Goal: Transaction & Acquisition: Purchase product/service

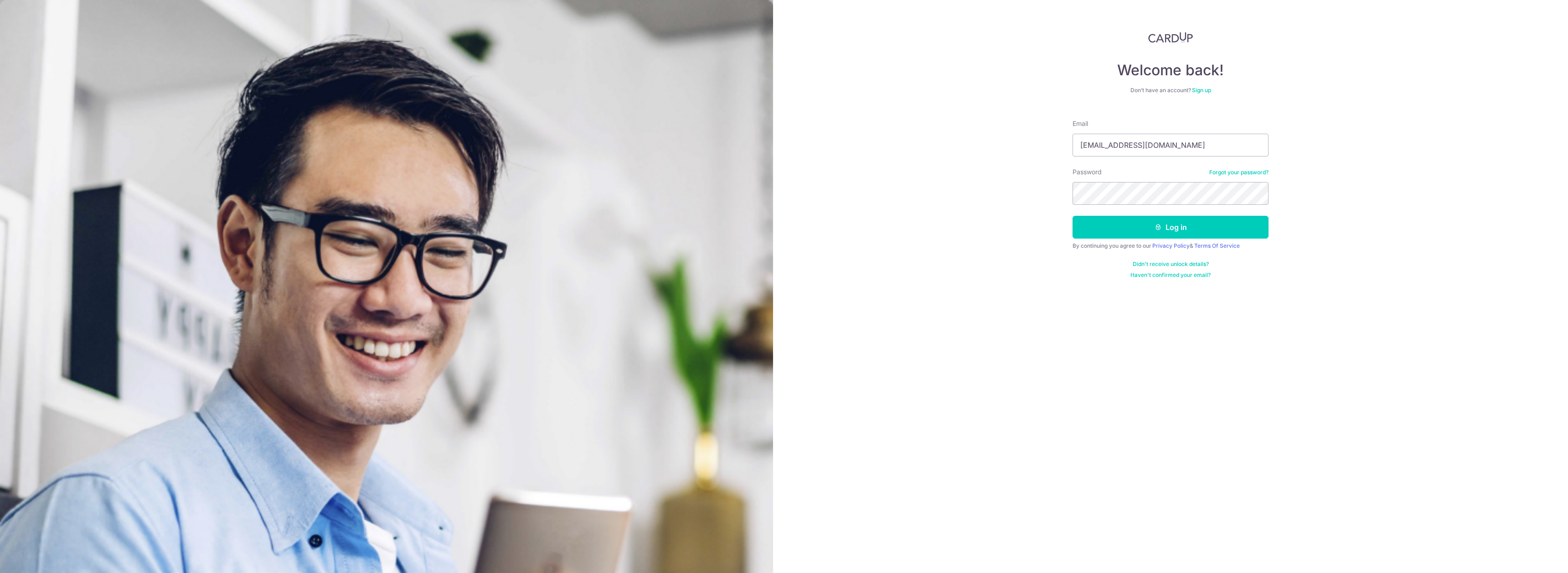
type input "[EMAIL_ADDRESS][DOMAIN_NAME]"
click at [1129, 228] on button "Log in" at bounding box center [1171, 227] width 196 height 23
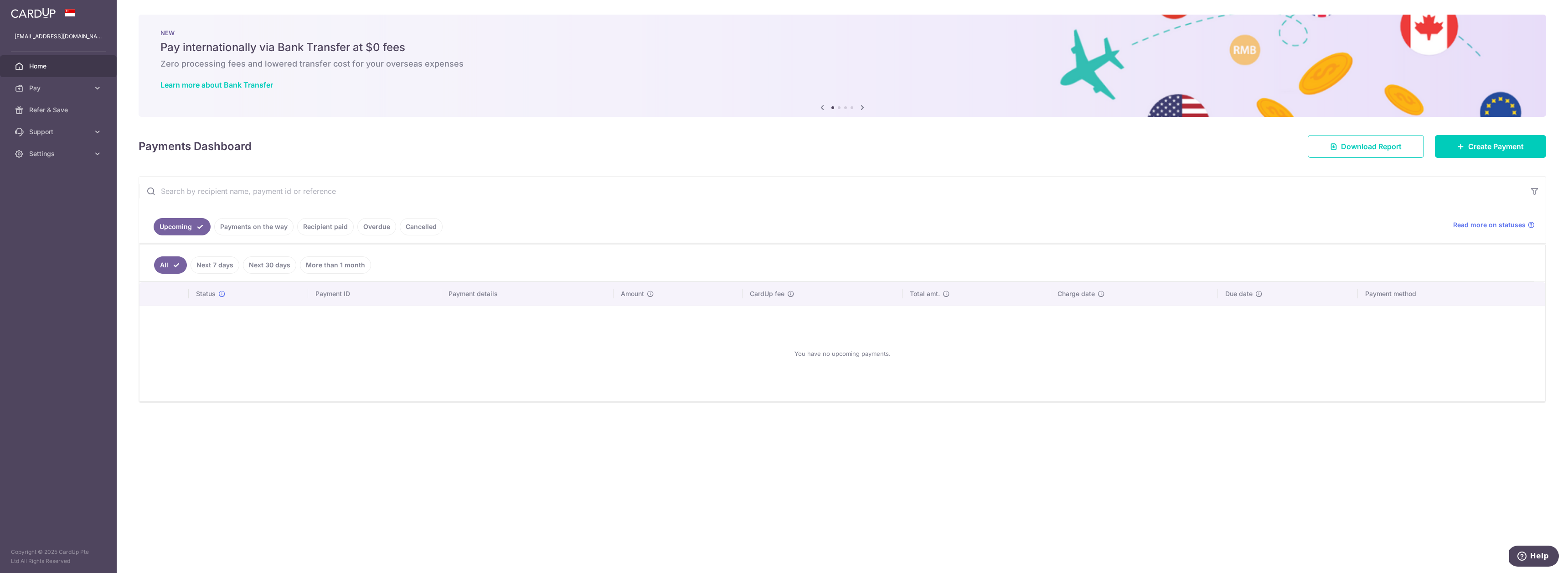
click at [273, 229] on link "Payments on the way" at bounding box center [254, 227] width 79 height 17
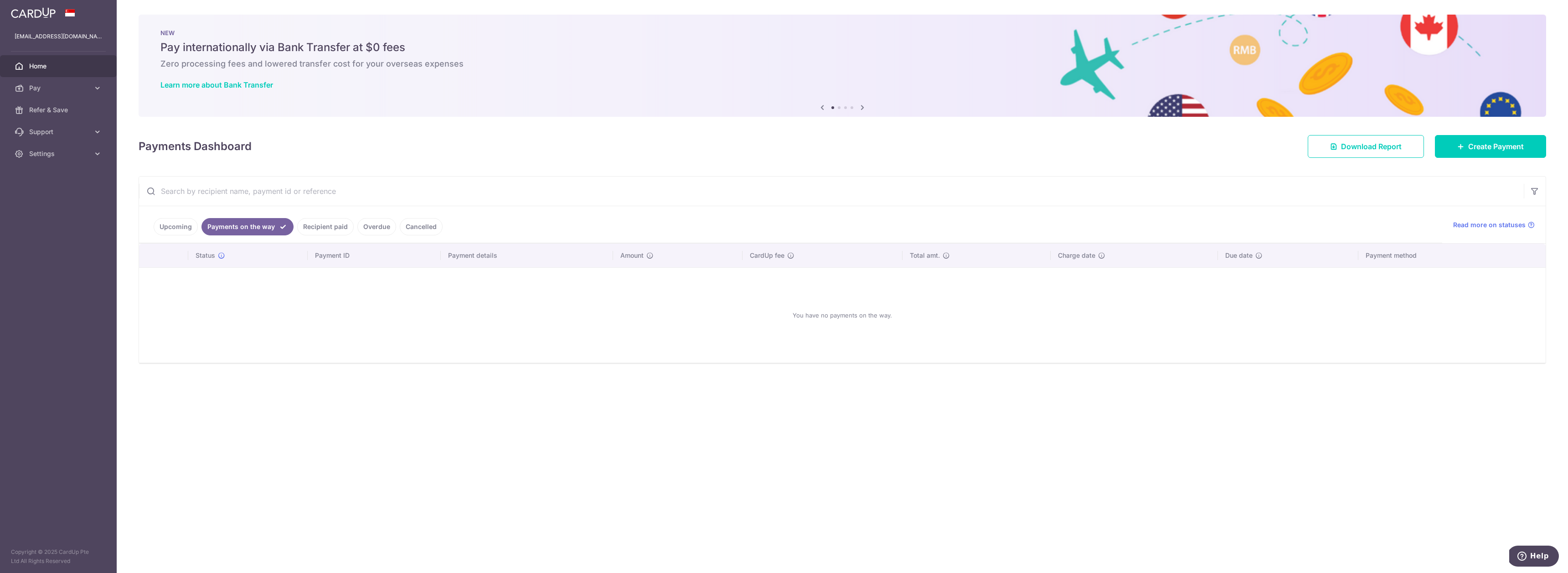
click at [362, 228] on link "Overdue" at bounding box center [377, 227] width 39 height 17
click at [302, 227] on link "Recipient paid" at bounding box center [312, 227] width 57 height 17
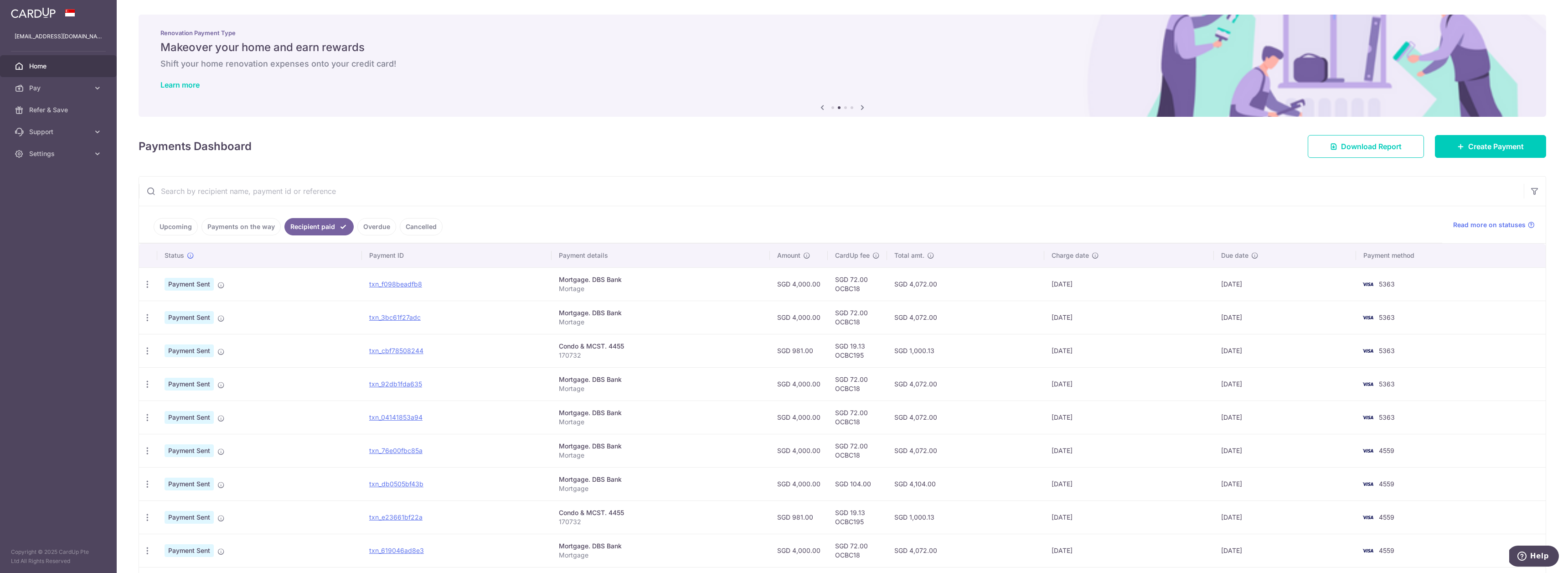
click at [176, 226] on link "Upcoming" at bounding box center [175, 227] width 44 height 17
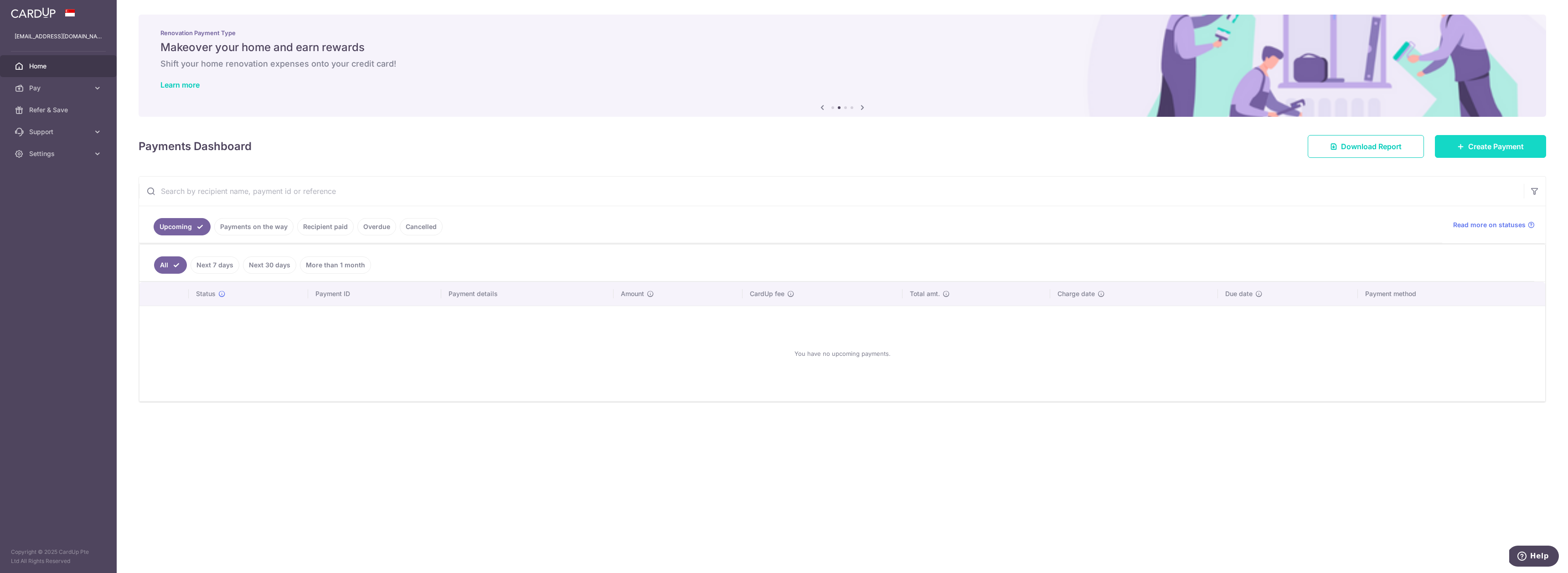
click at [1525, 152] on link "Create Payment" at bounding box center [1490, 146] width 111 height 23
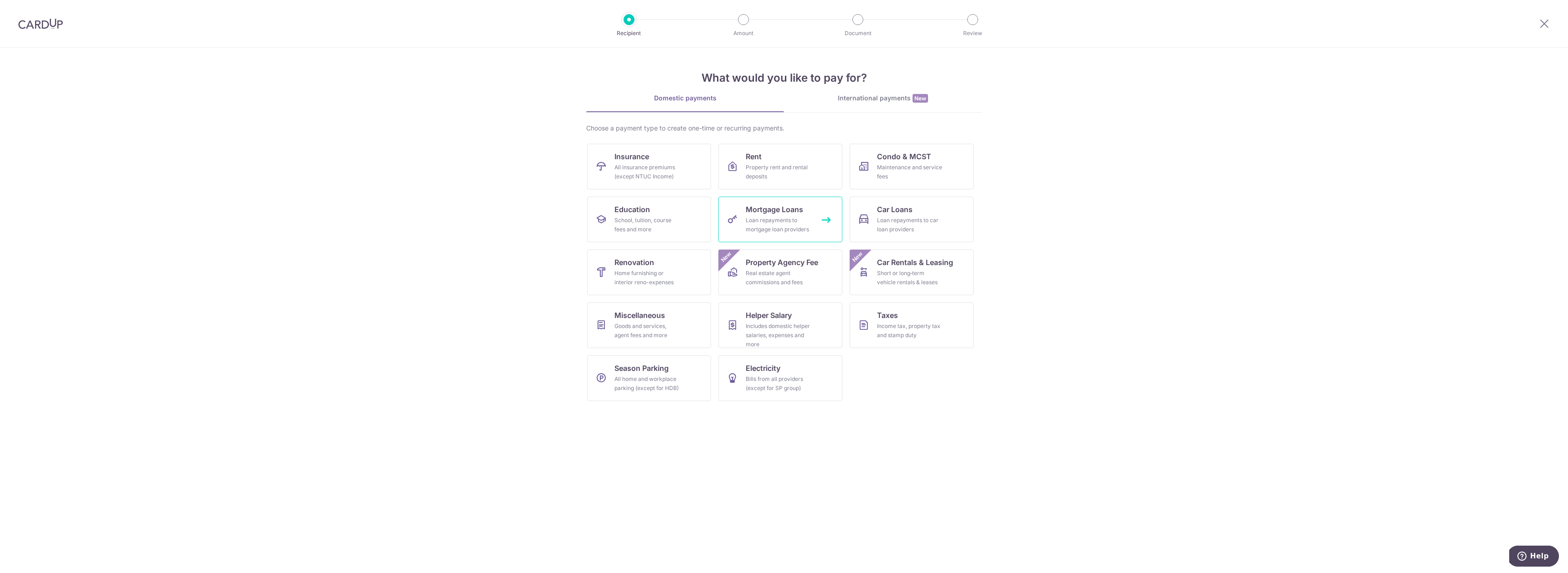
click at [753, 207] on span "Mortgage Loans" at bounding box center [774, 209] width 57 height 11
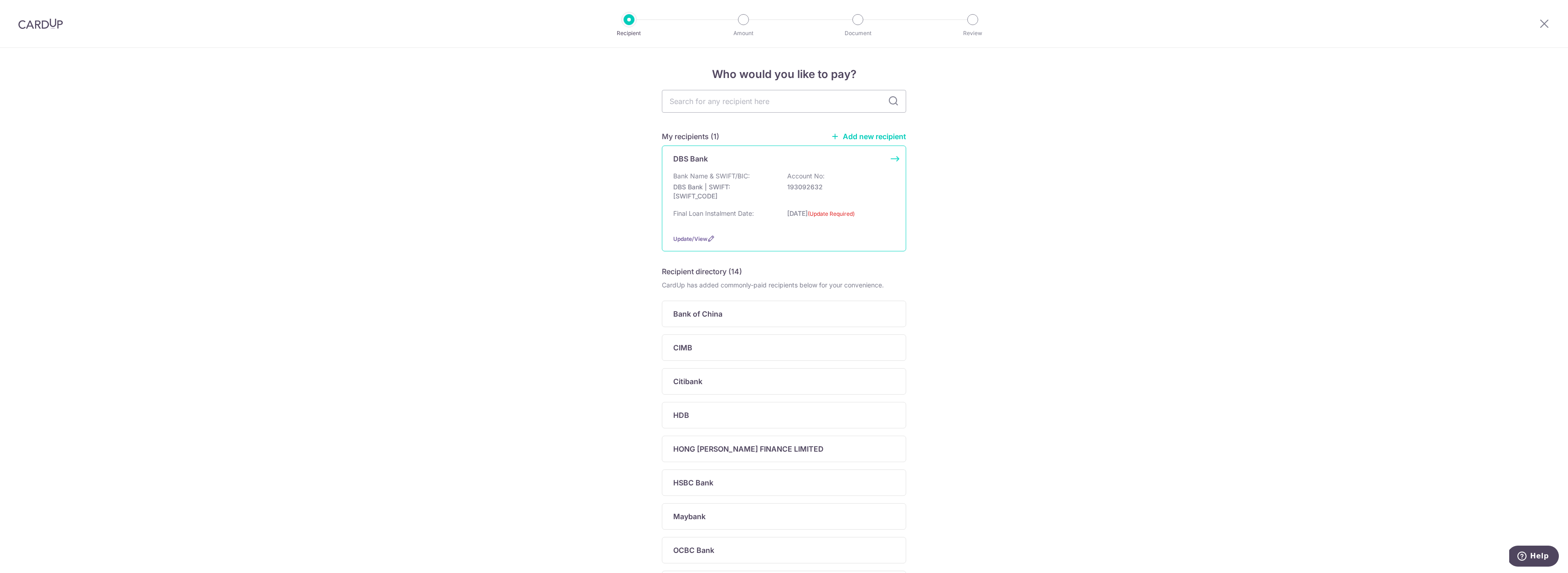
click at [749, 194] on p "DBS Bank | SWIFT: DBSSSGSGXXX" at bounding box center [724, 192] width 102 height 18
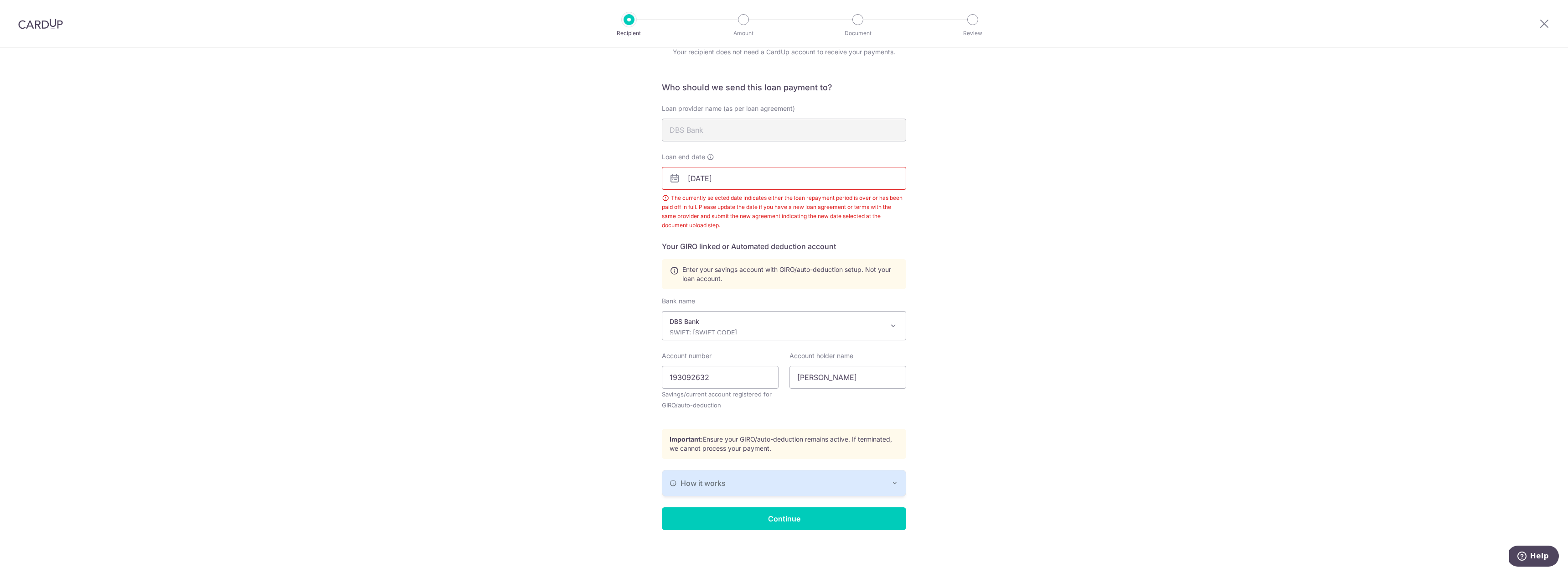
click at [742, 178] on input "01/10/2025" at bounding box center [783, 178] width 244 height 23
click at [795, 202] on link "Next" at bounding box center [791, 203] width 11 height 11
click at [745, 202] on span "2025" at bounding box center [744, 202] width 13 height 7
click at [788, 203] on link "Next" at bounding box center [791, 203] width 11 height 11
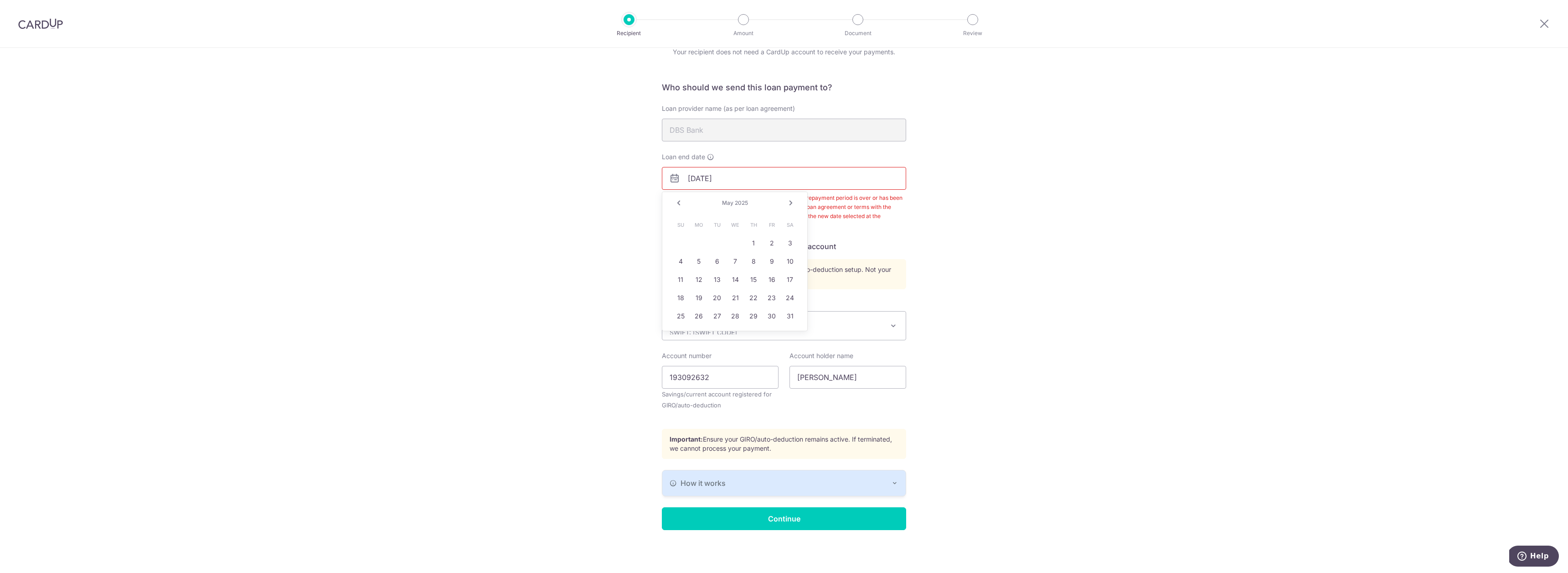
click at [788, 203] on link "Next" at bounding box center [791, 203] width 11 height 11
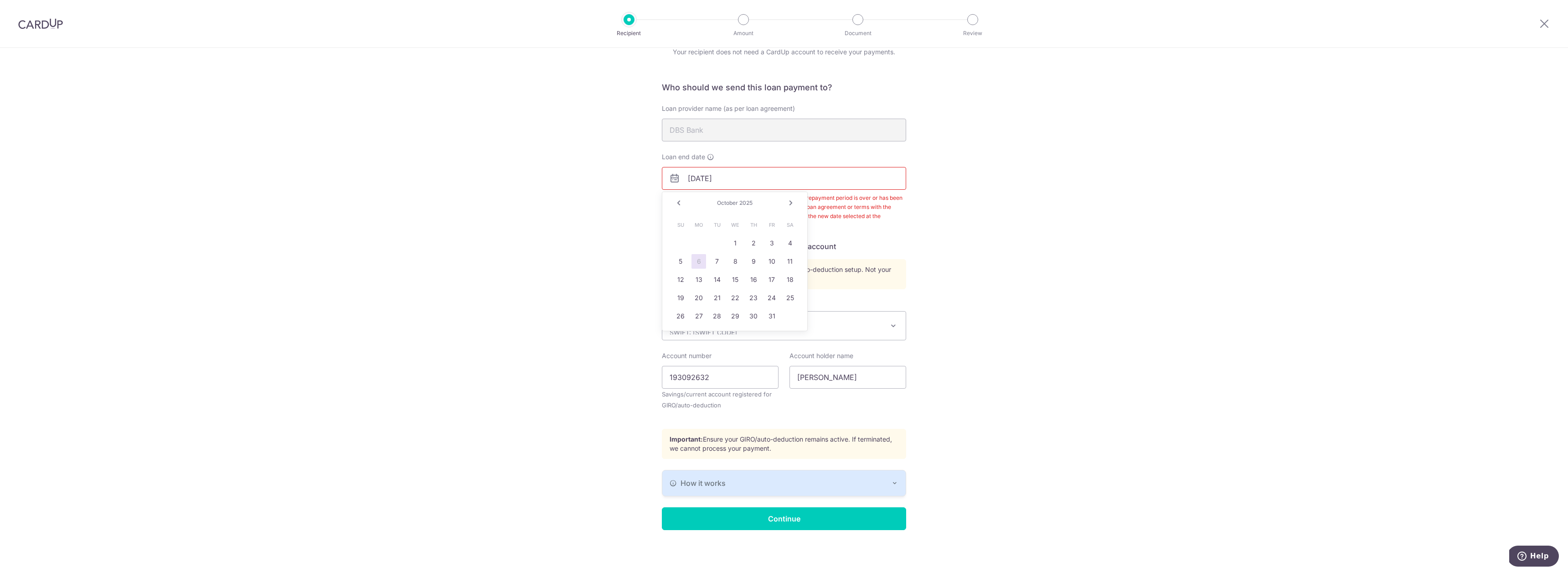
click at [788, 203] on link "Next" at bounding box center [791, 203] width 11 height 11
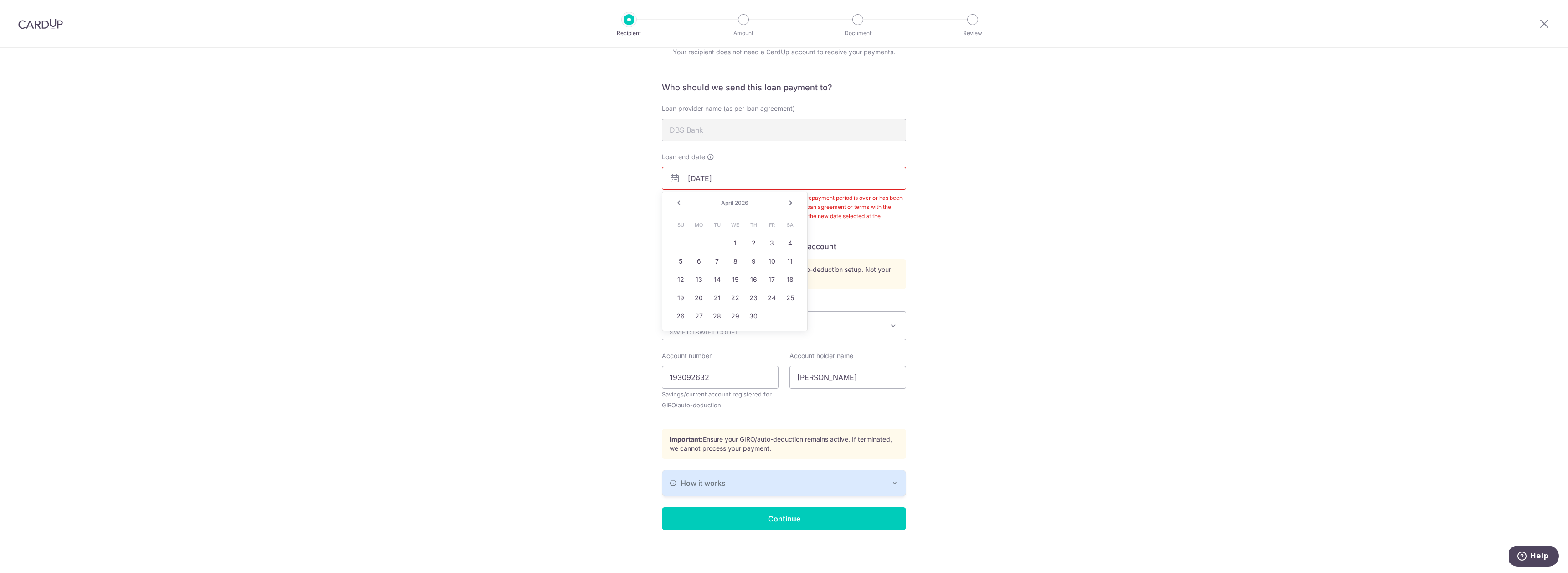
click at [788, 203] on link "Next" at bounding box center [791, 203] width 11 height 11
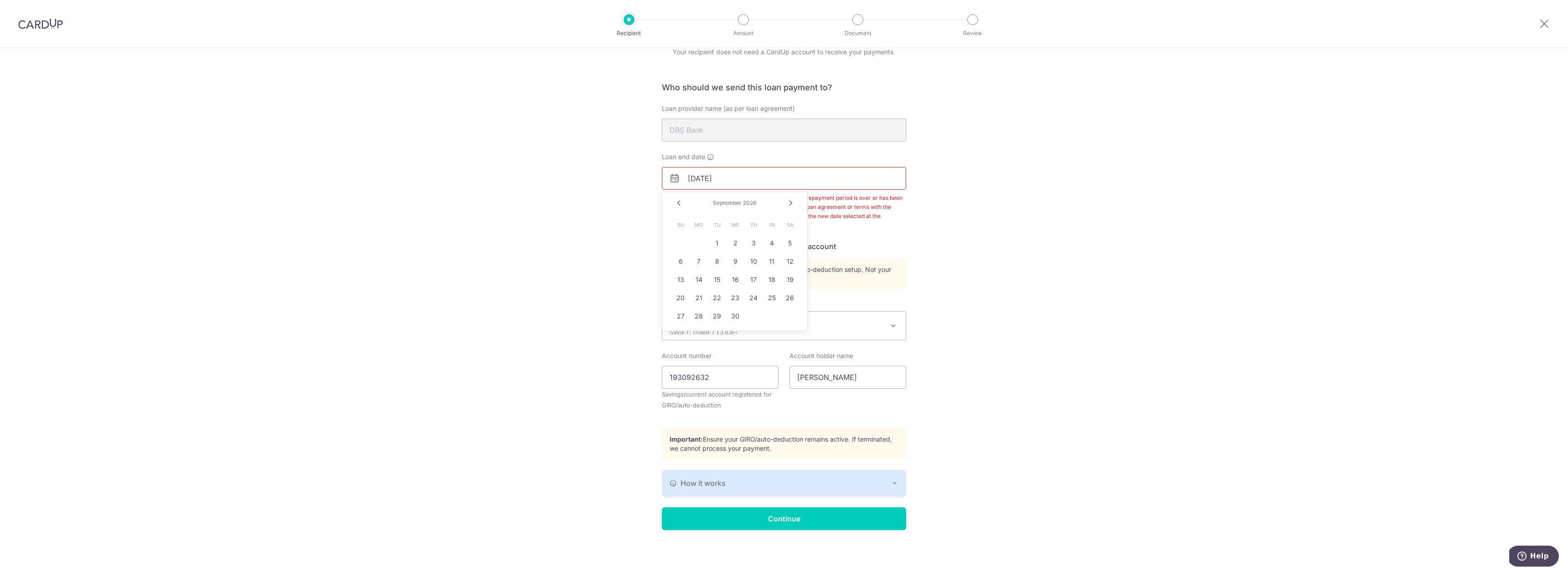
click at [788, 203] on link "Next" at bounding box center [791, 203] width 11 height 11
click at [755, 242] on link "1" at bounding box center [754, 243] width 15 height 15
type input "[DATE]"
click at [970, 235] on div "Recipient Details Your recipient does not need a CardUp account to receive your…" at bounding box center [784, 289] width 1568 height 568
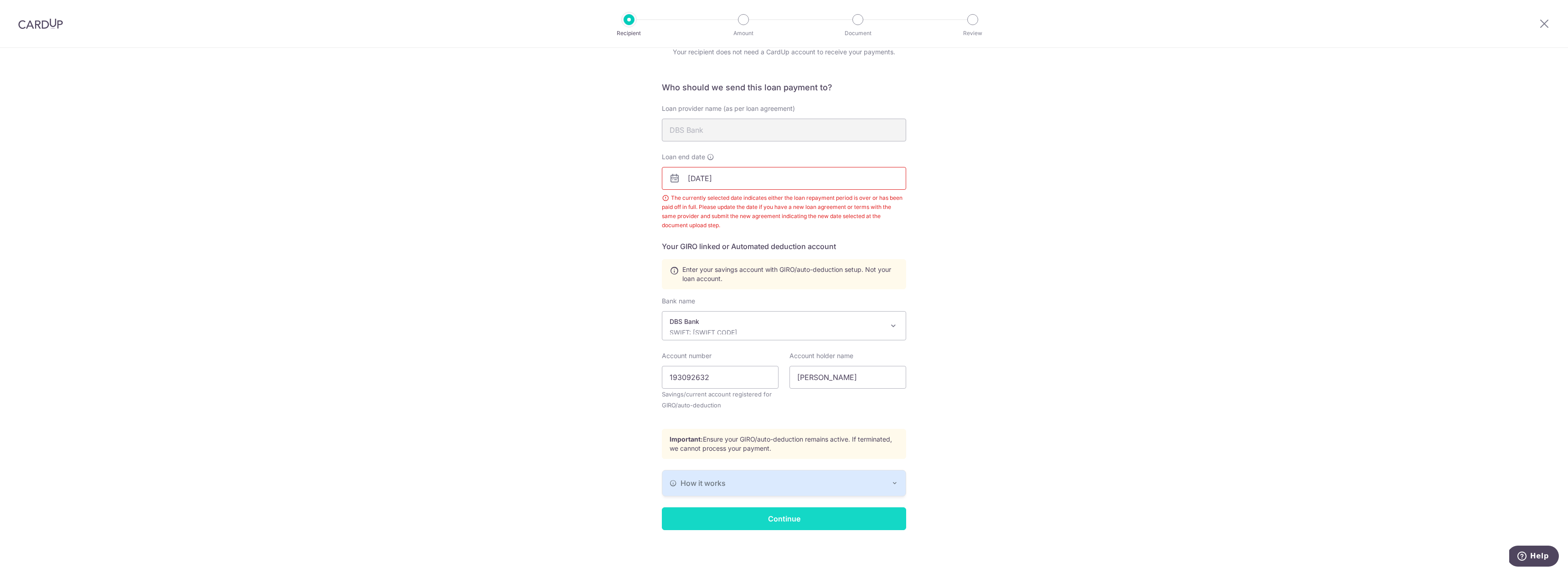
click at [845, 522] on input "Continue" at bounding box center [783, 518] width 244 height 23
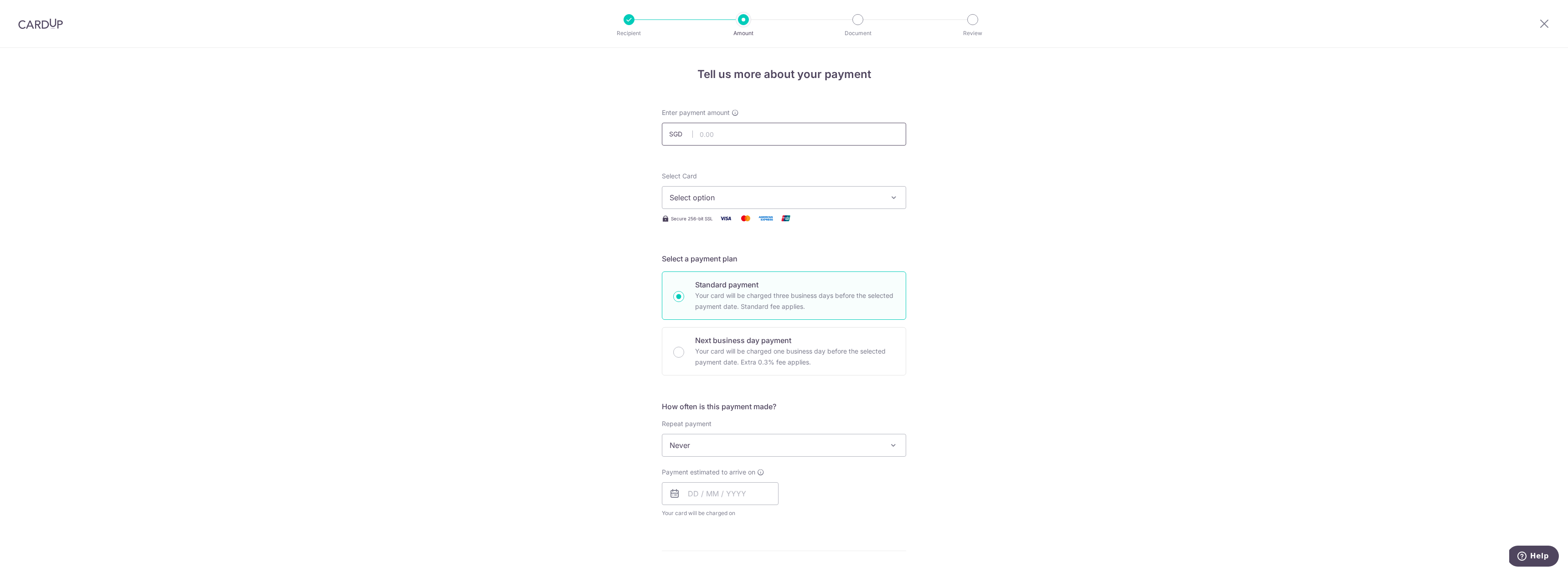
click at [733, 136] on input "text" at bounding box center [783, 133] width 244 height 23
type input "4,000.00"
click at [719, 449] on span "Never" at bounding box center [784, 445] width 243 height 22
select select "3"
type input "10/01/2026"
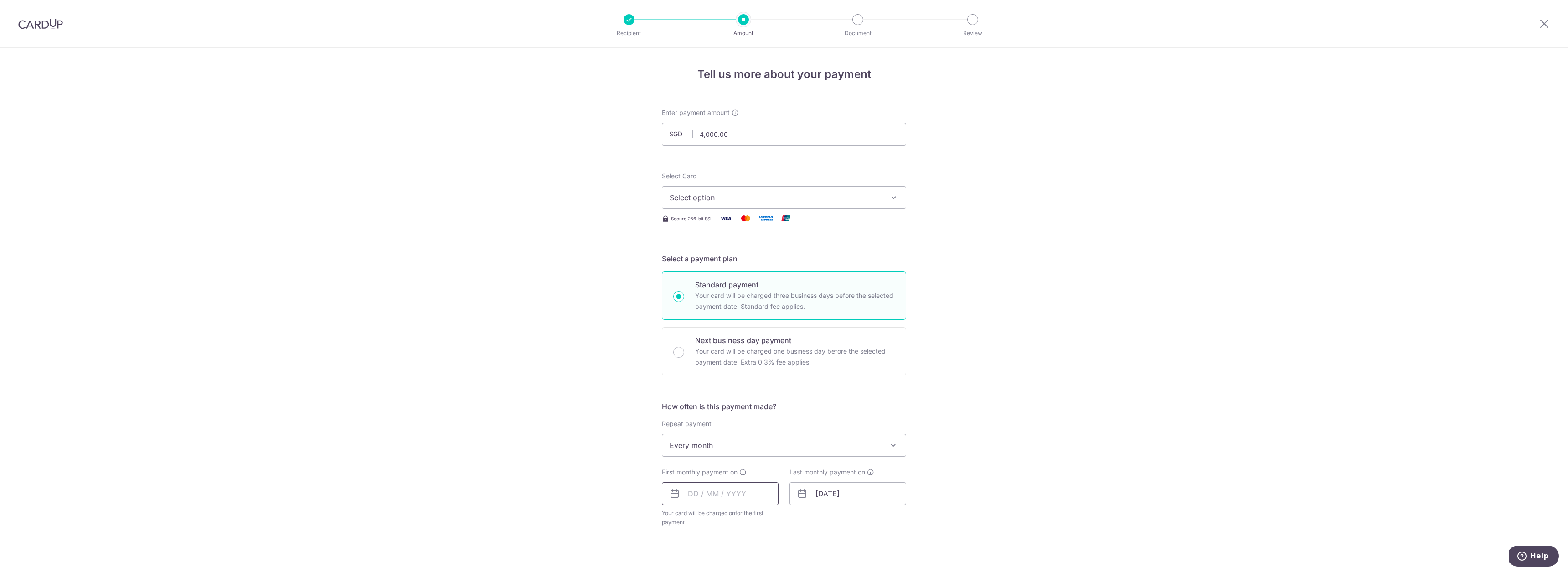
click at [760, 497] on input "text" at bounding box center [720, 493] width 117 height 23
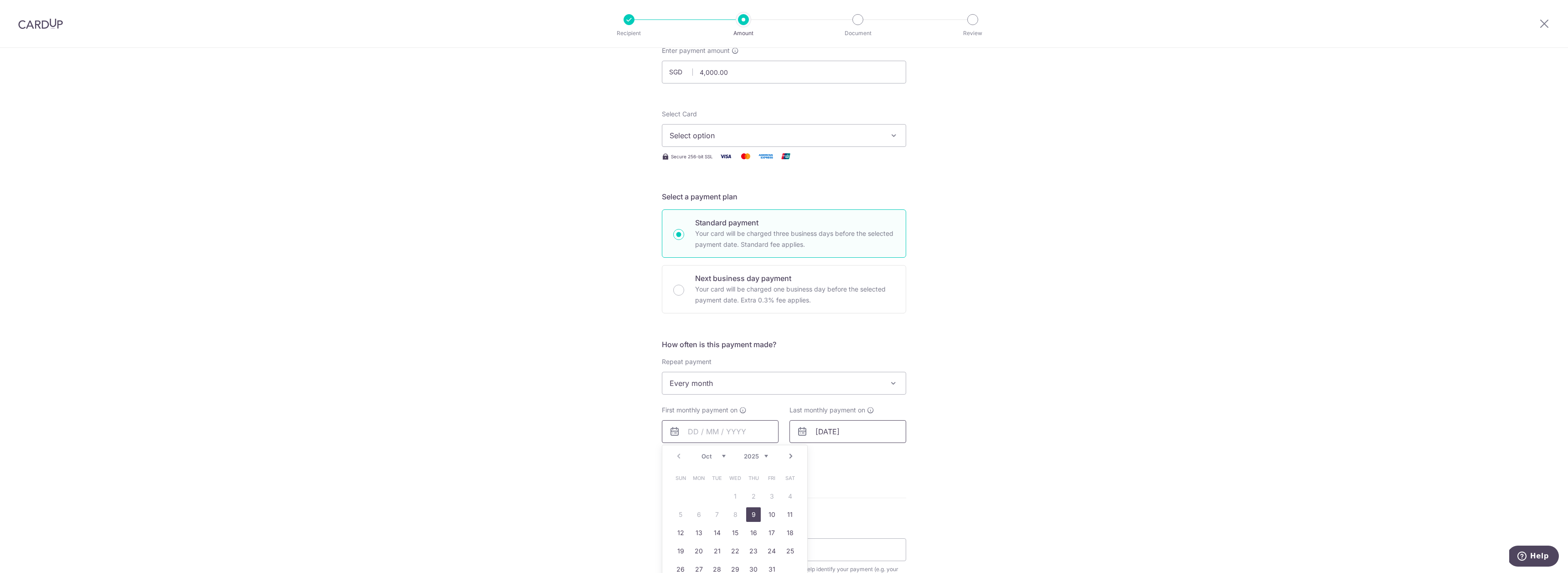
scroll to position [78, 0]
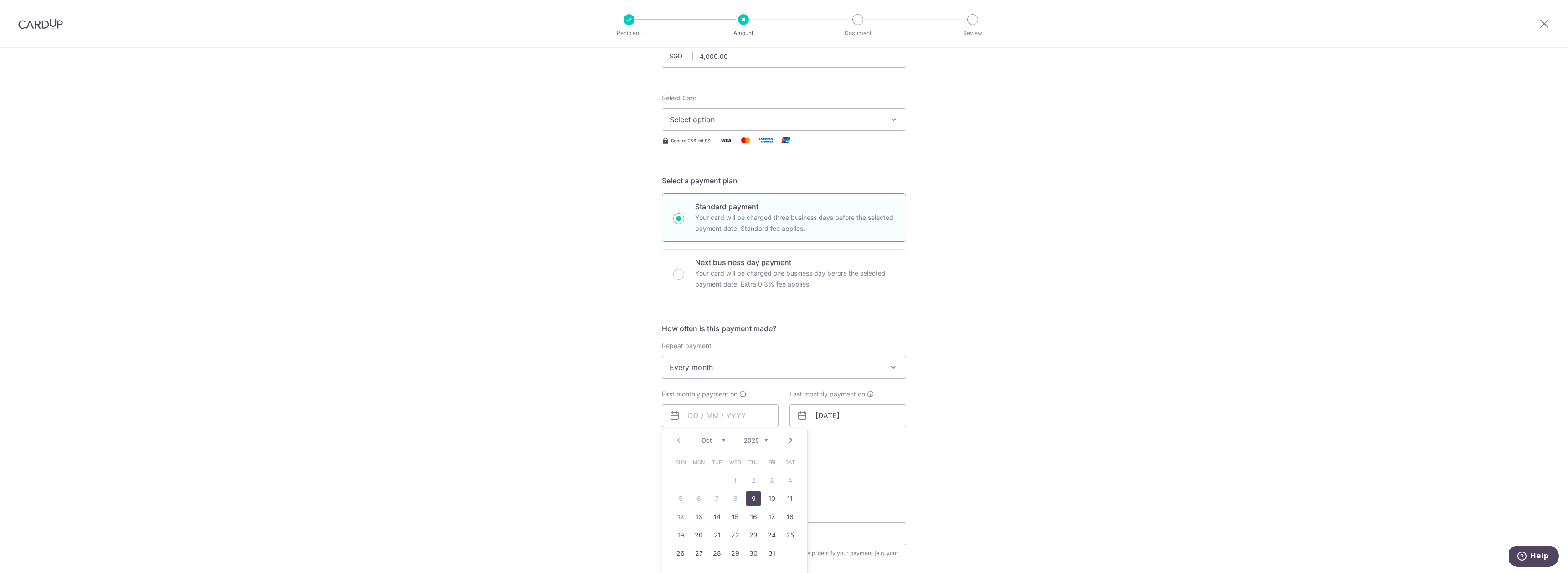
click at [752, 496] on link "9" at bounding box center [754, 498] width 15 height 15
type input "[DATE]"
click at [858, 415] on input "[DATE]" at bounding box center [848, 415] width 117 height 23
type input "[DATE]"
click at [965, 371] on div "Tell us more about your payment Enter payment amount SGD 4,000.00 4000.00 Selec…" at bounding box center [784, 406] width 1568 height 871
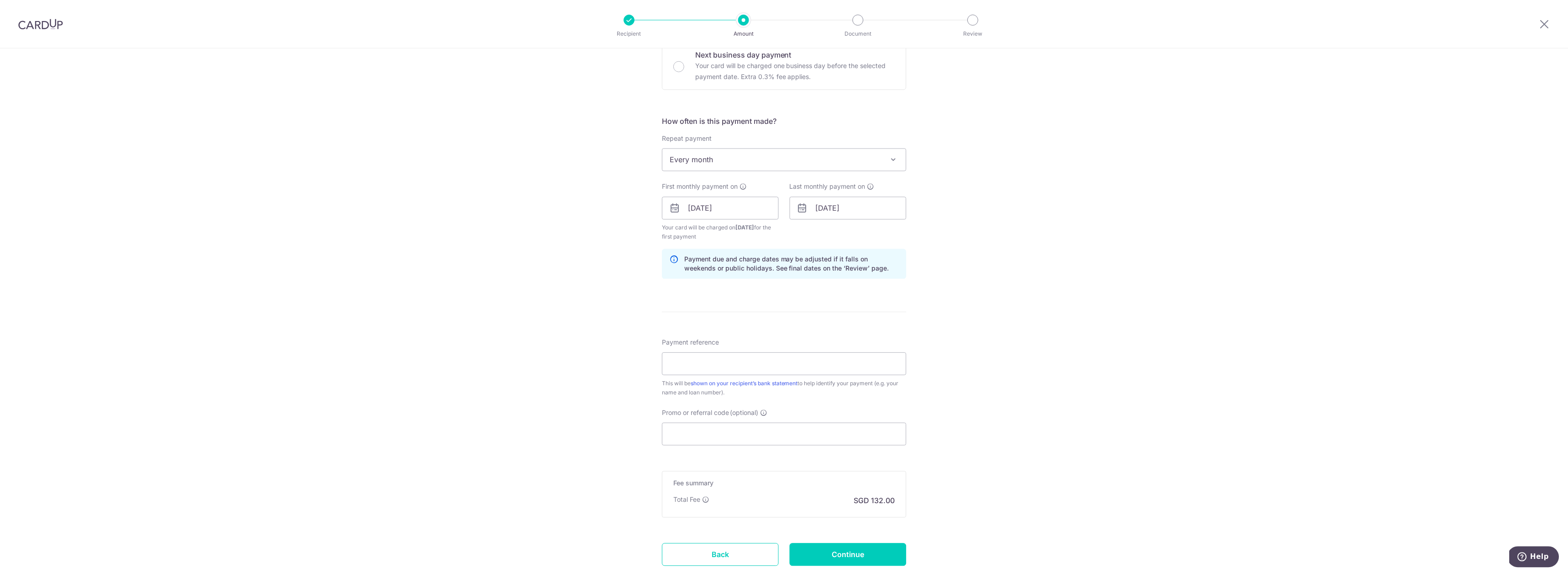
scroll to position [289, 0]
click at [766, 359] on input "Payment reference" at bounding box center [785, 361] width 244 height 23
type input "Mortgage"
click at [737, 429] on input "Promo or referral code (optional)" at bounding box center [784, 431] width 244 height 23
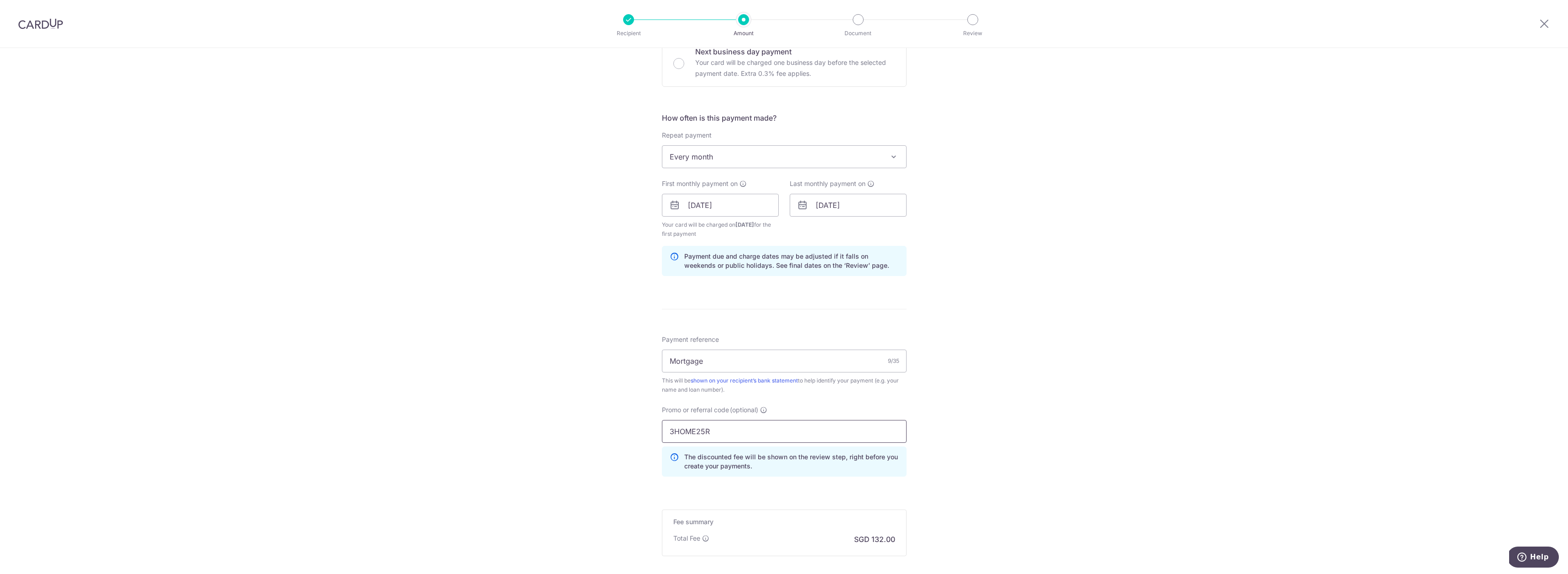
type input "3HOME25R"
click at [1119, 456] on div "Tell us more about your payment Enter payment amount SGD 4,000.00 4000.00 Selec…" at bounding box center [784, 216] width 1568 height 914
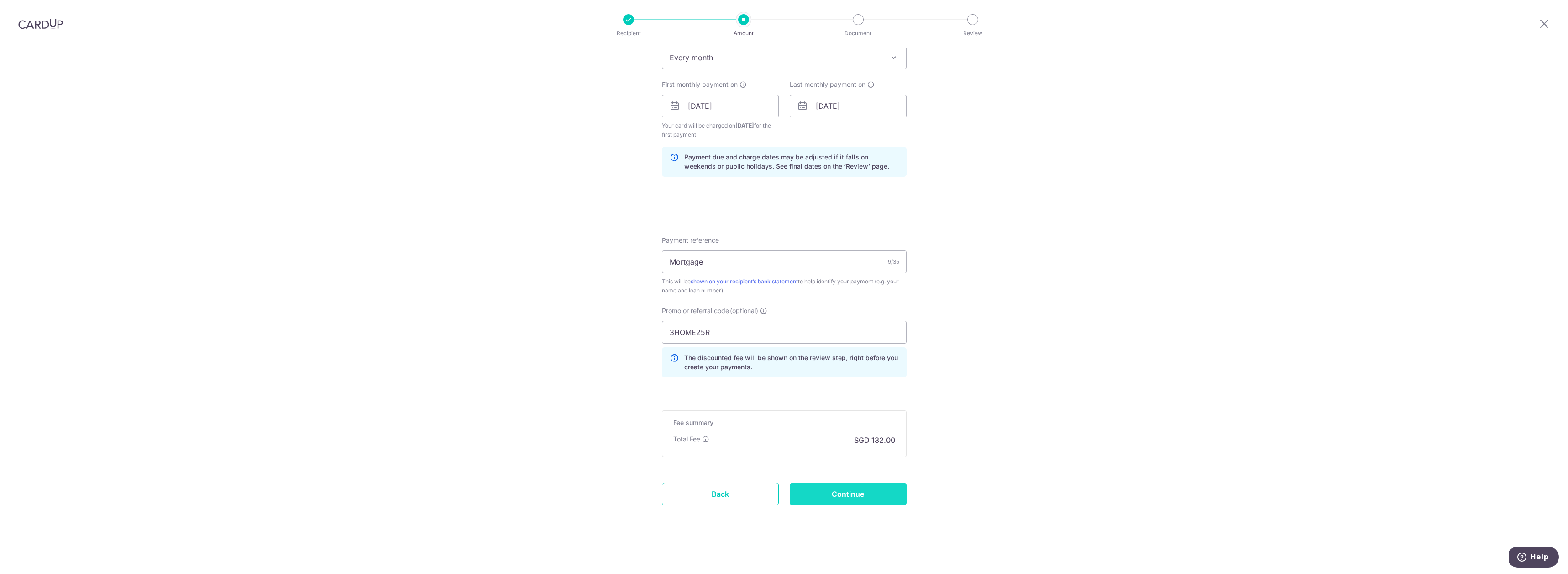
scroll to position [389, 0]
click at [900, 491] on input "Continue" at bounding box center [848, 493] width 117 height 23
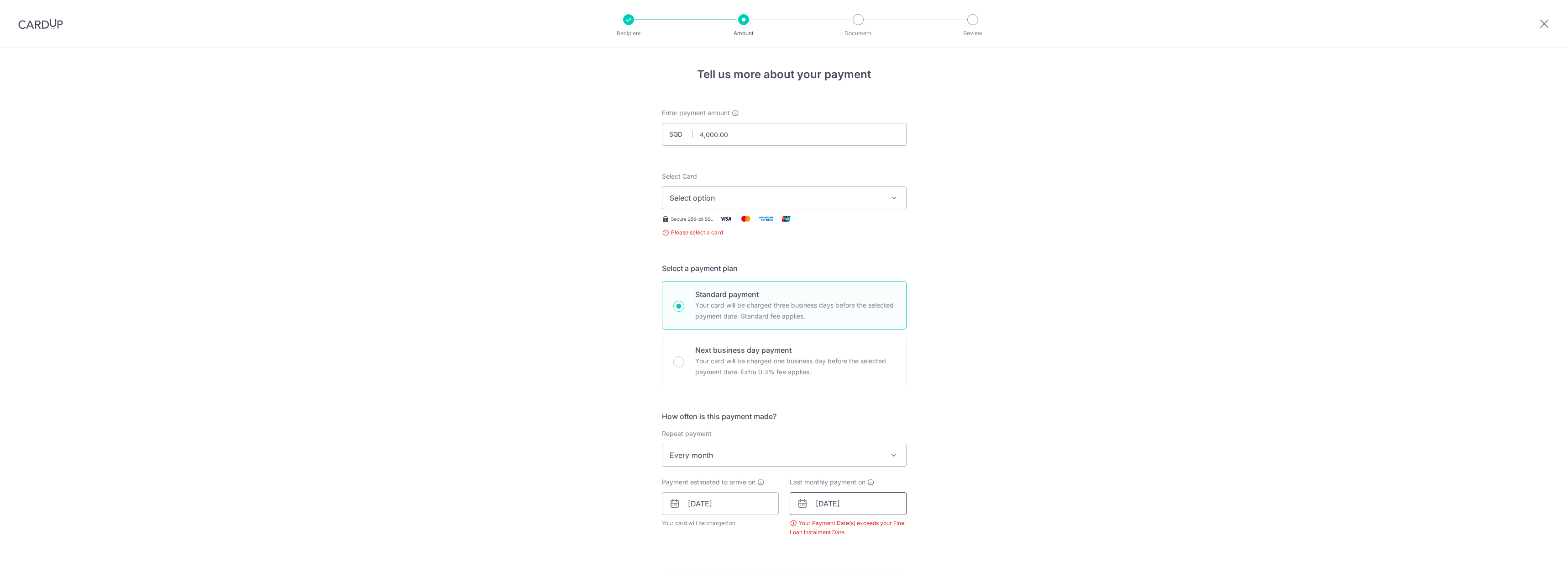
scroll to position [180, 0]
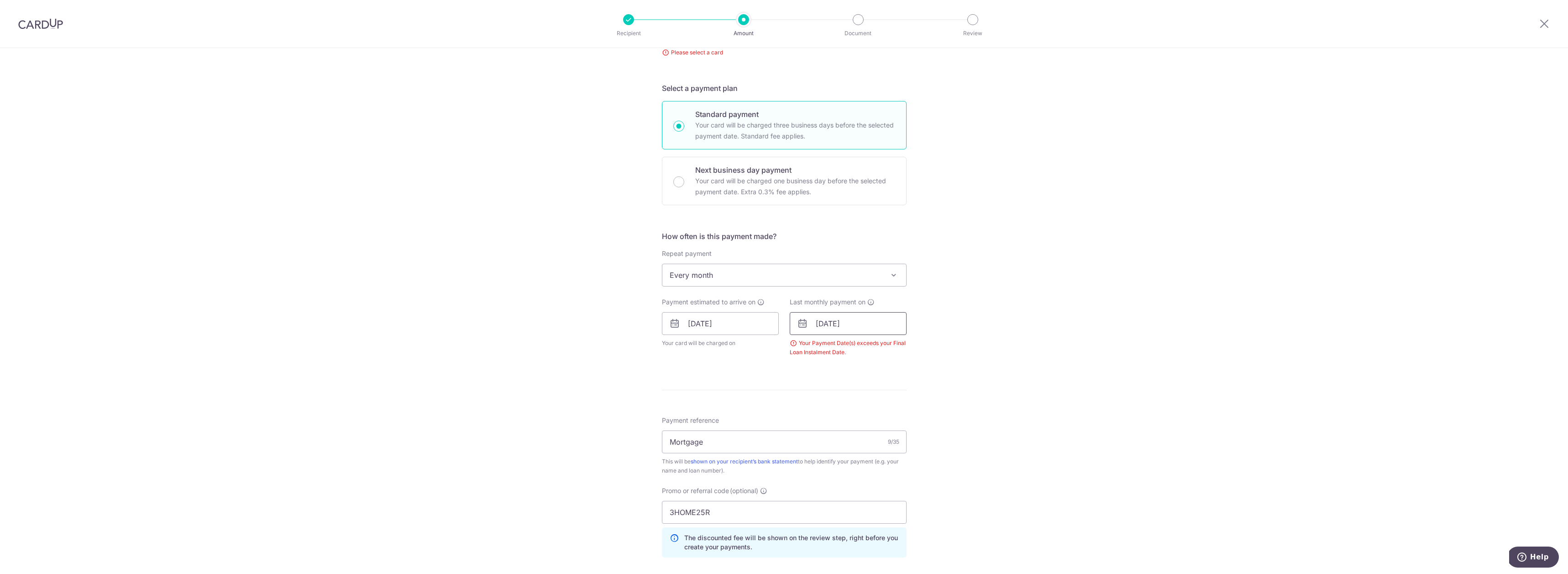
click at [868, 325] on input "[DATE]" at bounding box center [848, 323] width 117 height 23
type input "[DATE]"
click at [1064, 290] on div "Tell us more about your payment Enter payment amount SGD 4,000.00 4000.00 Selec…" at bounding box center [784, 311] width 1568 height 886
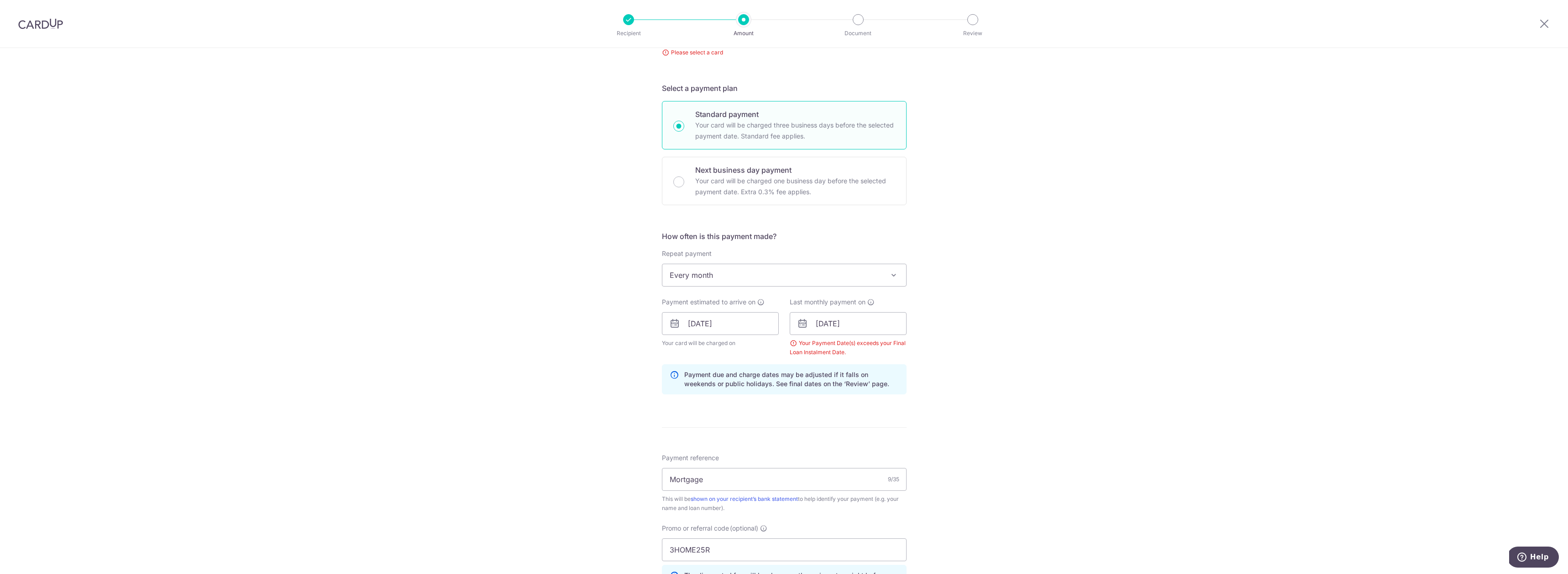
click at [1002, 416] on div "Tell us more about your payment Enter payment amount SGD 4,000.00 4000.00 Selec…" at bounding box center [784, 329] width 1568 height 923
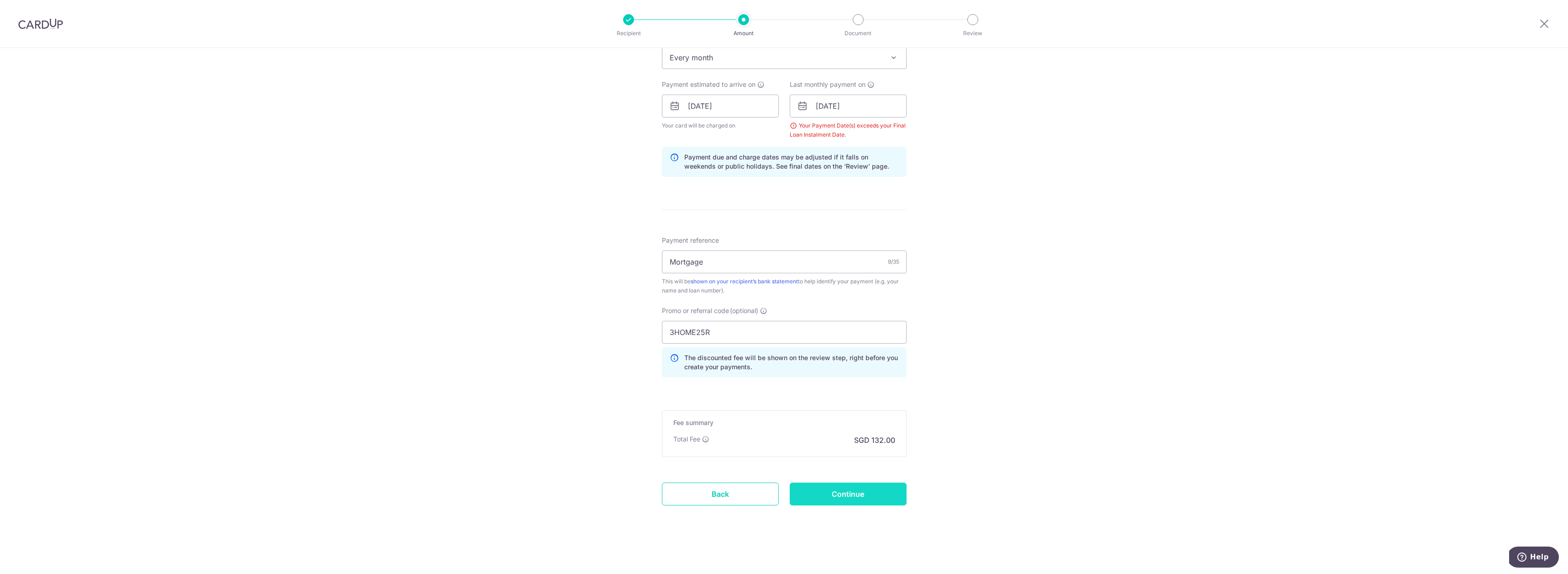
scroll to position [397, 0]
click at [883, 496] on input "Continue" at bounding box center [848, 493] width 117 height 23
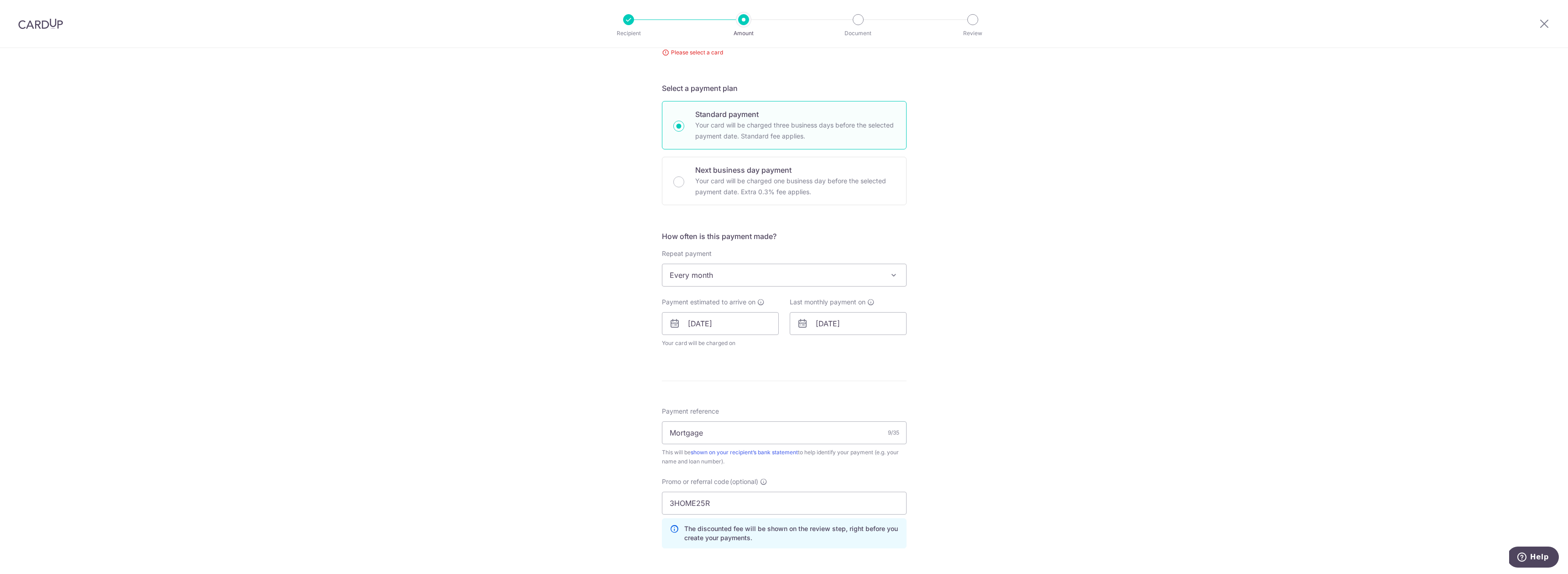
scroll to position [21, 0]
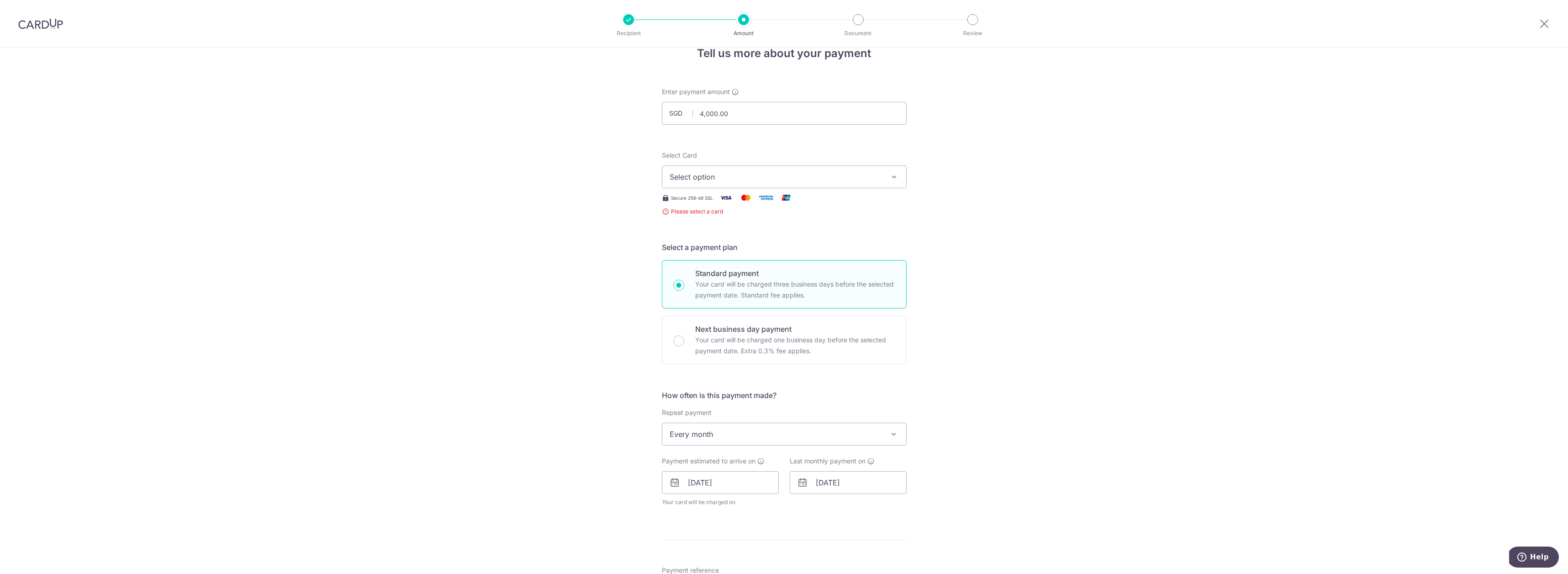
click at [766, 174] on span "Select option" at bounding box center [776, 177] width 213 height 11
click at [719, 238] on span "**** 5363" at bounding box center [709, 242] width 35 height 11
click at [1087, 342] on div "Tell us more about your payment Enter payment amount SGD 4,000.00 4000.00 Selec…" at bounding box center [784, 461] width 1568 height 867
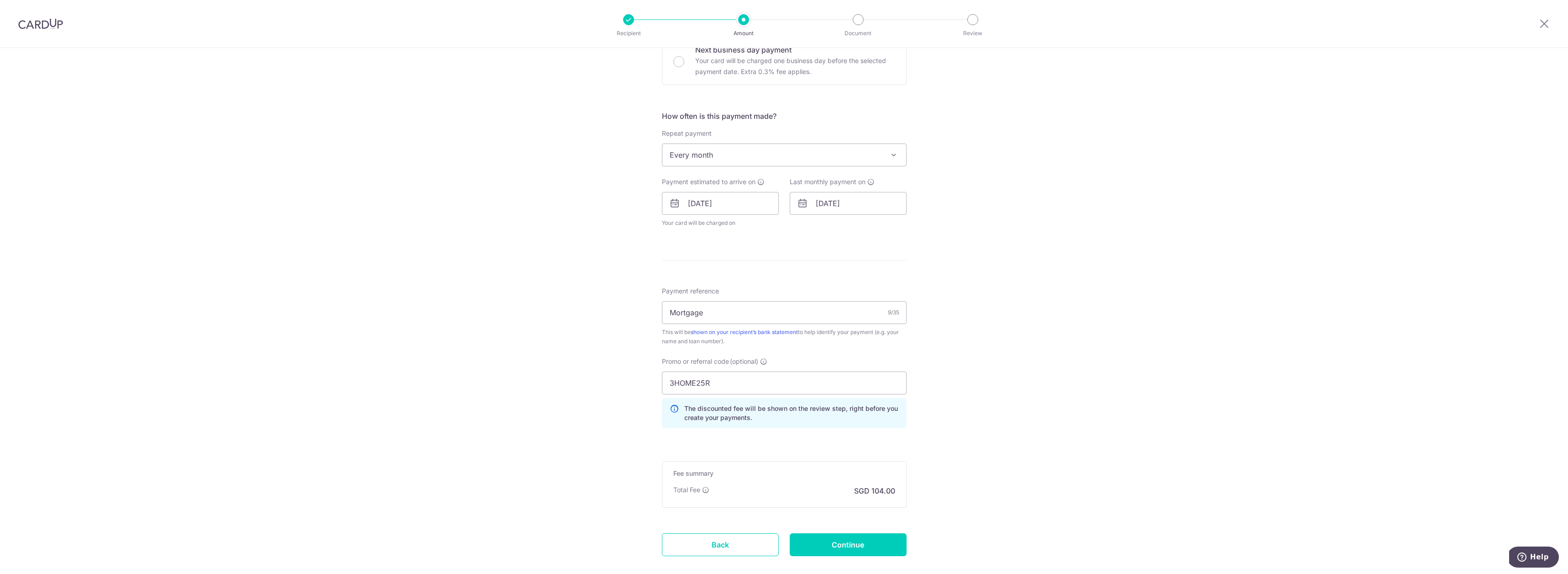
scroll to position [309, 0]
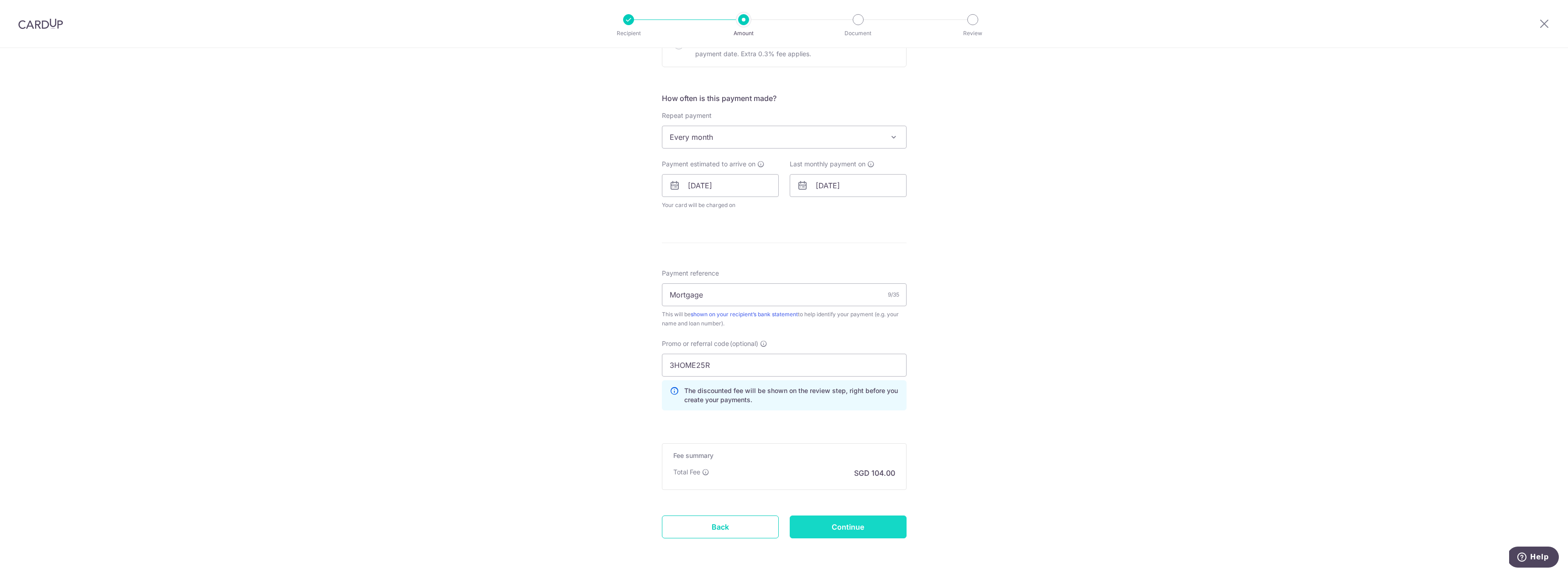
click at [861, 528] on input "Continue" at bounding box center [848, 526] width 117 height 23
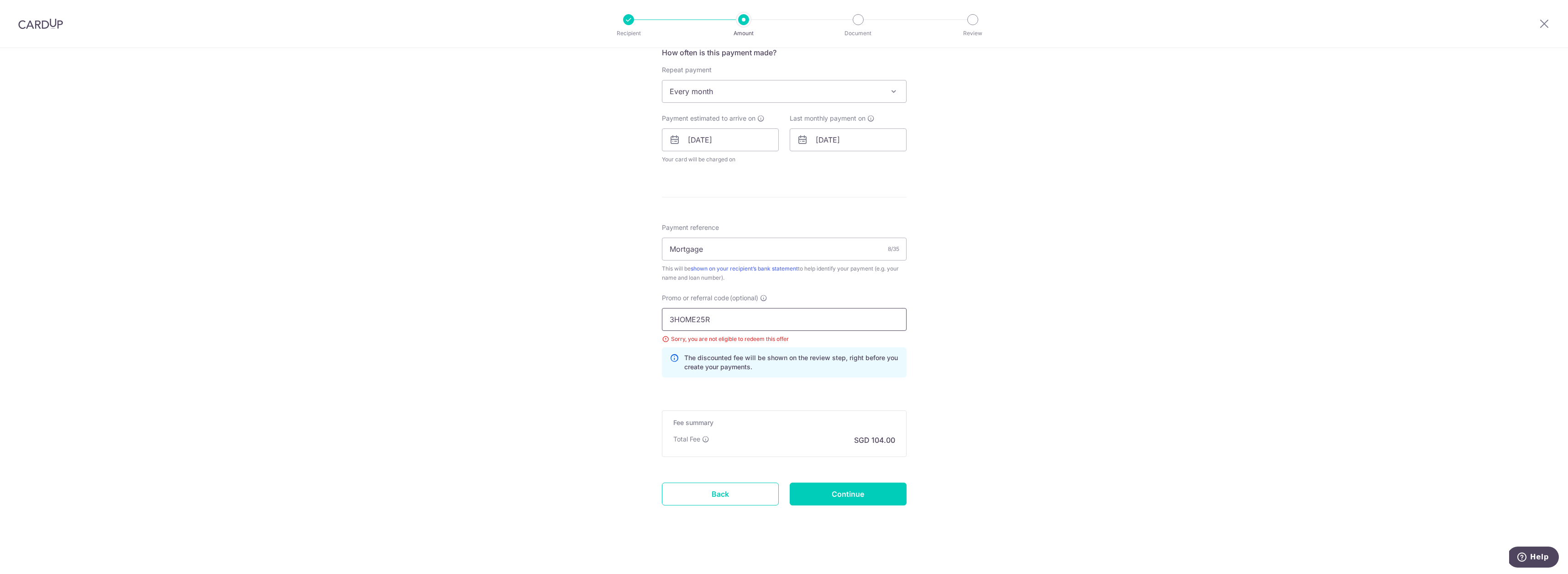
drag, startPoint x: 753, startPoint y: 319, endPoint x: 595, endPoint y: 302, distance: 158.9
click at [595, 302] on div "Tell us more about your payment Enter payment amount SGD 4,000.00 4000.00 Selec…" at bounding box center [784, 134] width 1568 height 880
drag, startPoint x: 782, startPoint y: 321, endPoint x: 544, endPoint y: 301, distance: 238.8
click at [544, 301] on div "Tell us more about your payment Enter payment amount SGD 4,000.00 4000.00 Selec…" at bounding box center [784, 134] width 1568 height 880
type input "OCBC195"
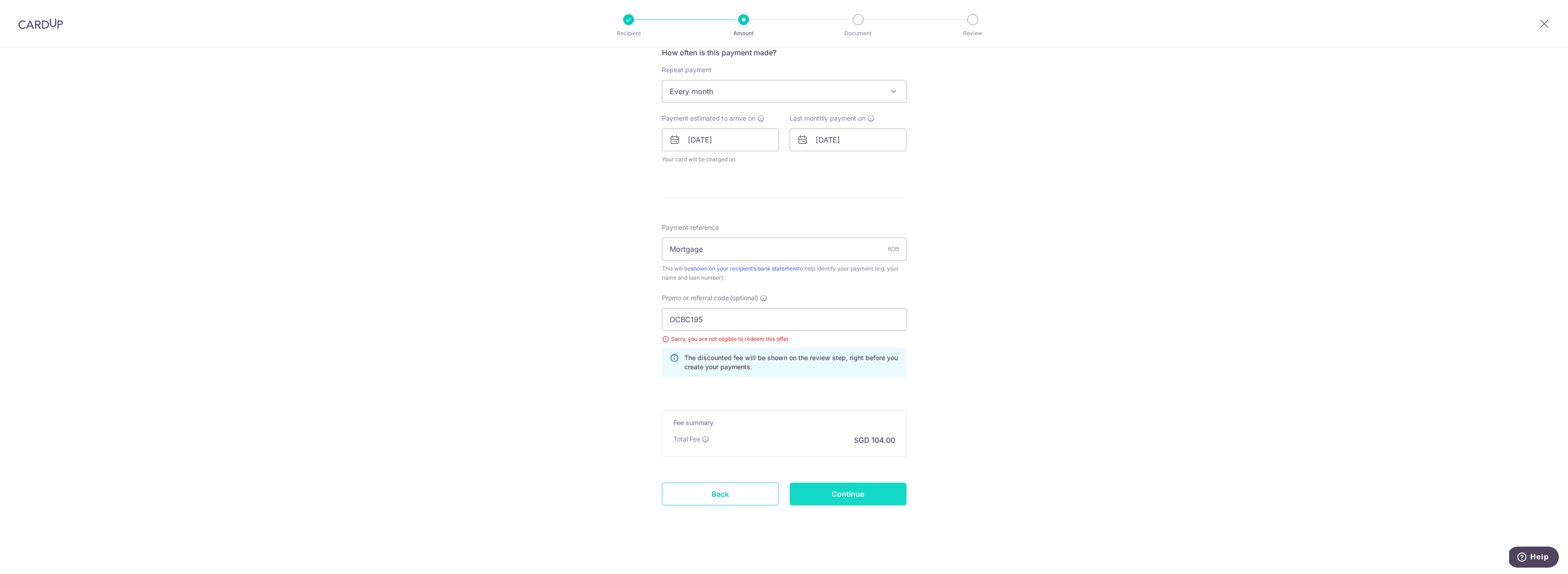
click at [875, 493] on input "Continue" at bounding box center [848, 493] width 117 height 23
click at [749, 323] on input "OCBC195" at bounding box center [784, 319] width 244 height 23
type input "OCBC18"
click at [928, 341] on div "Tell us more about your payment Enter payment amount SGD 4,000.00 4000.00 Selec…" at bounding box center [784, 134] width 1568 height 880
click at [857, 495] on input "Continue" at bounding box center [848, 493] width 117 height 23
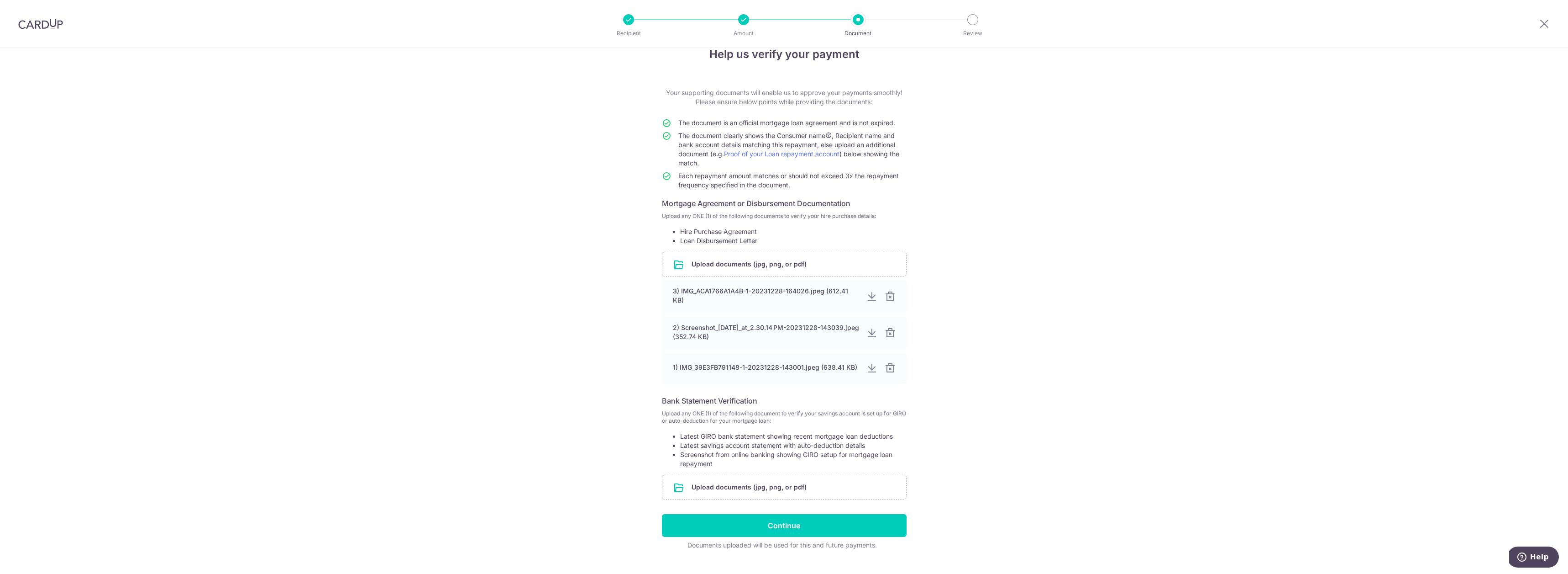
scroll to position [39, 0]
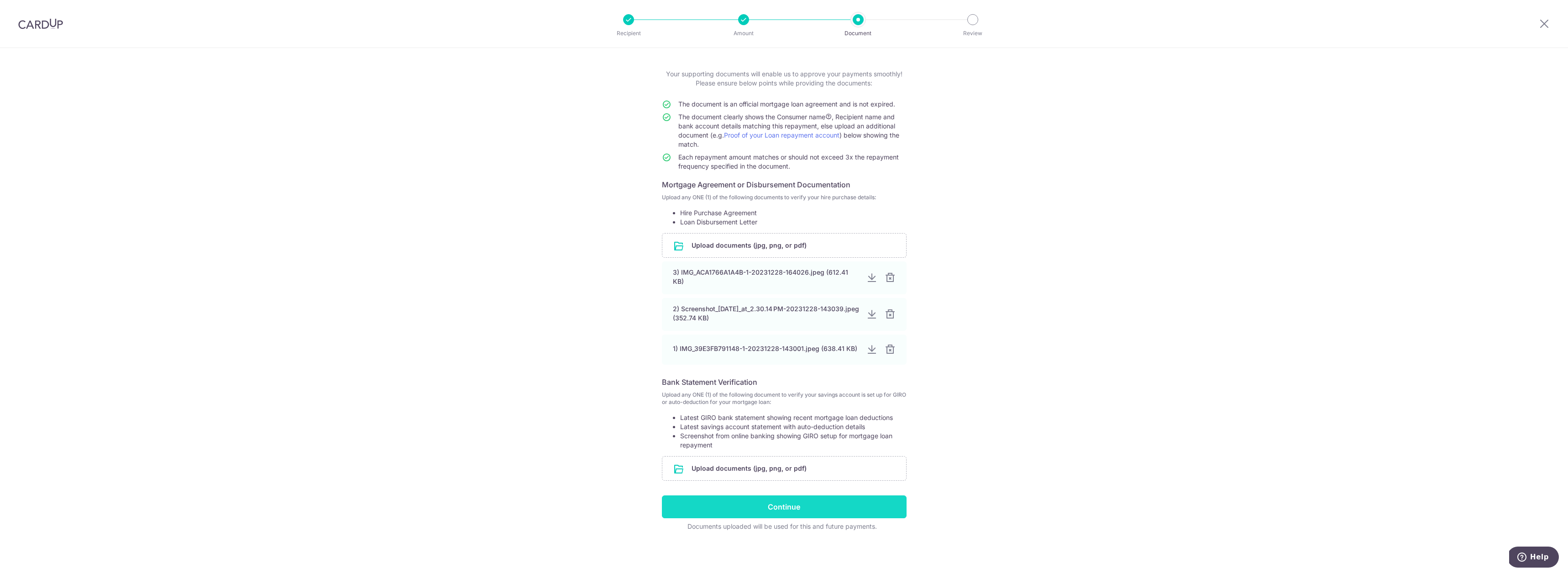
click at [779, 512] on input "Continue" at bounding box center [784, 506] width 244 height 23
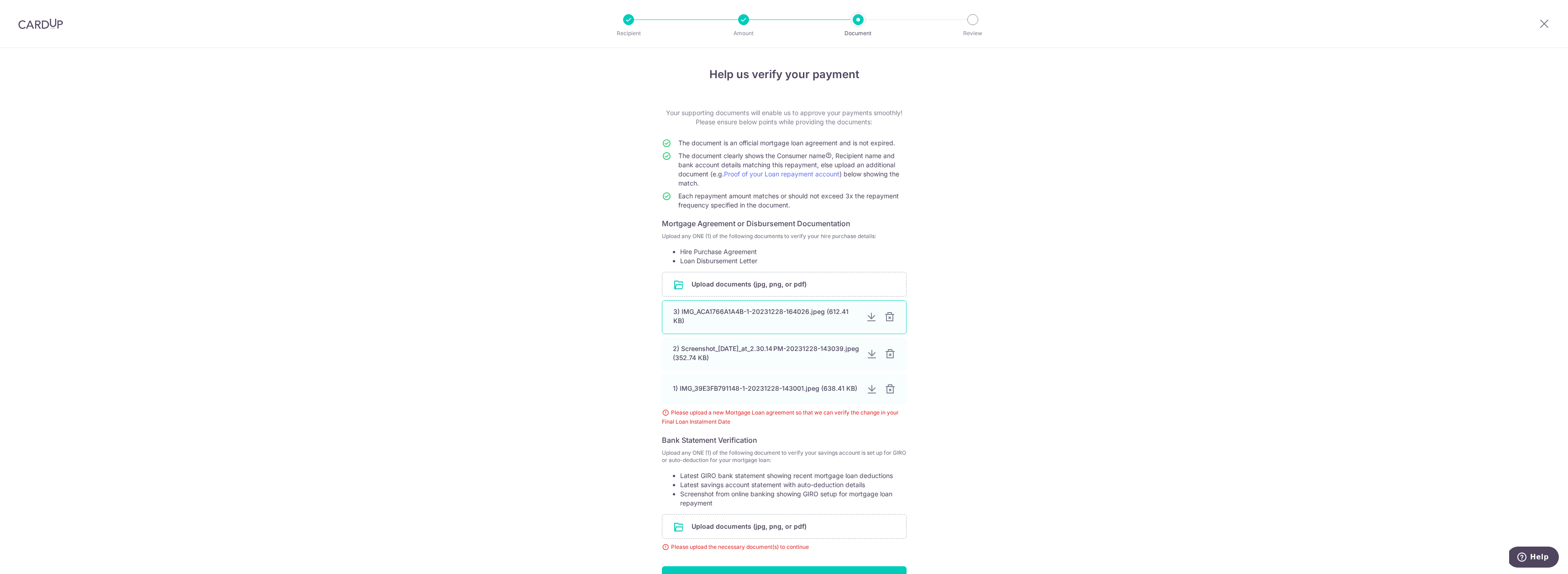
click at [729, 312] on div "3) IMG_ACA1766A1A4B-1-20231228-164026.jpeg (612.41 KB)" at bounding box center [766, 316] width 185 height 18
click at [871, 317] on div at bounding box center [872, 317] width 11 height 11
click at [868, 354] on div at bounding box center [872, 354] width 11 height 11
click at [871, 390] on div at bounding box center [872, 389] width 11 height 11
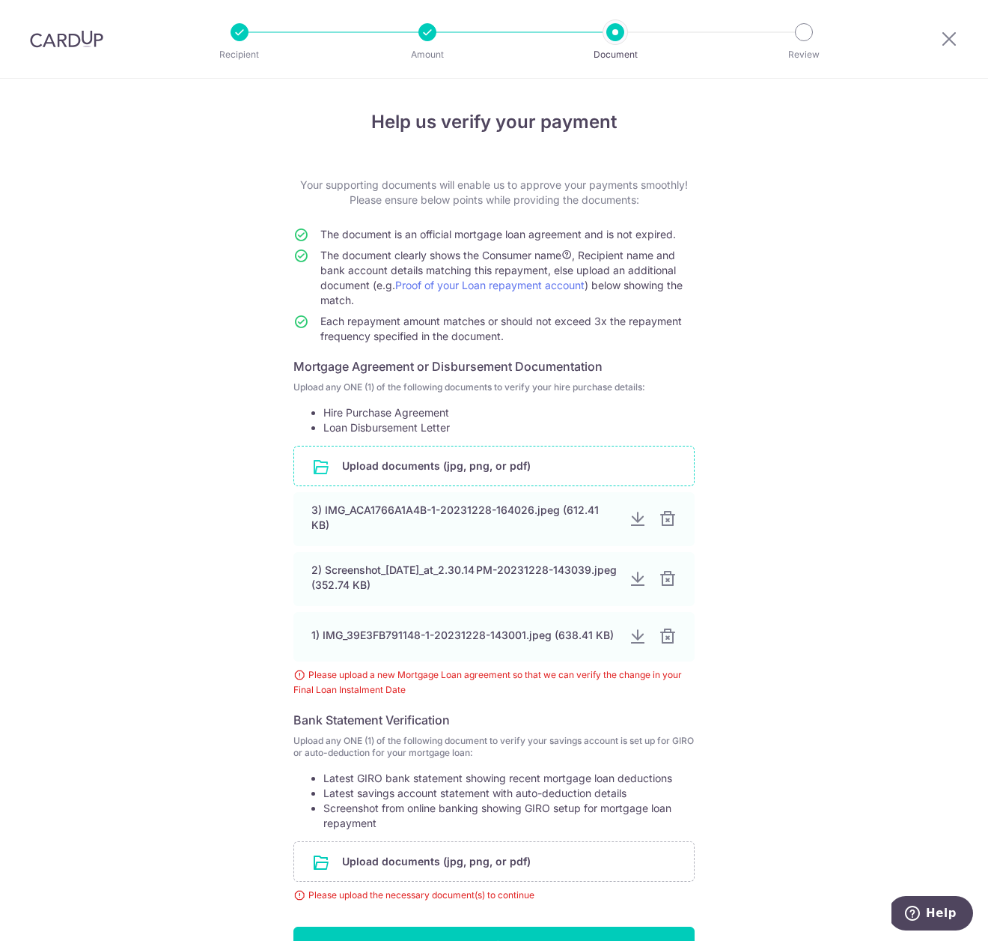
click at [386, 463] on input "file" at bounding box center [494, 465] width 400 height 39
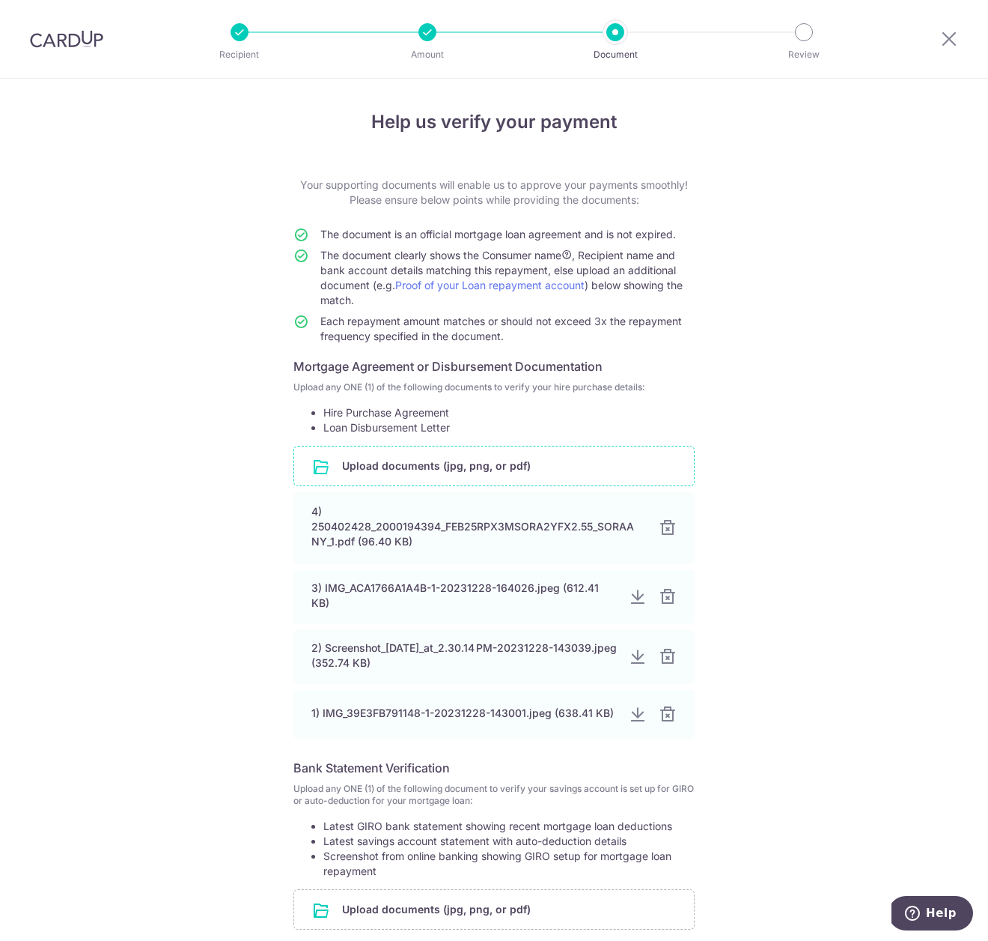
click at [381, 467] on input "file" at bounding box center [494, 465] width 400 height 39
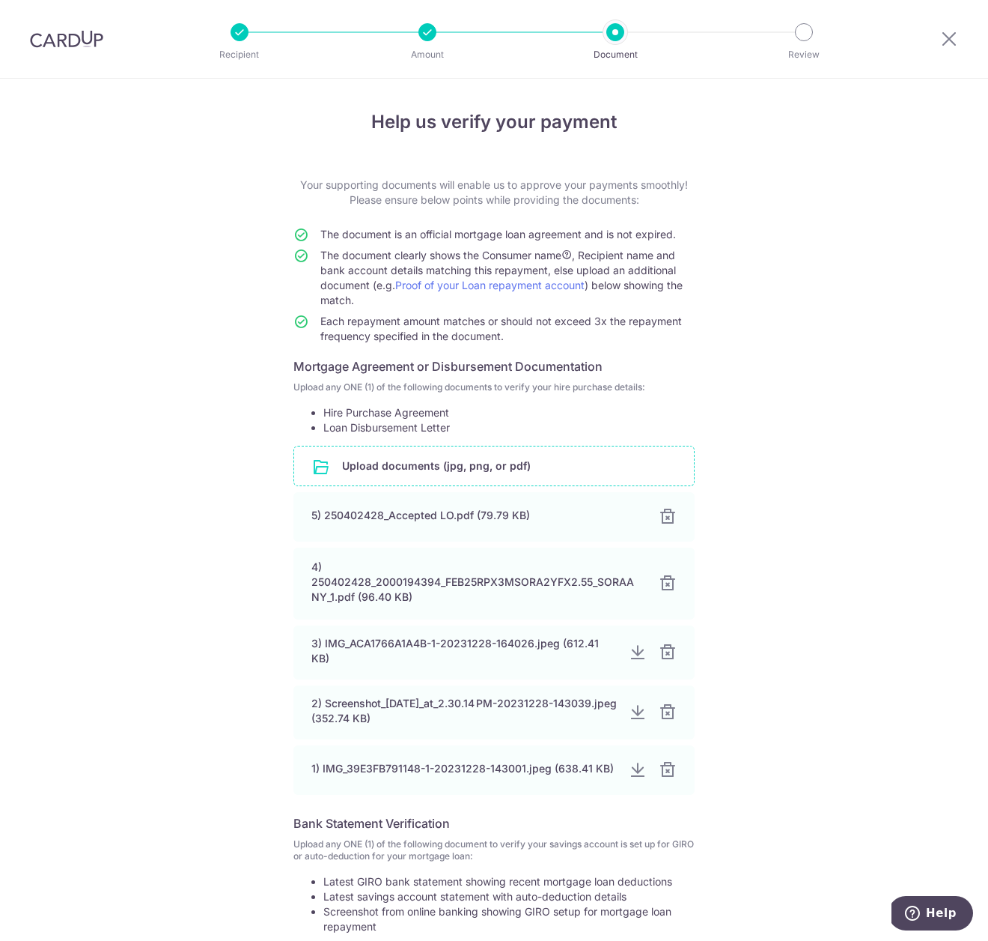
click at [762, 581] on div "Help us verify your payment Your supporting documents will enable us to approve…" at bounding box center [494, 608] width 988 height 1059
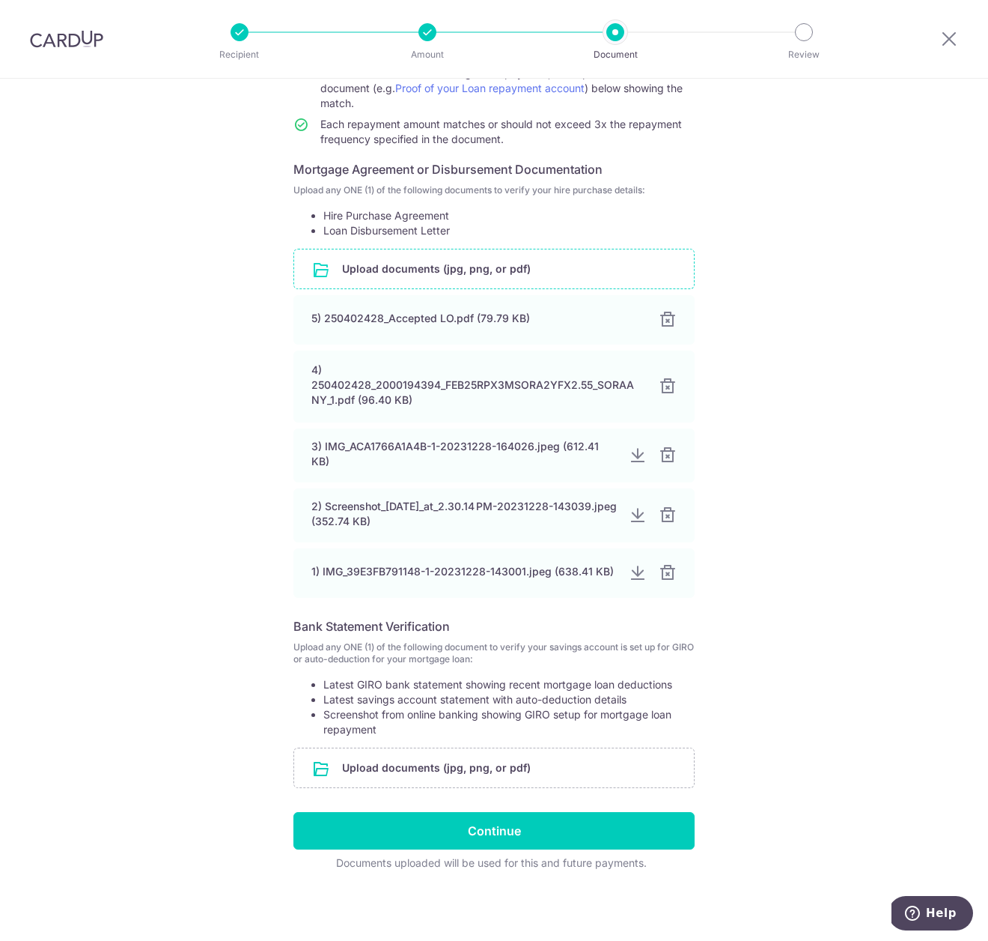
scroll to position [197, 0]
click at [508, 768] on input "file" at bounding box center [494, 767] width 400 height 39
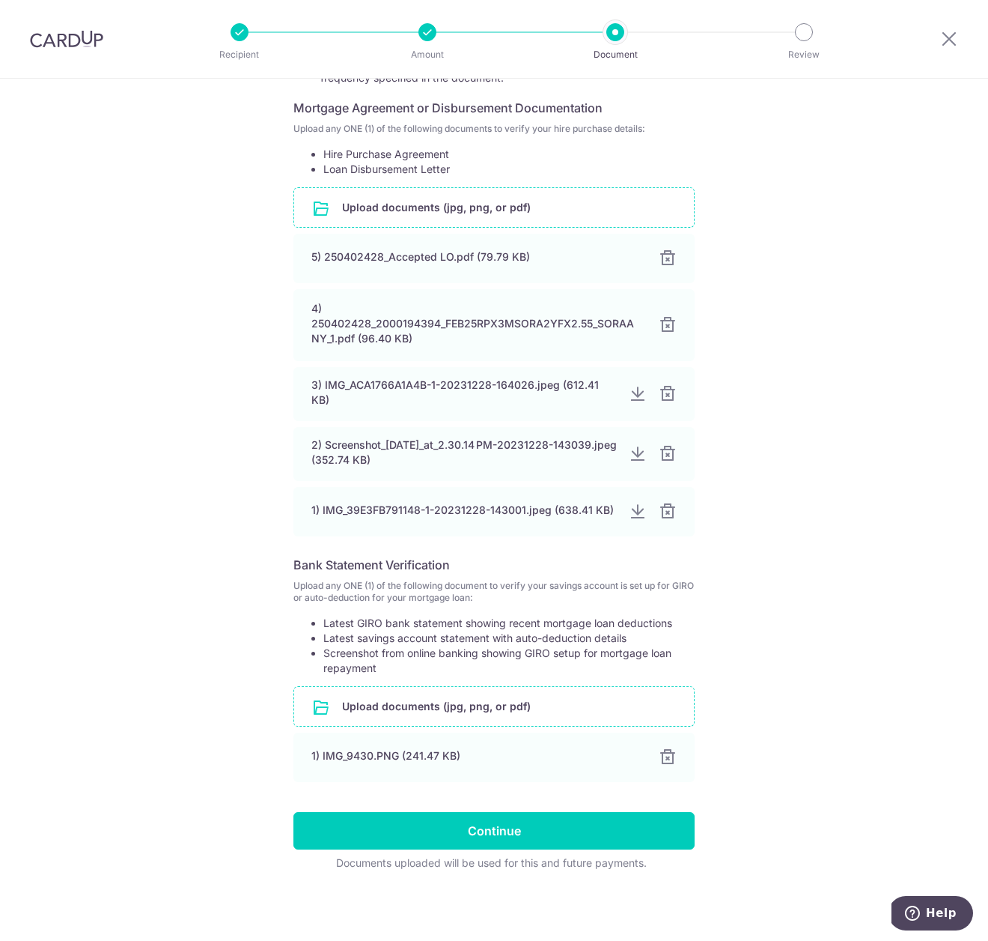
scroll to position [258, 0]
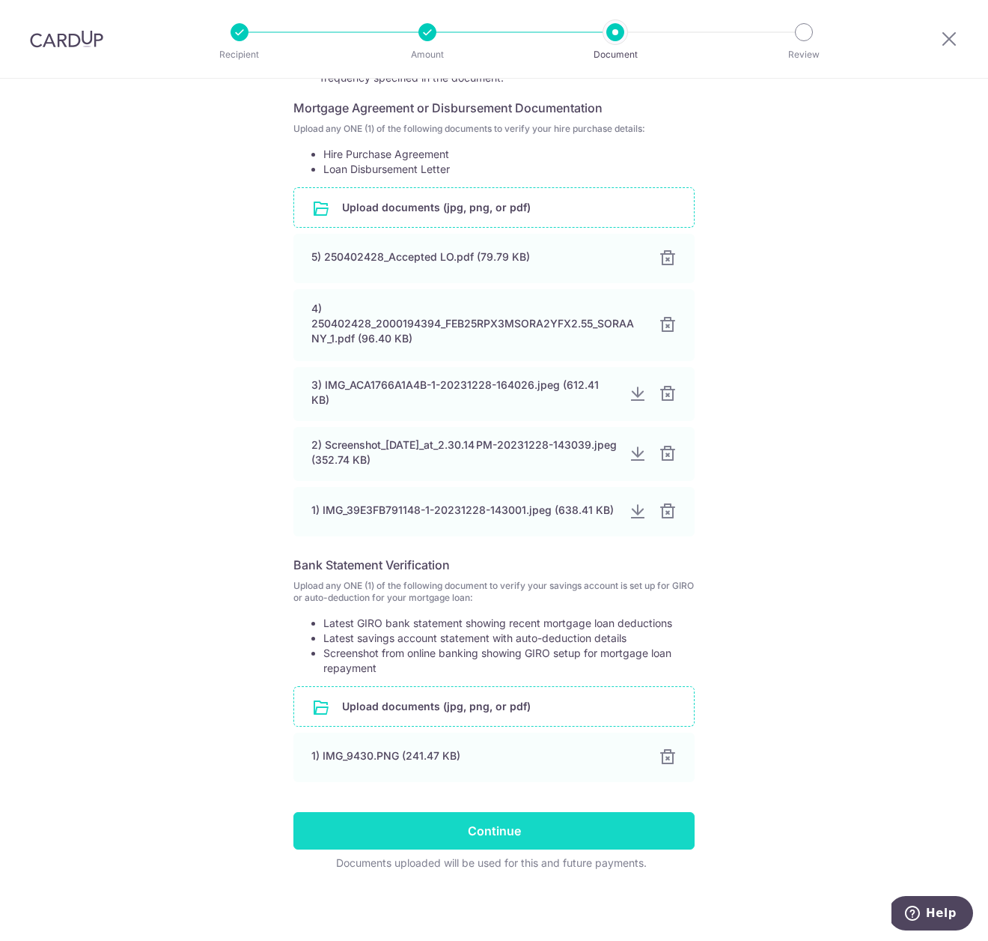
click at [514, 830] on input "Continue" at bounding box center [494, 830] width 401 height 37
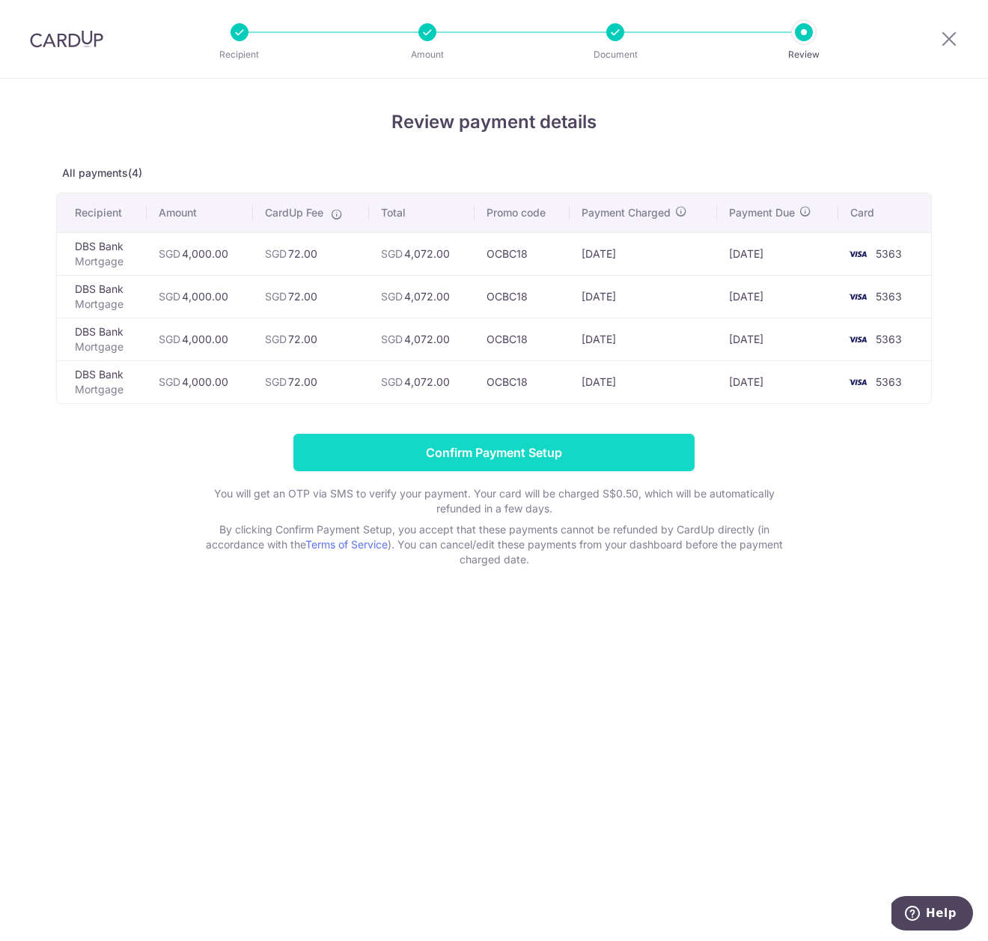
click at [532, 446] on input "Confirm Payment Setup" at bounding box center [494, 452] width 401 height 37
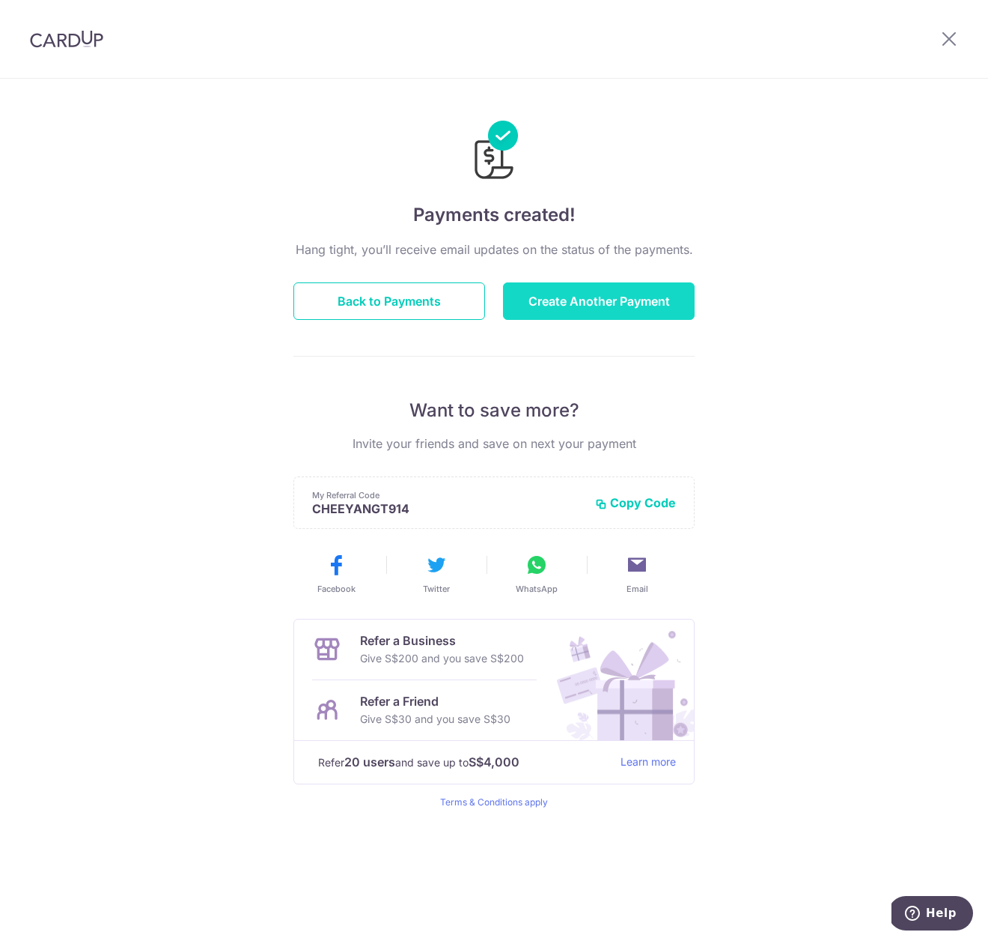
click at [559, 303] on button "Create Another Payment" at bounding box center [599, 300] width 192 height 37
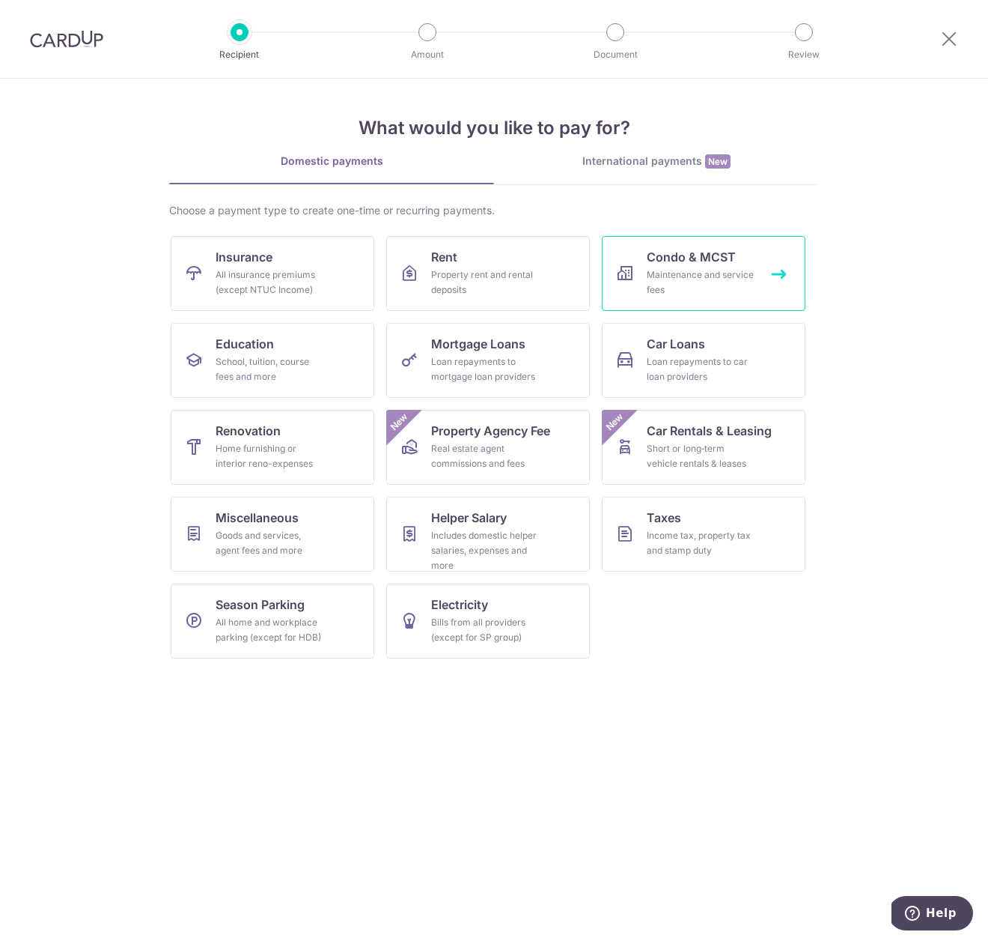
click at [651, 287] on div "Maintenance and service fees" at bounding box center [701, 282] width 108 height 30
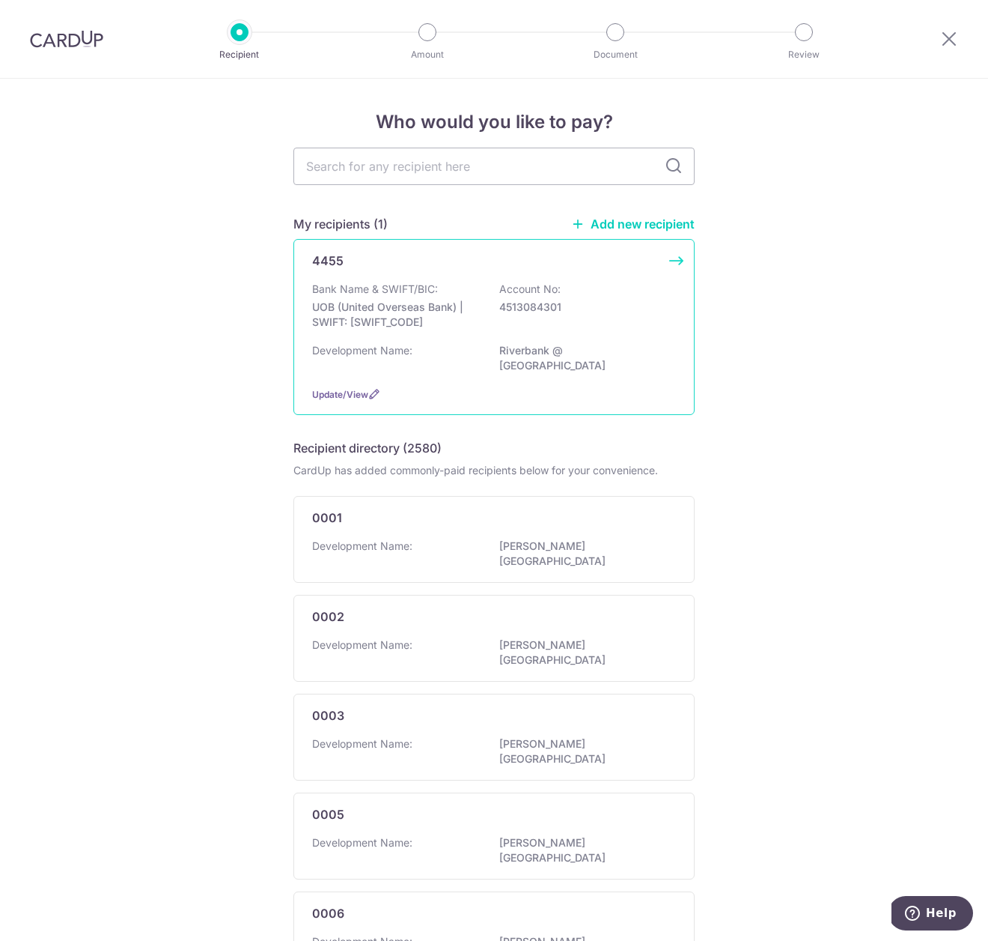
click at [579, 273] on div "4455 Bank Name & SWIFT/BIC: UOB (United Overseas Bank) | SWIFT: UOVBSGSGXXX Acc…" at bounding box center [494, 327] width 401 height 176
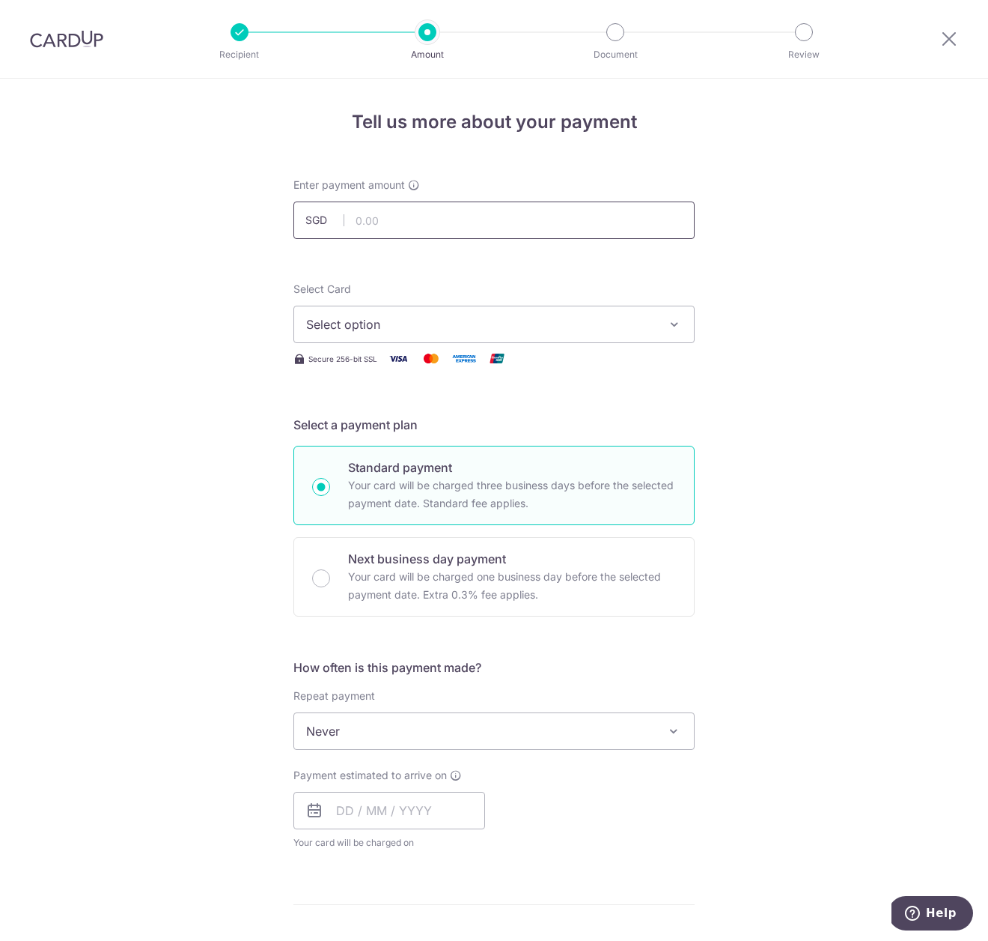
click at [388, 217] on input "text" at bounding box center [494, 219] width 401 height 37
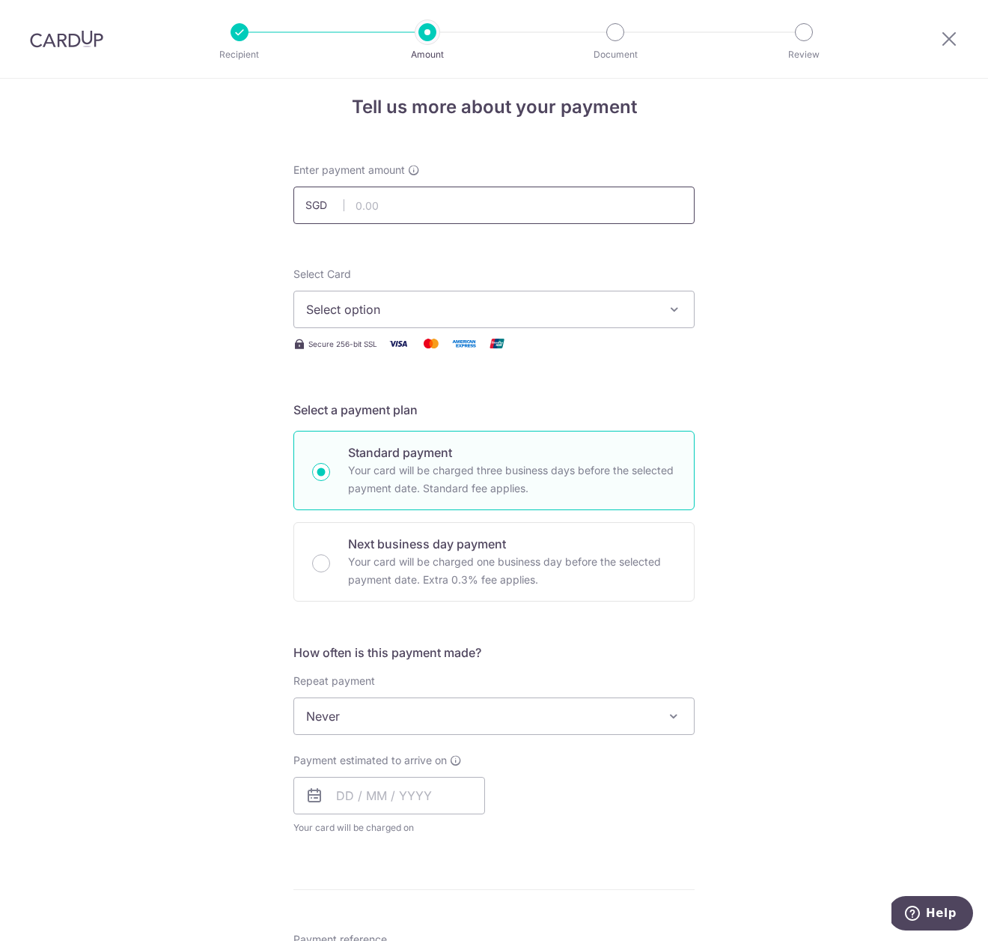
scroll to position [16, 0]
click at [957, 27] on div at bounding box center [950, 39] width 78 height 78
click at [952, 37] on icon at bounding box center [950, 38] width 18 height 19
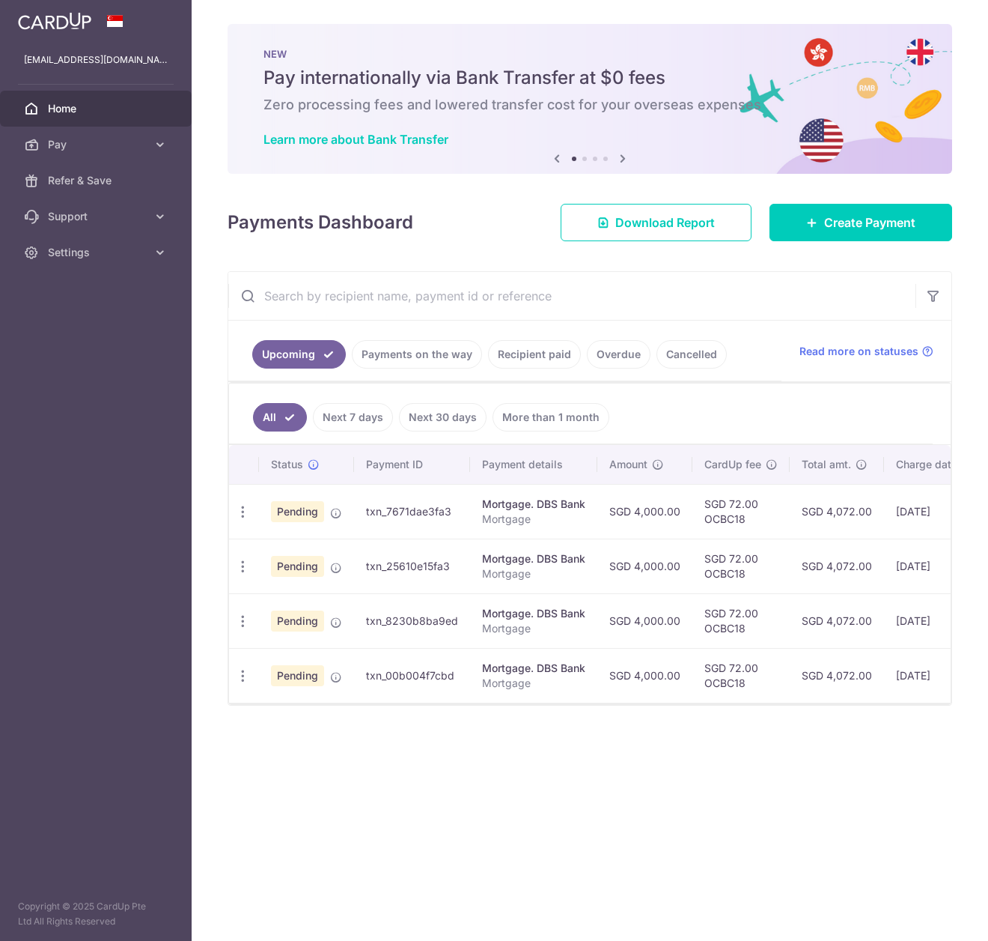
scroll to position [0, 1]
click at [559, 352] on link "Recipient paid" at bounding box center [534, 354] width 93 height 28
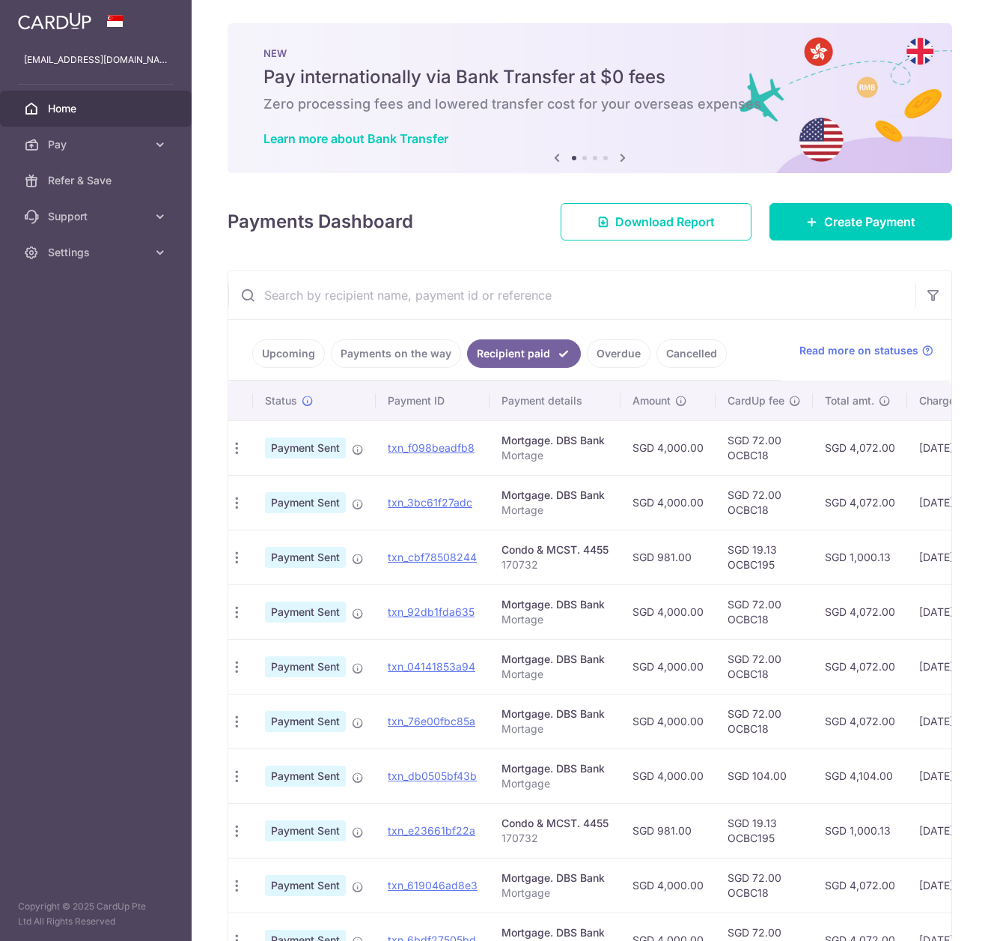
scroll to position [0, 19]
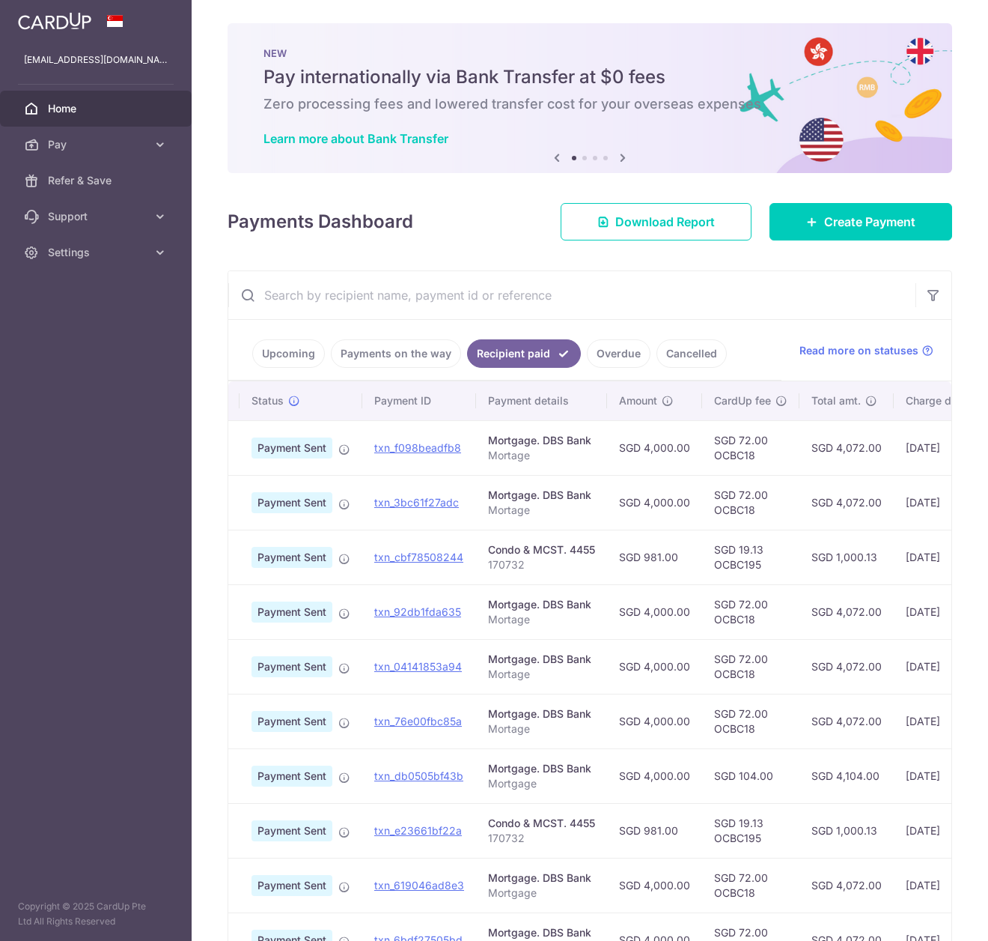
click at [296, 362] on link "Upcoming" at bounding box center [288, 353] width 73 height 28
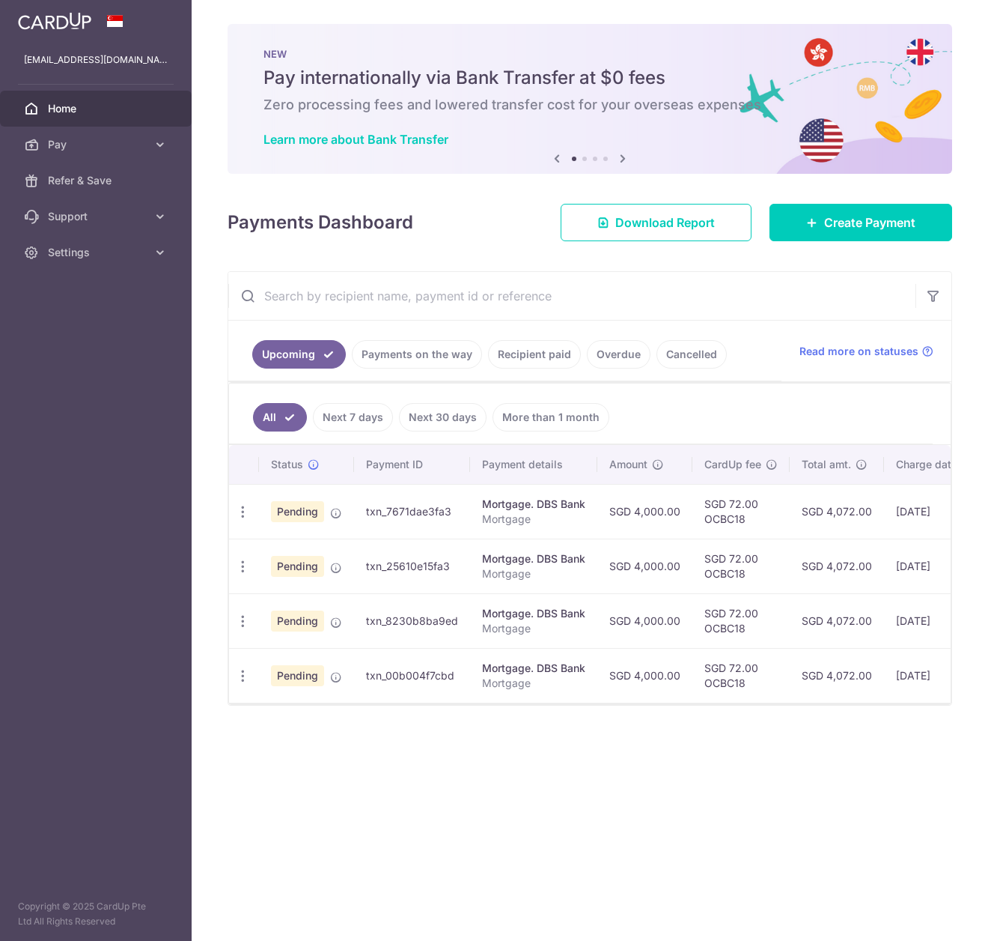
scroll to position [0, 0]
click at [441, 357] on link "Payments on the way" at bounding box center [417, 354] width 130 height 28
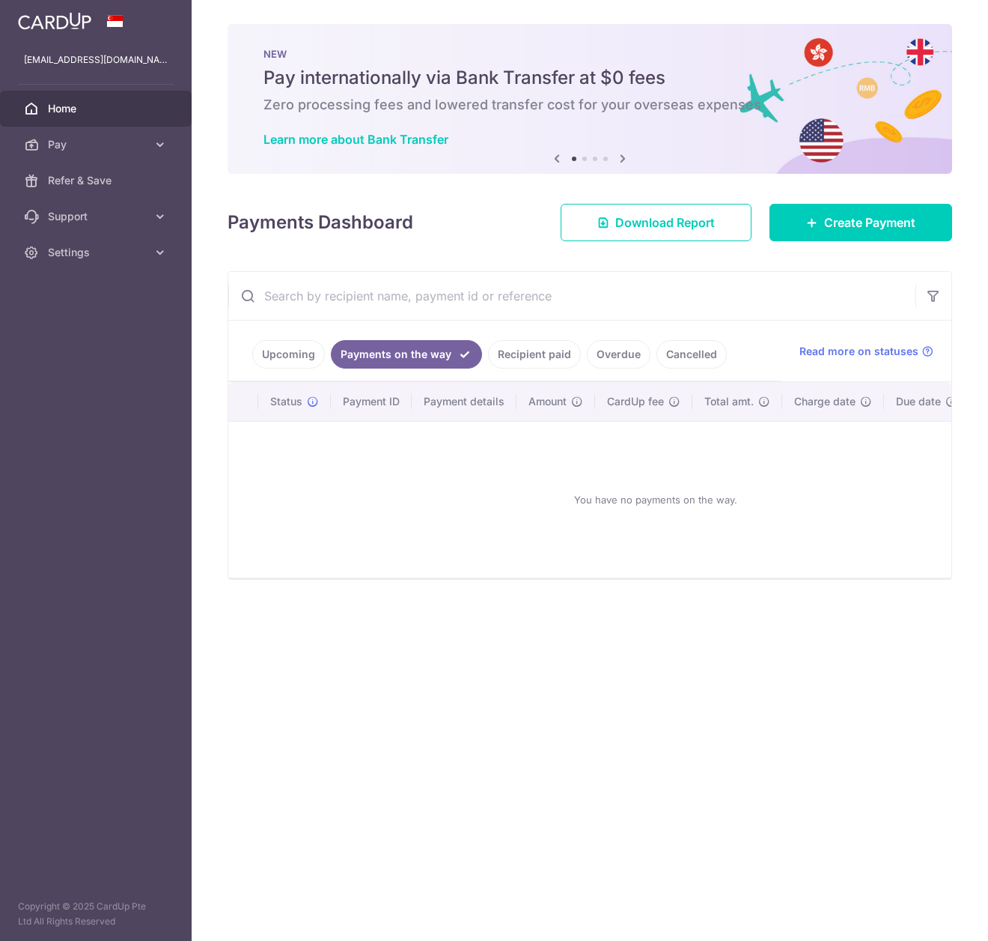
click at [504, 354] on link "Recipient paid" at bounding box center [534, 354] width 93 height 28
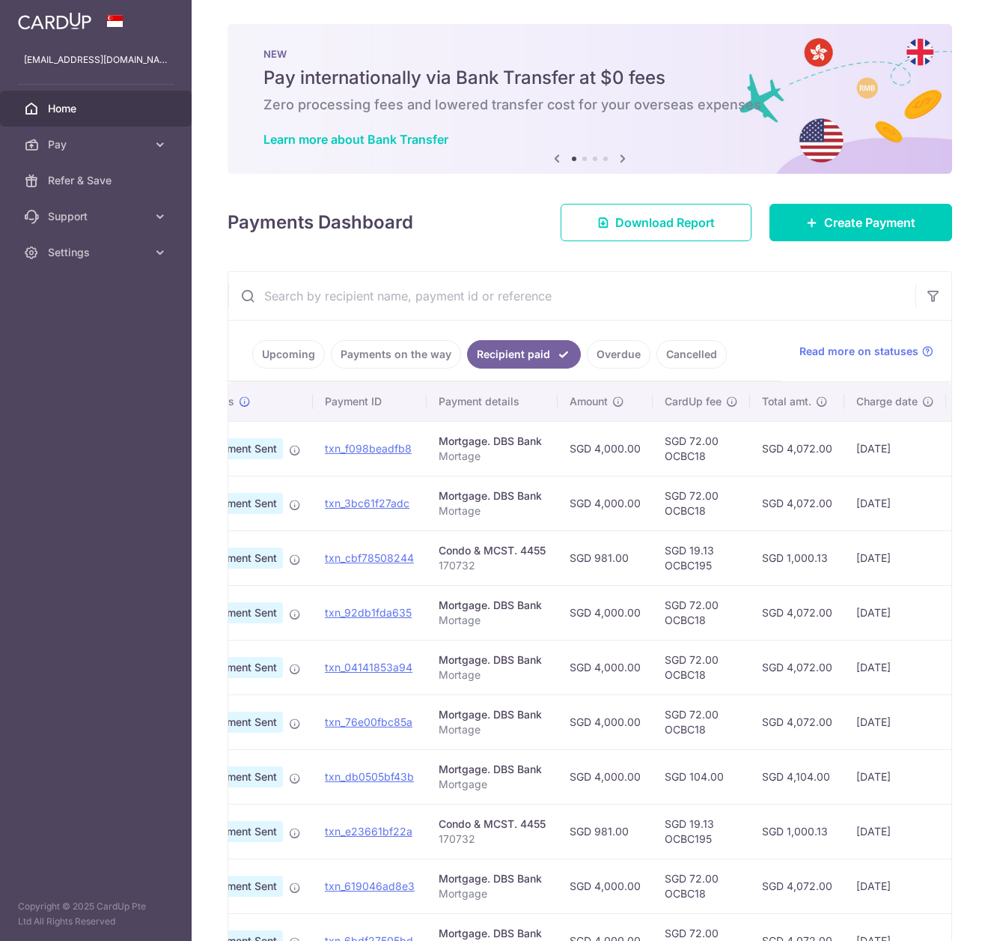
scroll to position [0, 22]
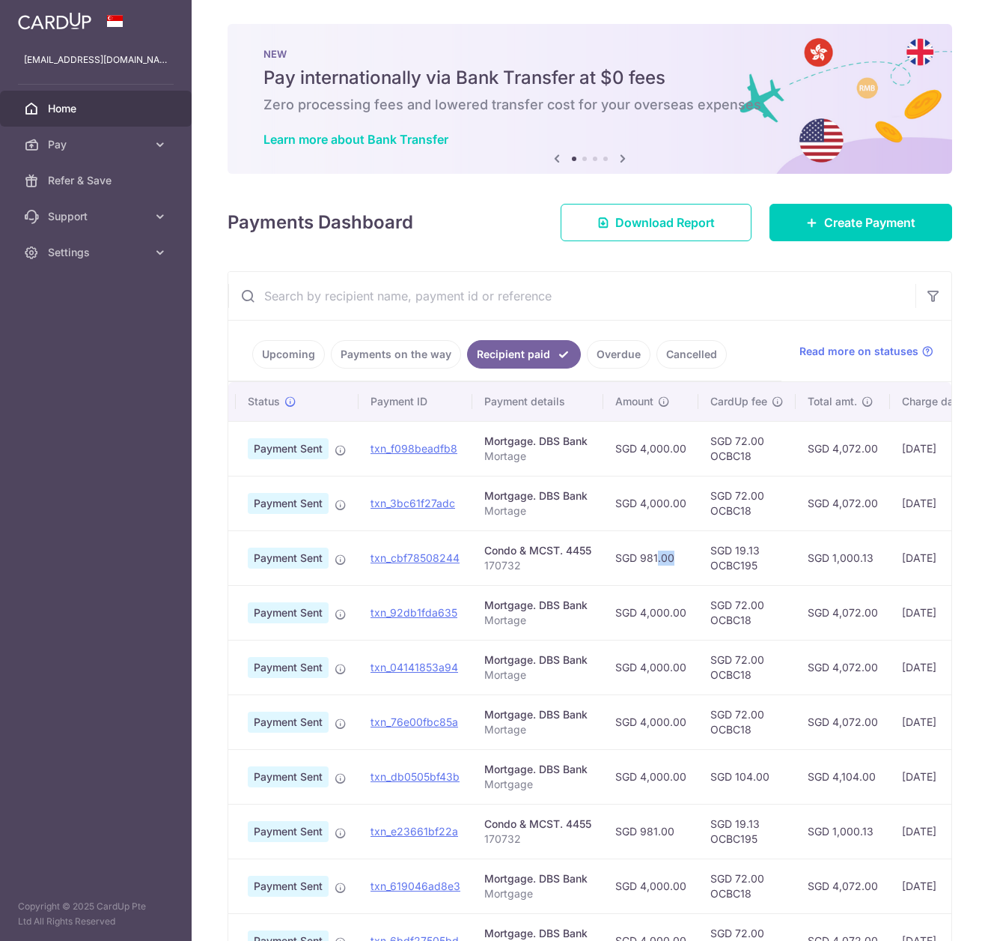
drag, startPoint x: 640, startPoint y: 558, endPoint x: 657, endPoint y: 555, distance: 18.2
click at [657, 555] on td "SGD 981.00" at bounding box center [651, 557] width 95 height 55
copy td "981"
click at [827, 228] on span "Create Payment" at bounding box center [869, 222] width 91 height 18
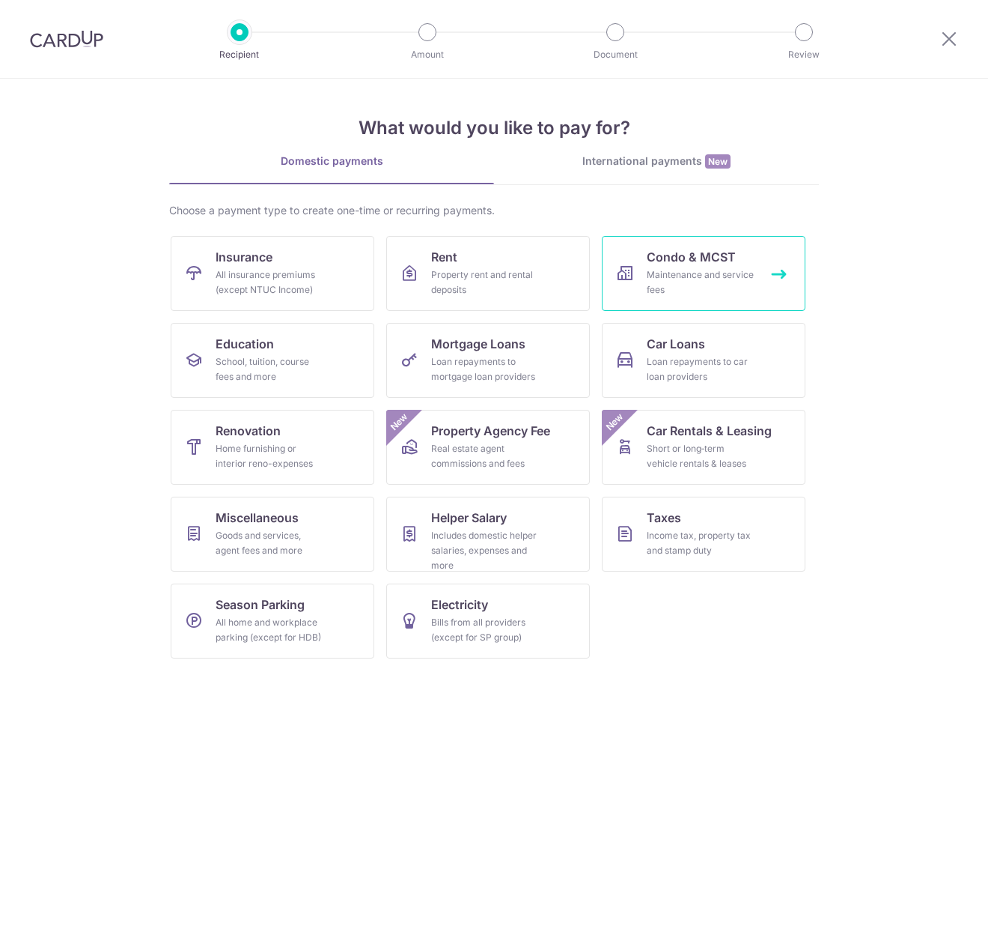
click at [715, 264] on span "Condo & MCST" at bounding box center [691, 257] width 89 height 18
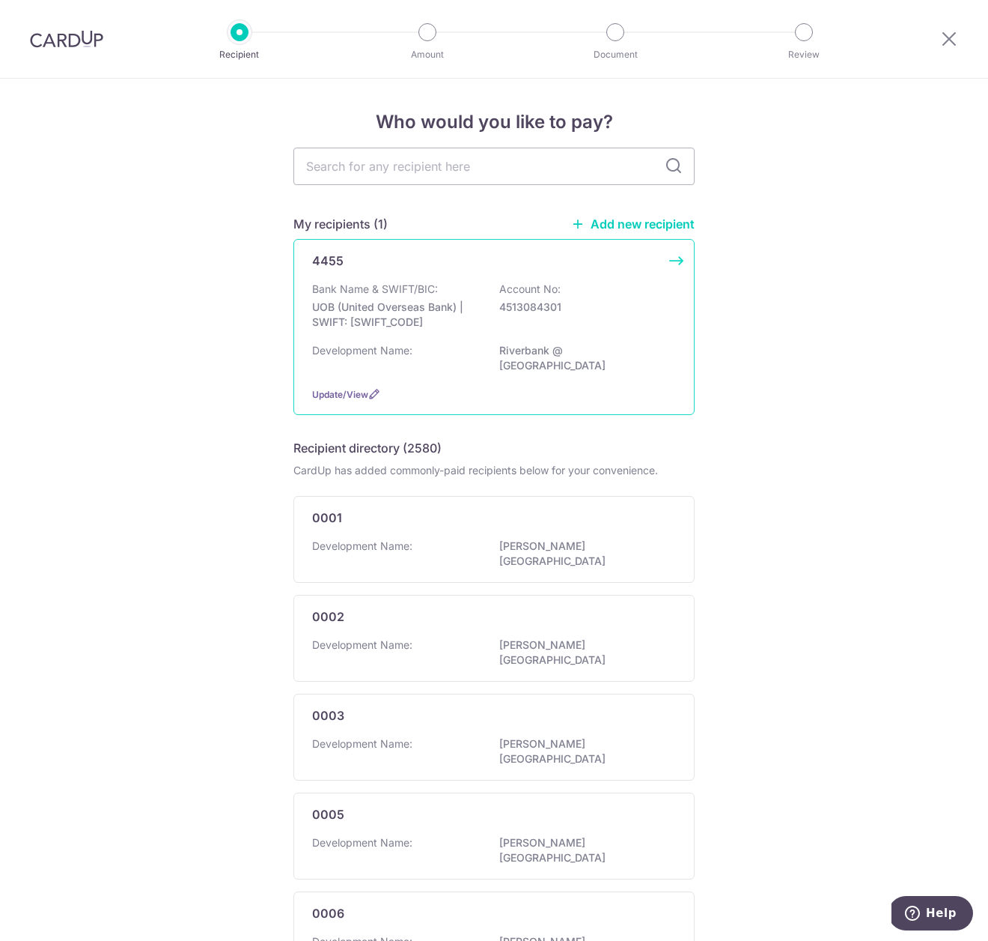
click at [452, 331] on div "Bank Name & SWIFT/BIC: UOB (United Overseas Bank) | SWIFT: [SWIFT_CODE] Account…" at bounding box center [494, 309] width 364 height 55
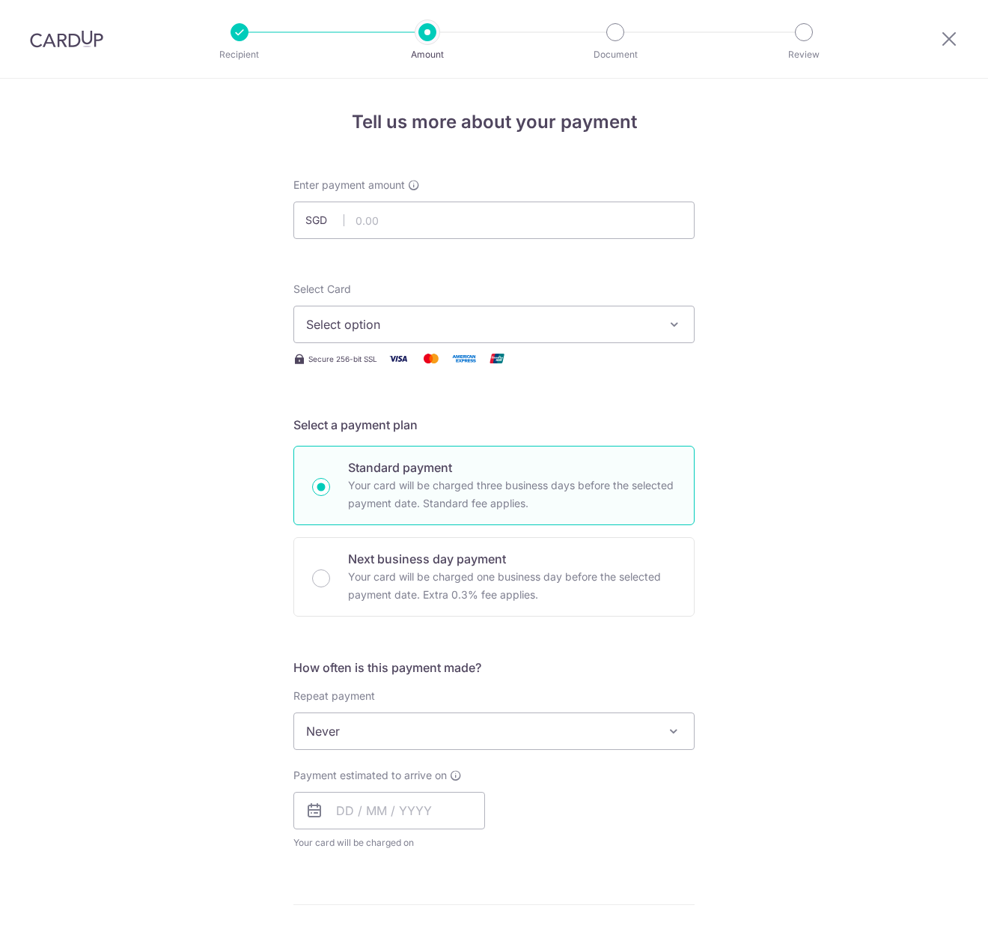
scroll to position [1, 0]
click at [376, 809] on input "text" at bounding box center [390, 809] width 192 height 37
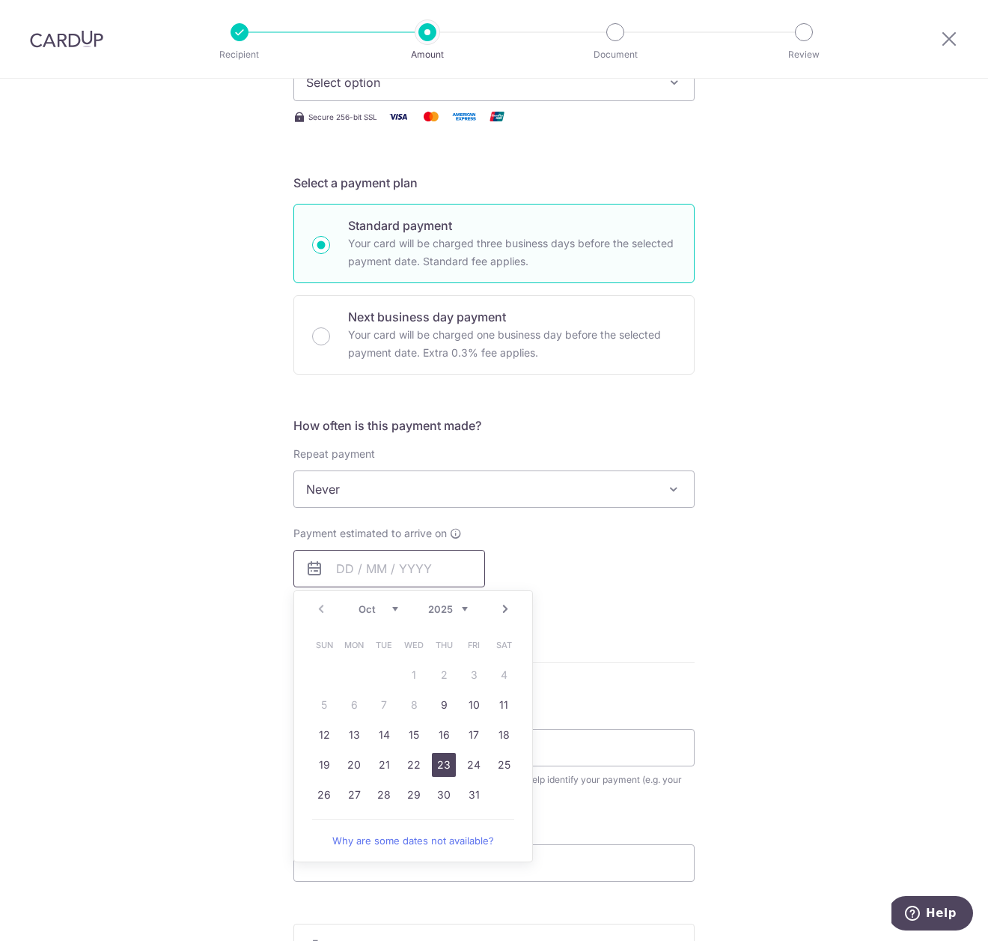
scroll to position [246, 0]
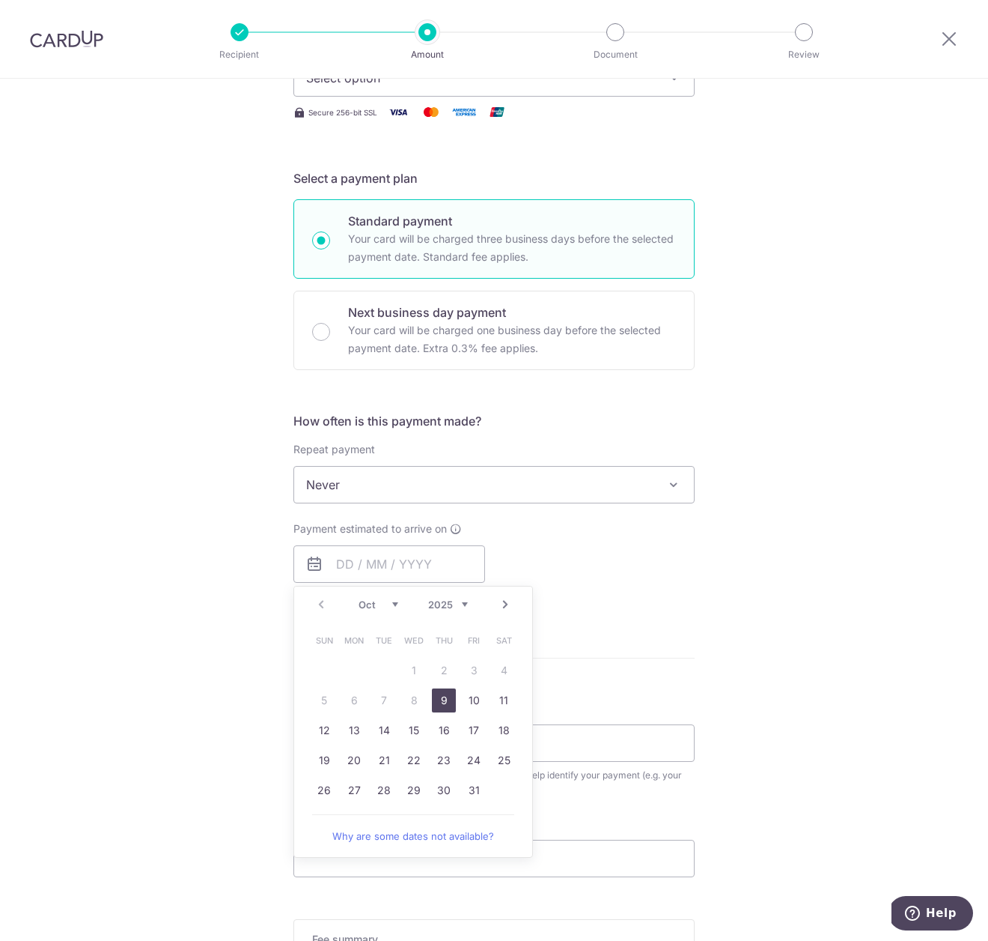
click at [446, 702] on link "9" at bounding box center [444, 700] width 24 height 24
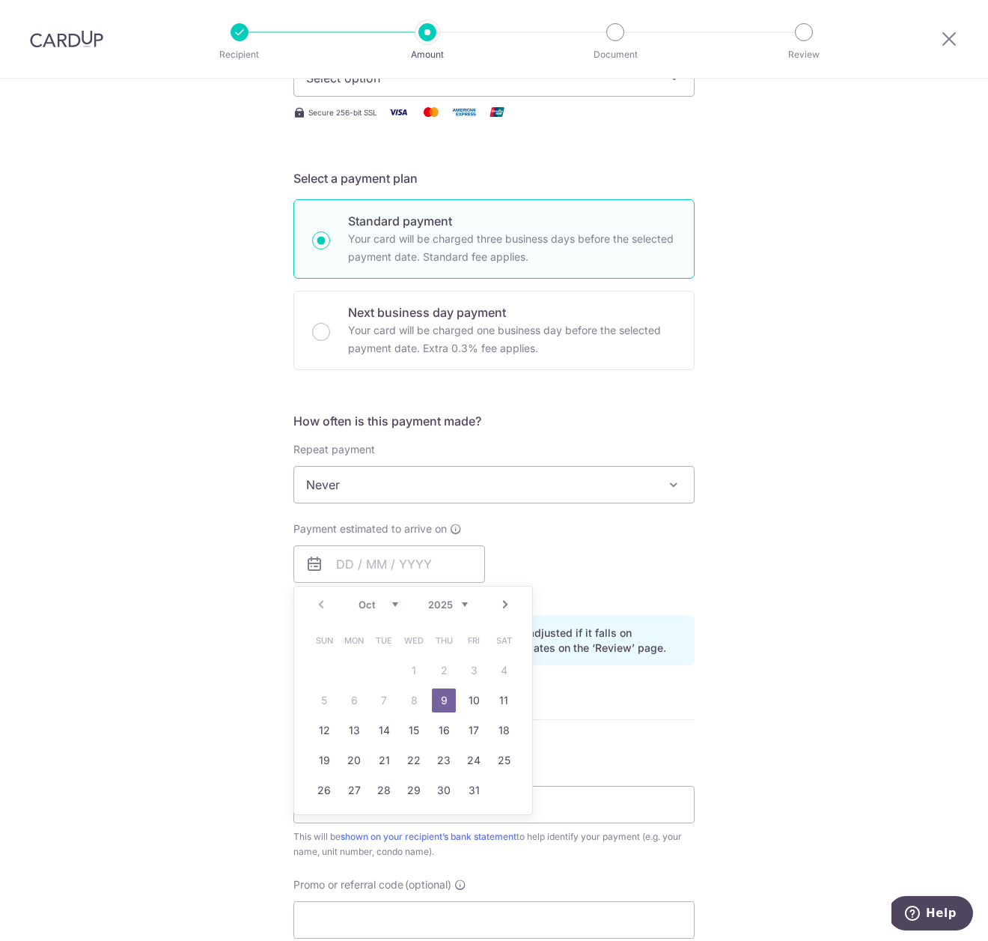
type input "09/10/2025"
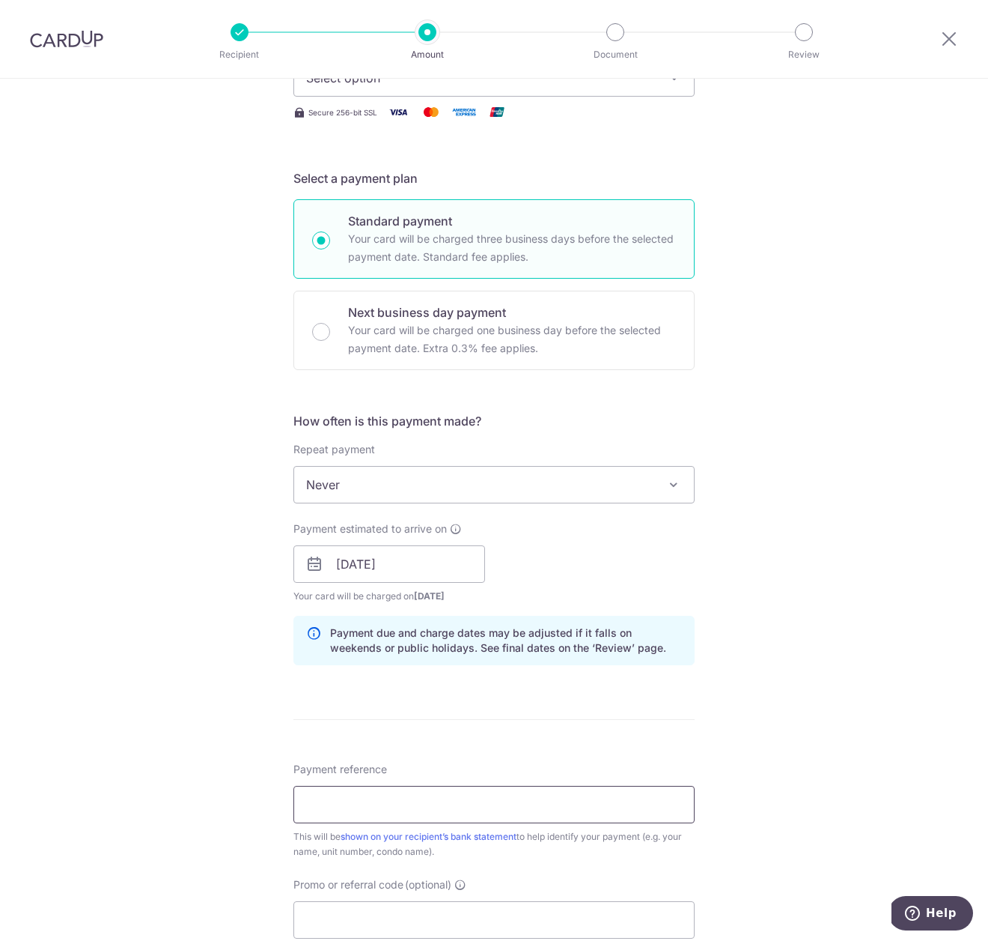
scroll to position [251, 0]
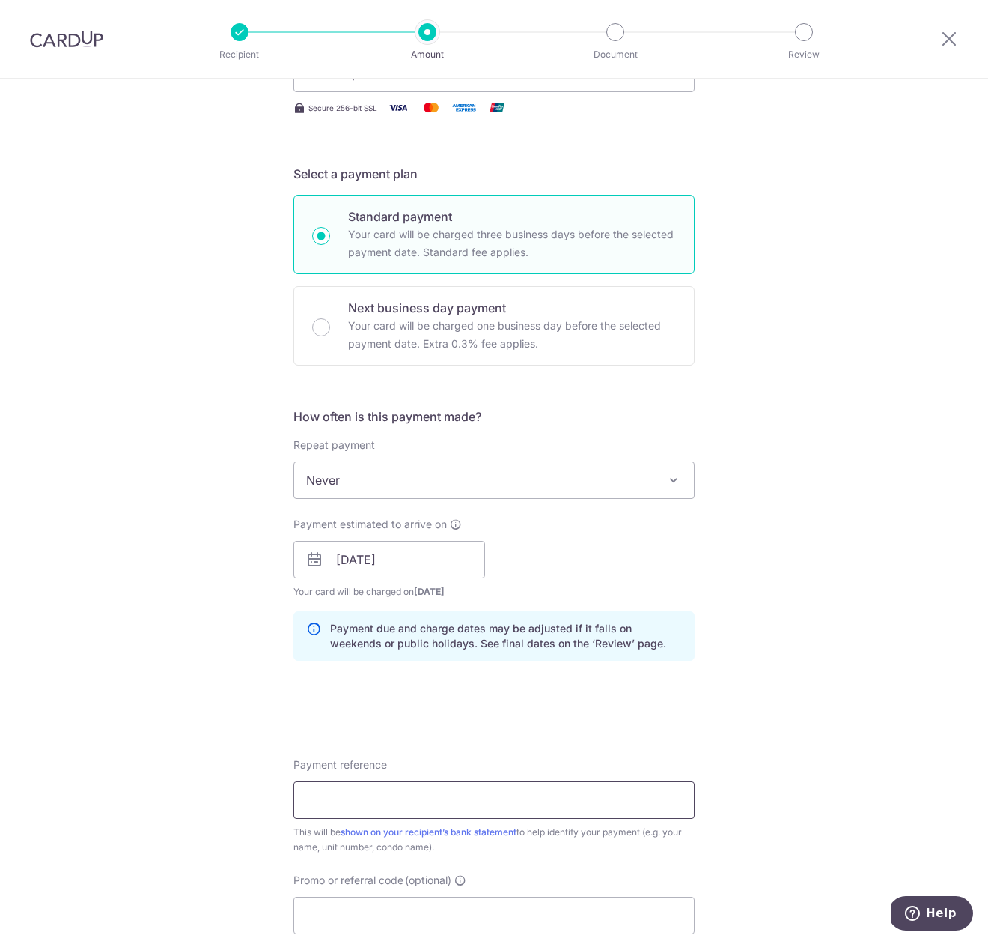
click at [407, 804] on input "Payment reference" at bounding box center [494, 799] width 401 height 37
type input "170732"
click at [324, 914] on input "Promo or referral code (optional)" at bounding box center [494, 913] width 401 height 37
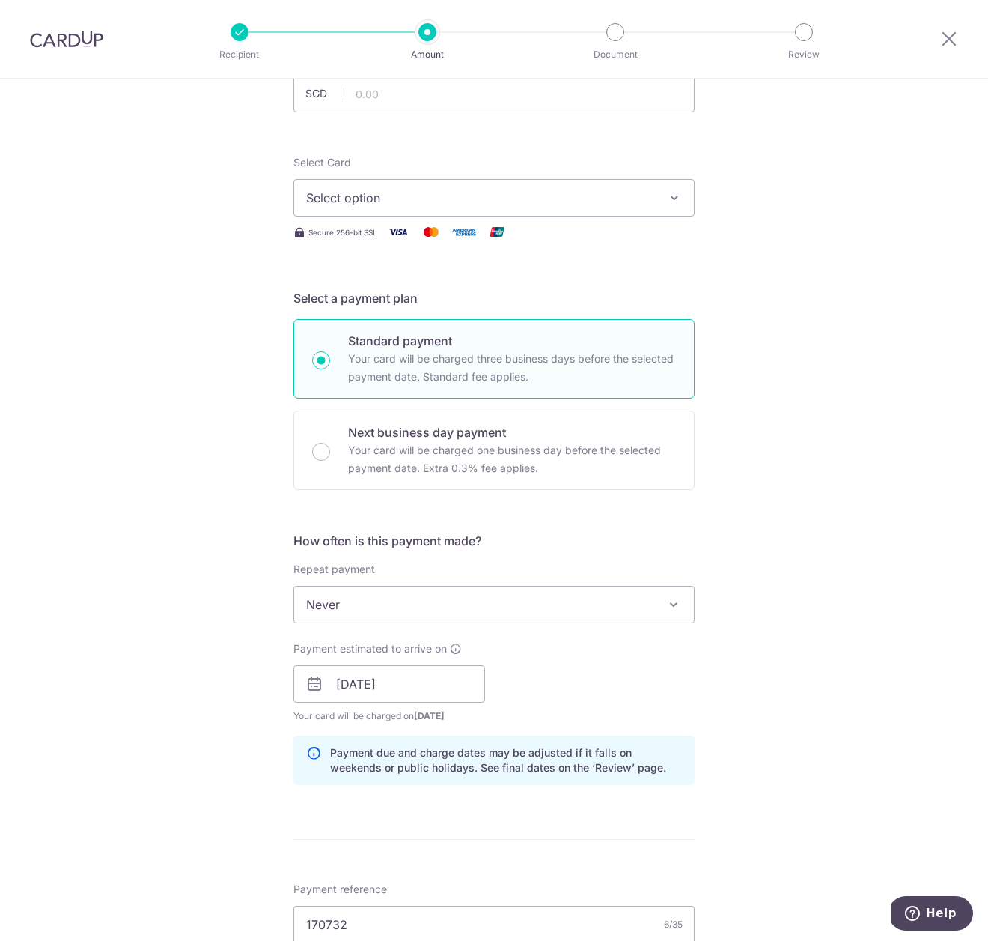
scroll to position [0, 0]
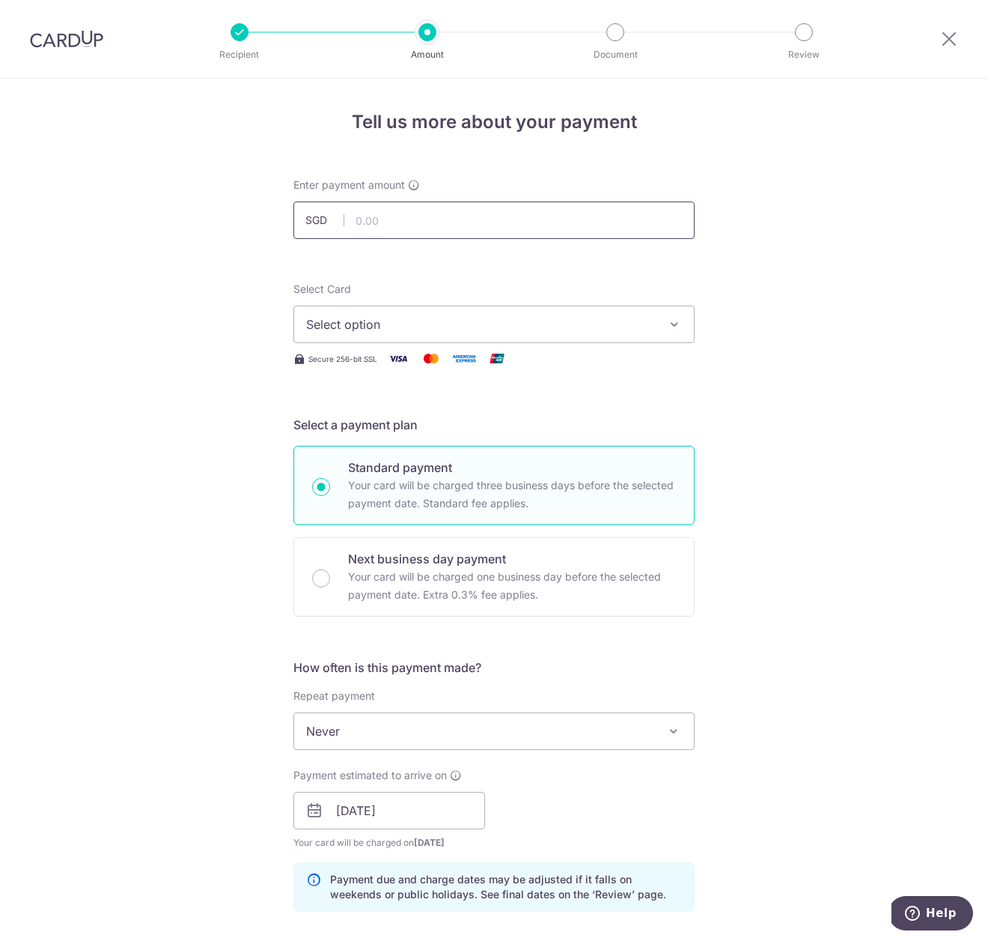
type input "ocbc195"
click at [377, 217] on input "text" at bounding box center [494, 219] width 401 height 37
paste input "981"
type input "981.00"
click at [813, 338] on div "Tell us more about your payment Enter payment amount SGD 981.00 981.00 Select C…" at bounding box center [494, 820] width 988 height 1483
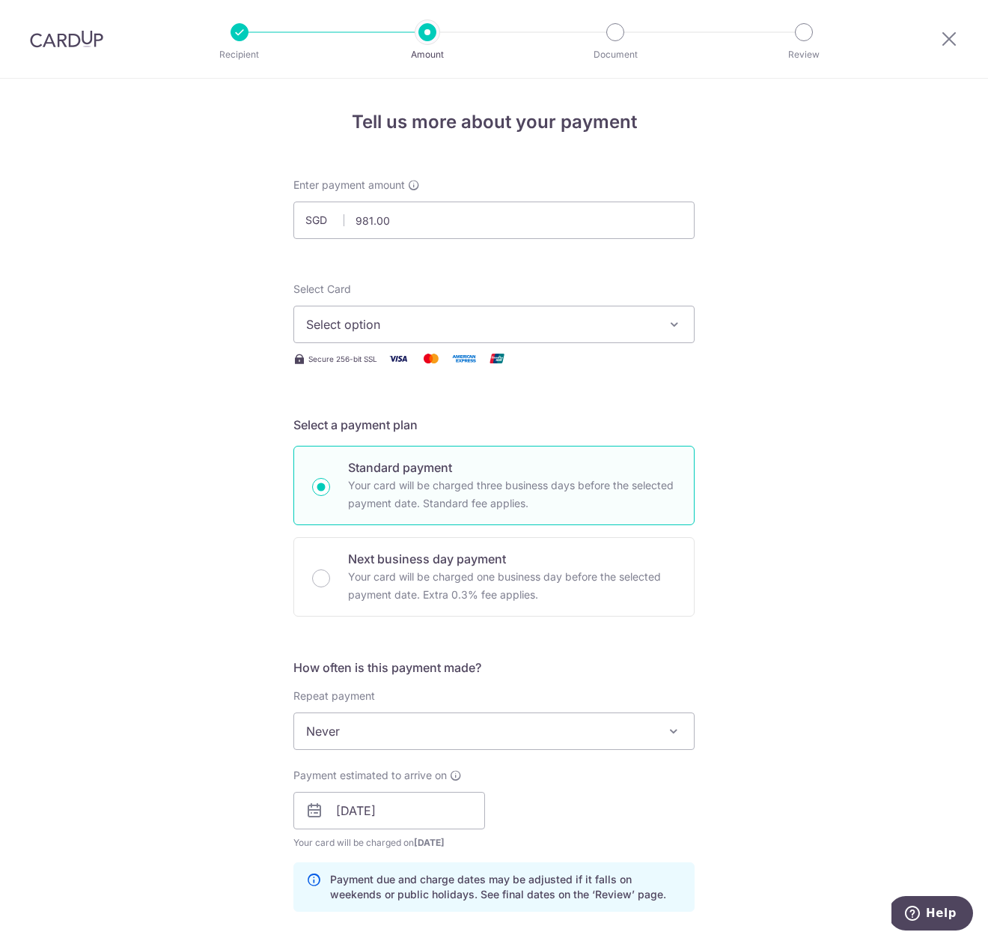
click at [560, 332] on span "Select option" at bounding box center [480, 324] width 349 height 18
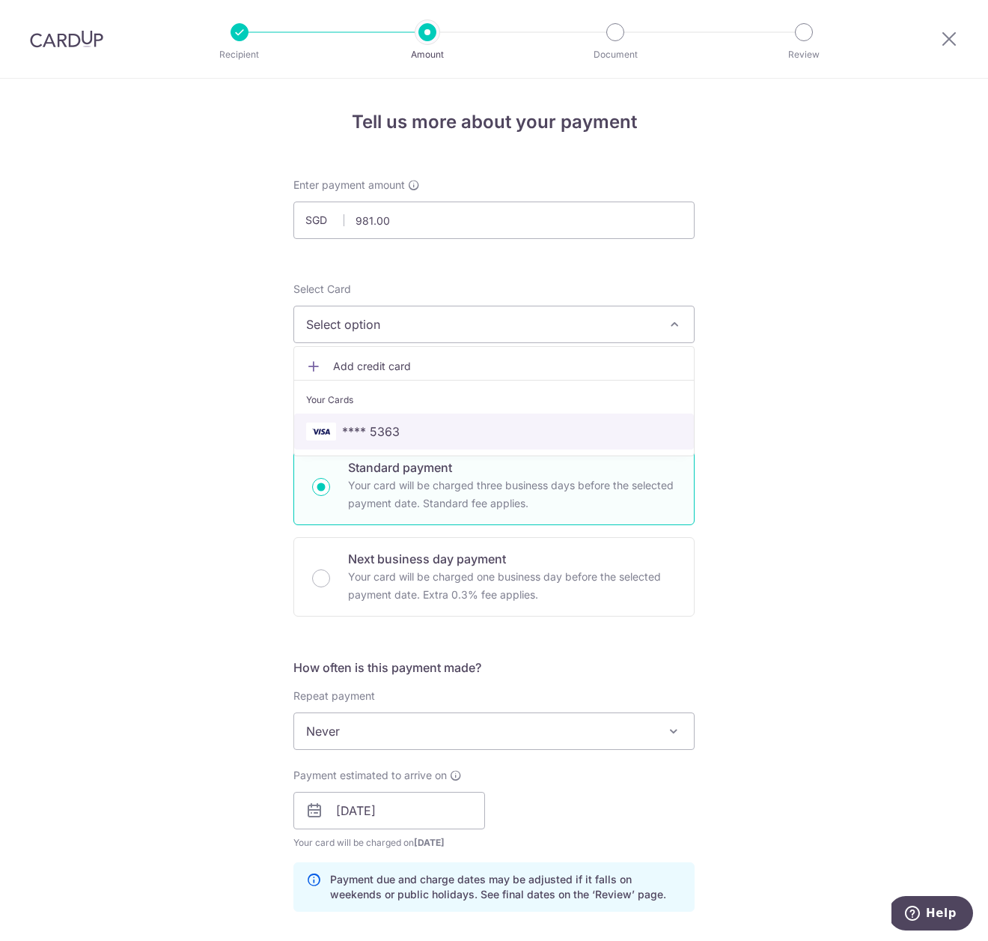
click at [396, 430] on span "**** 5363" at bounding box center [371, 431] width 58 height 18
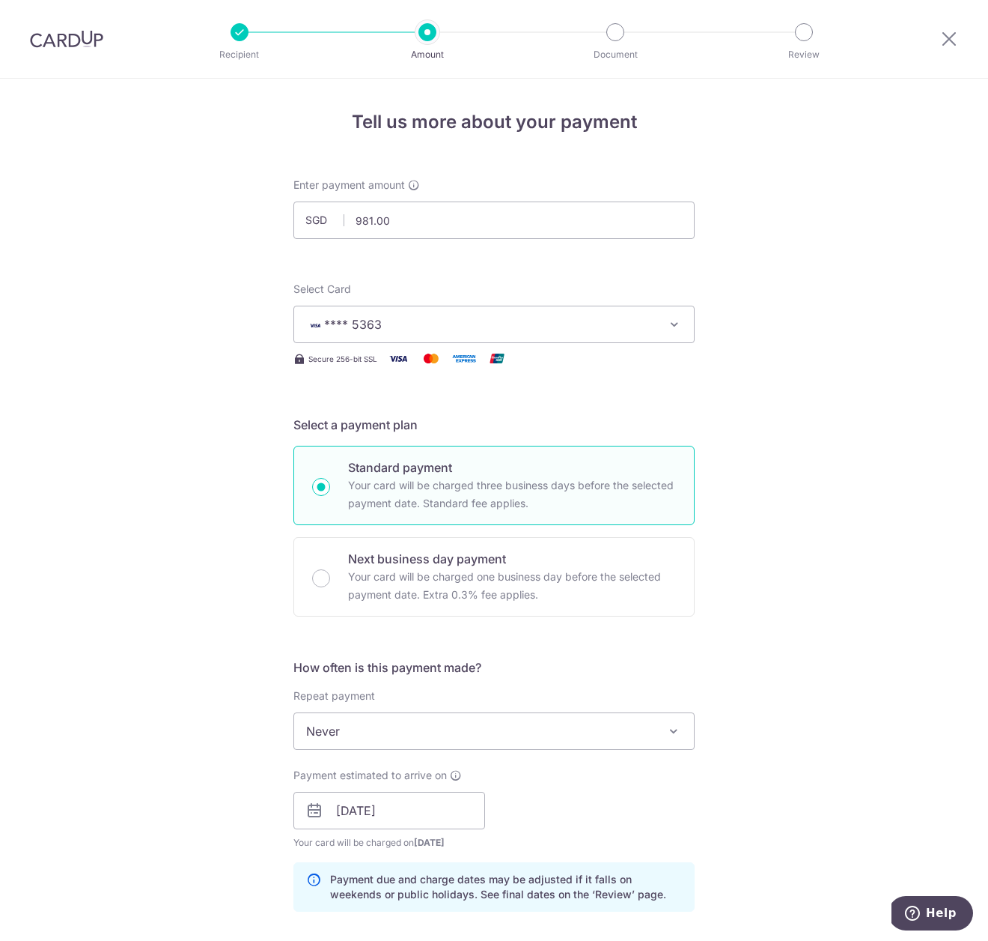
click at [874, 449] on div "Tell us more about your payment Enter payment amount SGD 981.00 981.00 Select C…" at bounding box center [494, 820] width 988 height 1483
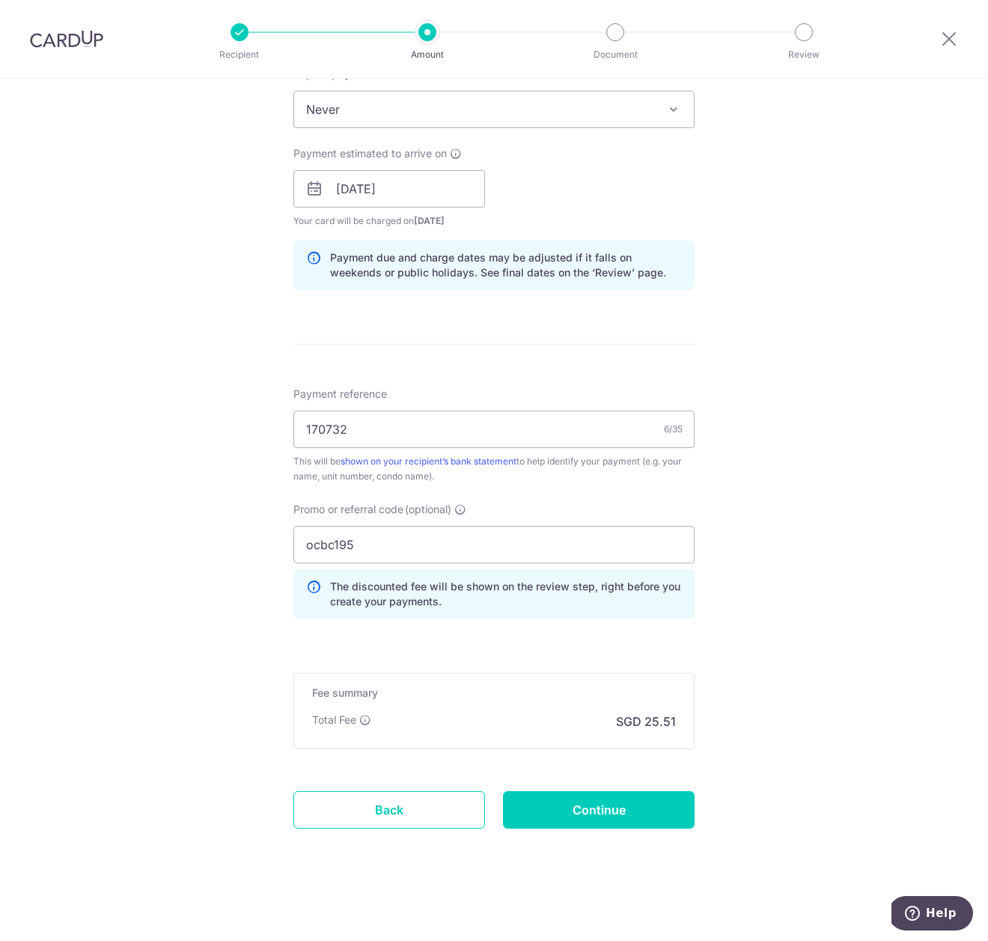
scroll to position [622, 0]
click at [588, 813] on input "Continue" at bounding box center [599, 809] width 192 height 37
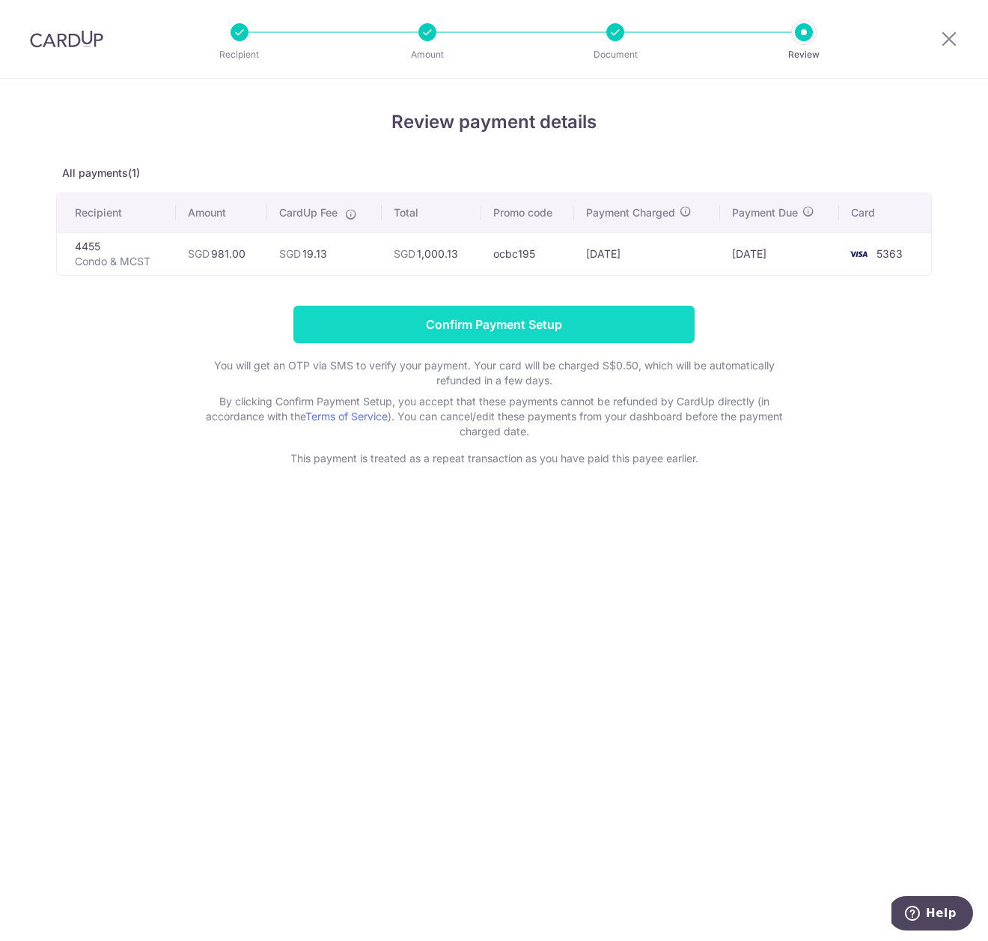
click at [609, 330] on input "Confirm Payment Setup" at bounding box center [494, 324] width 401 height 37
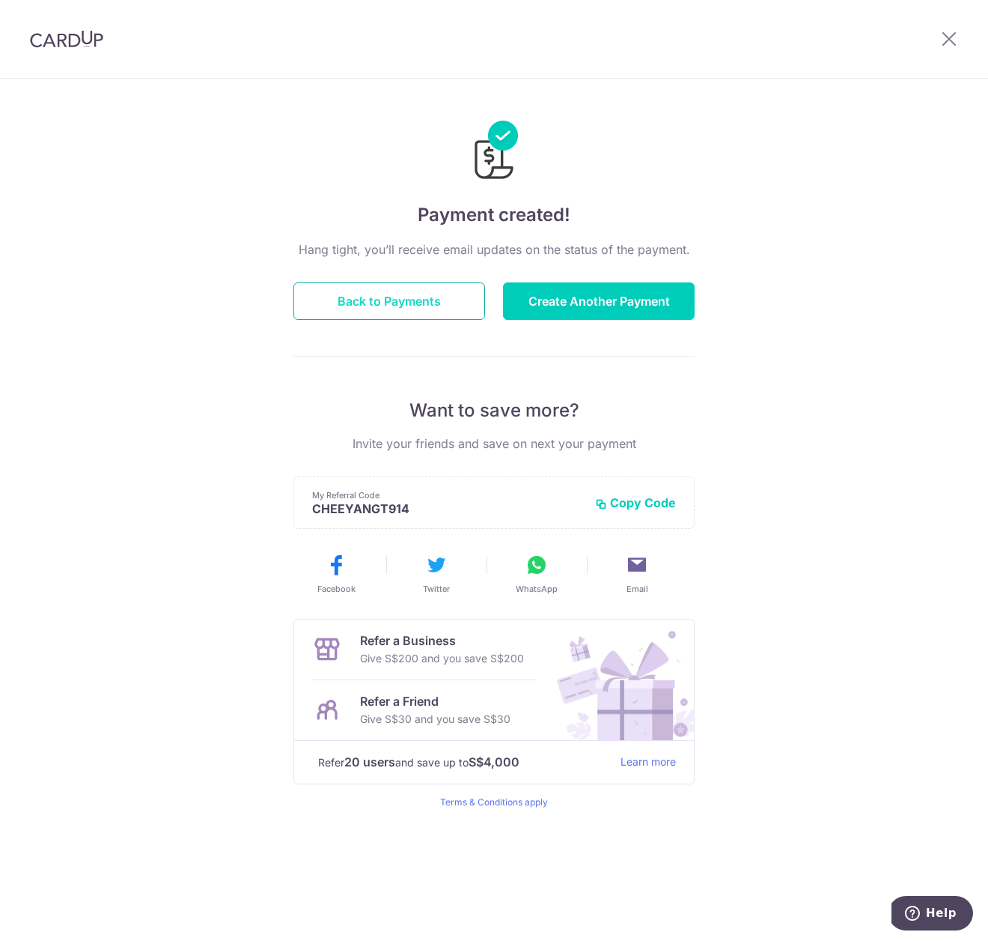
click at [394, 298] on button "Back to Payments" at bounding box center [390, 300] width 192 height 37
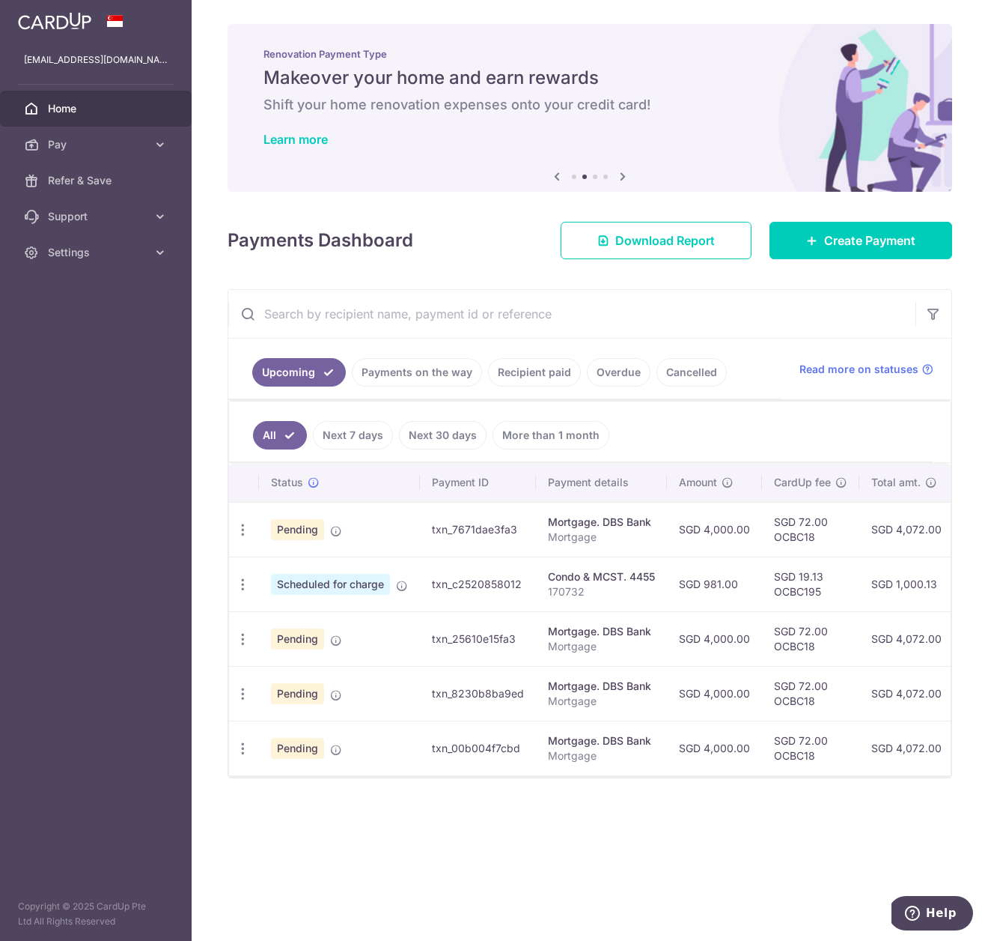
click at [75, 114] on span "Home" at bounding box center [97, 108] width 99 height 15
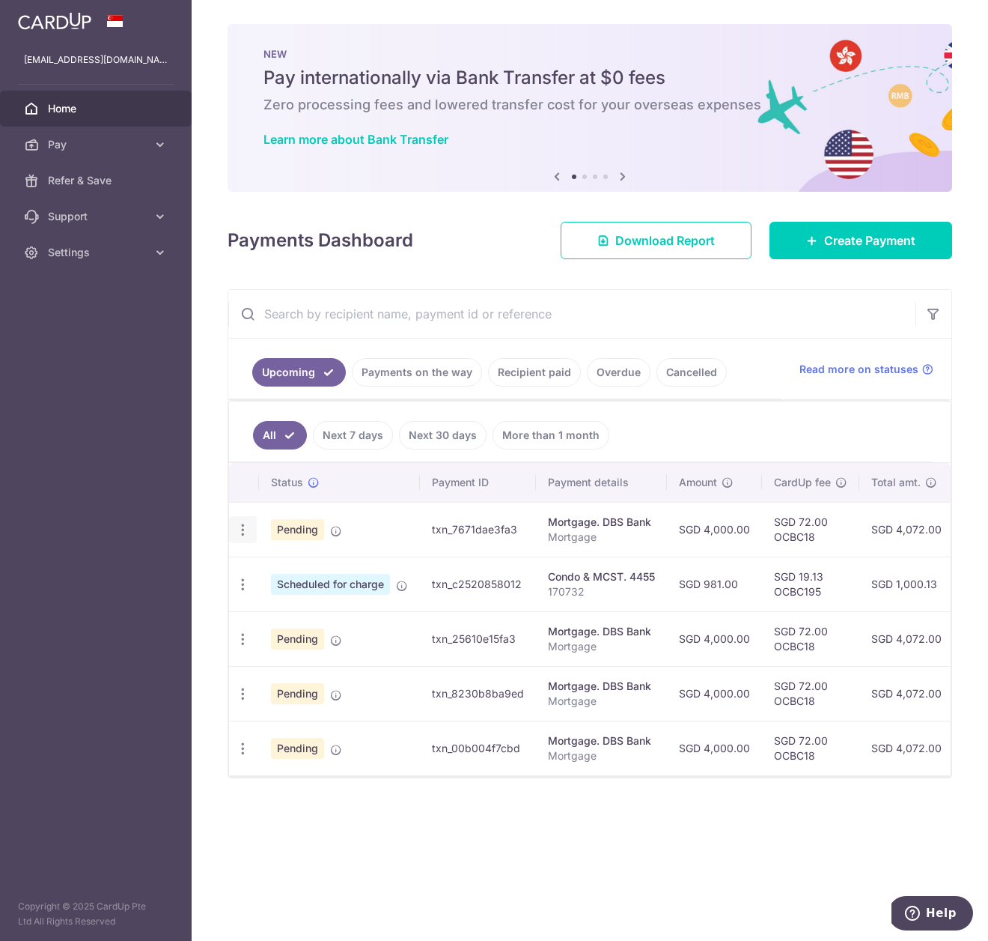
click at [246, 527] on icon "button" at bounding box center [243, 530] width 16 height 16
click at [278, 571] on span "Update payment" at bounding box center [323, 571] width 102 height 18
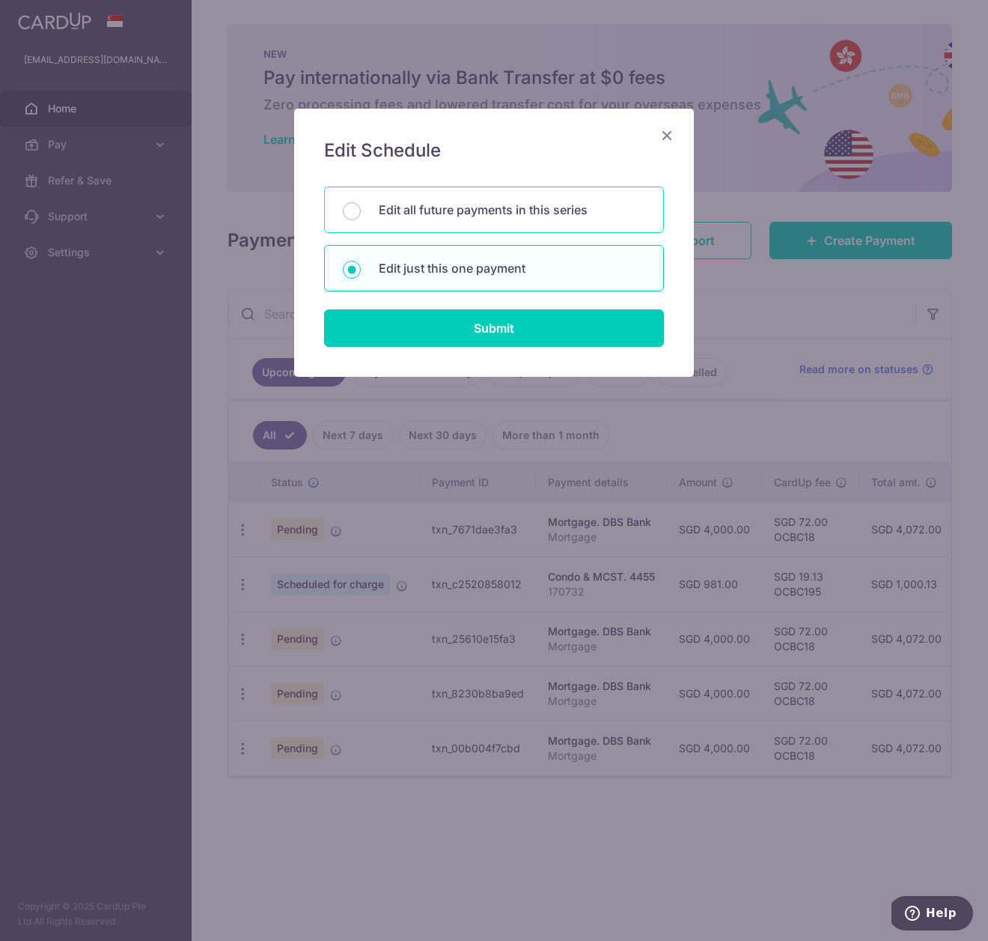
click at [433, 205] on p "Edit all future payments in this series" at bounding box center [512, 210] width 267 height 18
click at [361, 205] on input "Edit all future payments in this series" at bounding box center [352, 211] width 18 height 18
radio input "true"
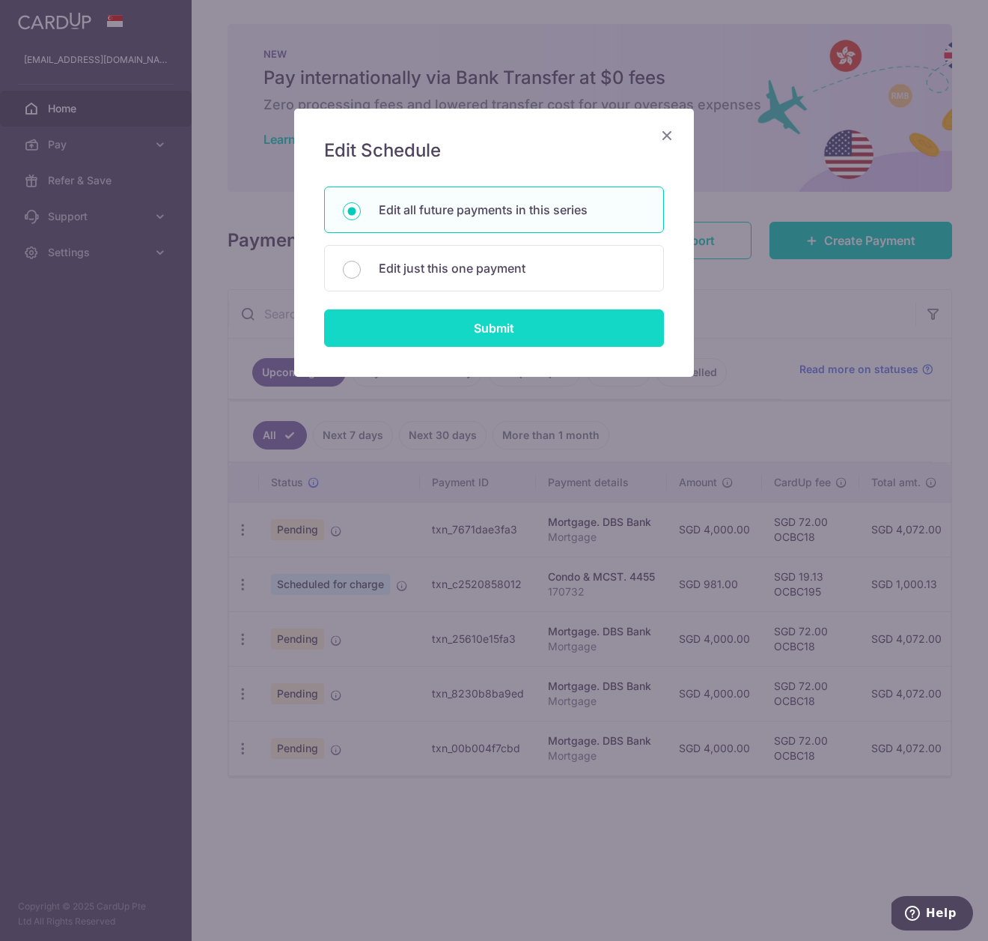
click at [431, 329] on input "Submit" at bounding box center [494, 327] width 340 height 37
radio input "true"
type input "4,000.00"
type input "Mortgage"
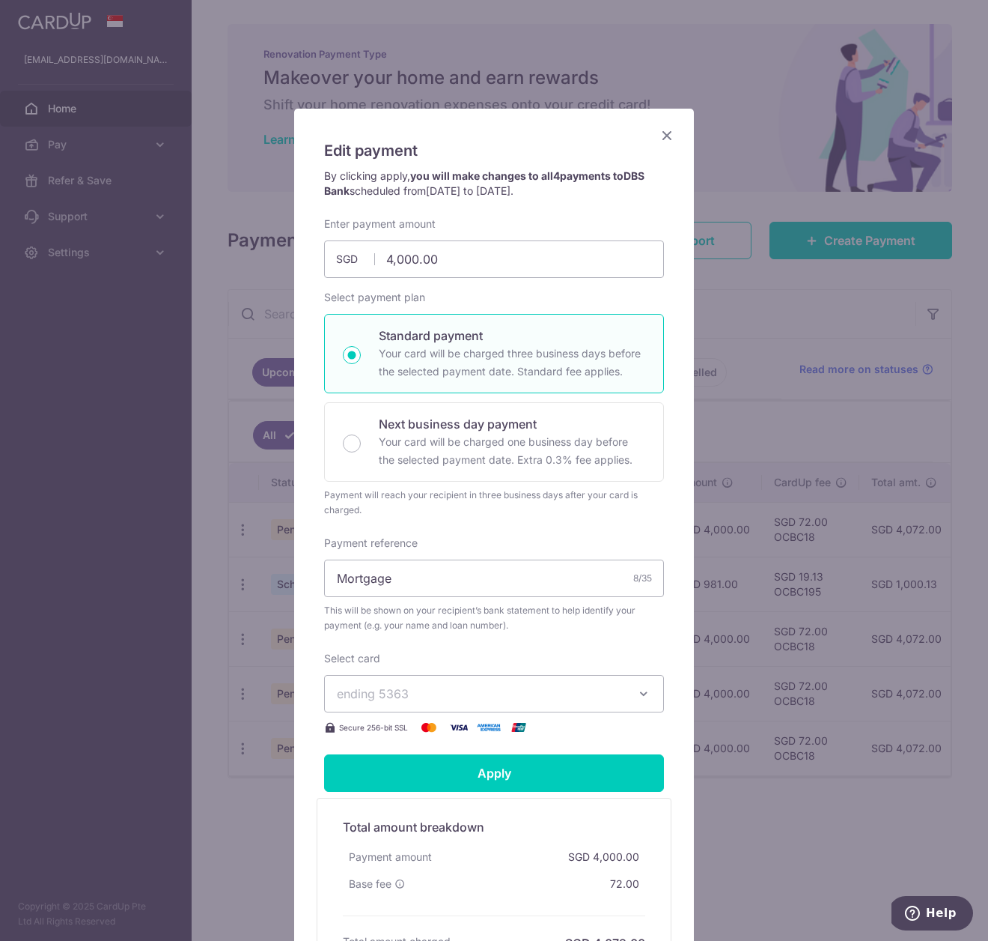
click at [664, 137] on icon "Close" at bounding box center [667, 135] width 18 height 19
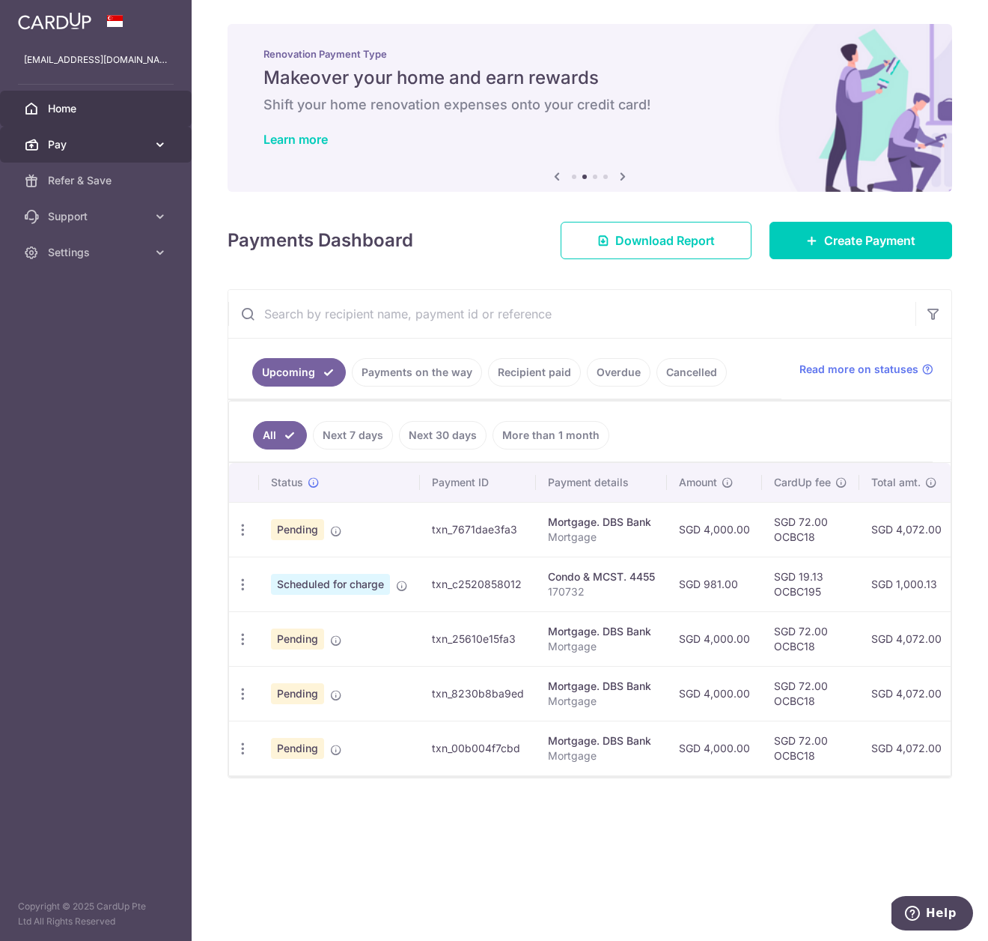
click at [137, 139] on span "Pay" at bounding box center [97, 144] width 99 height 15
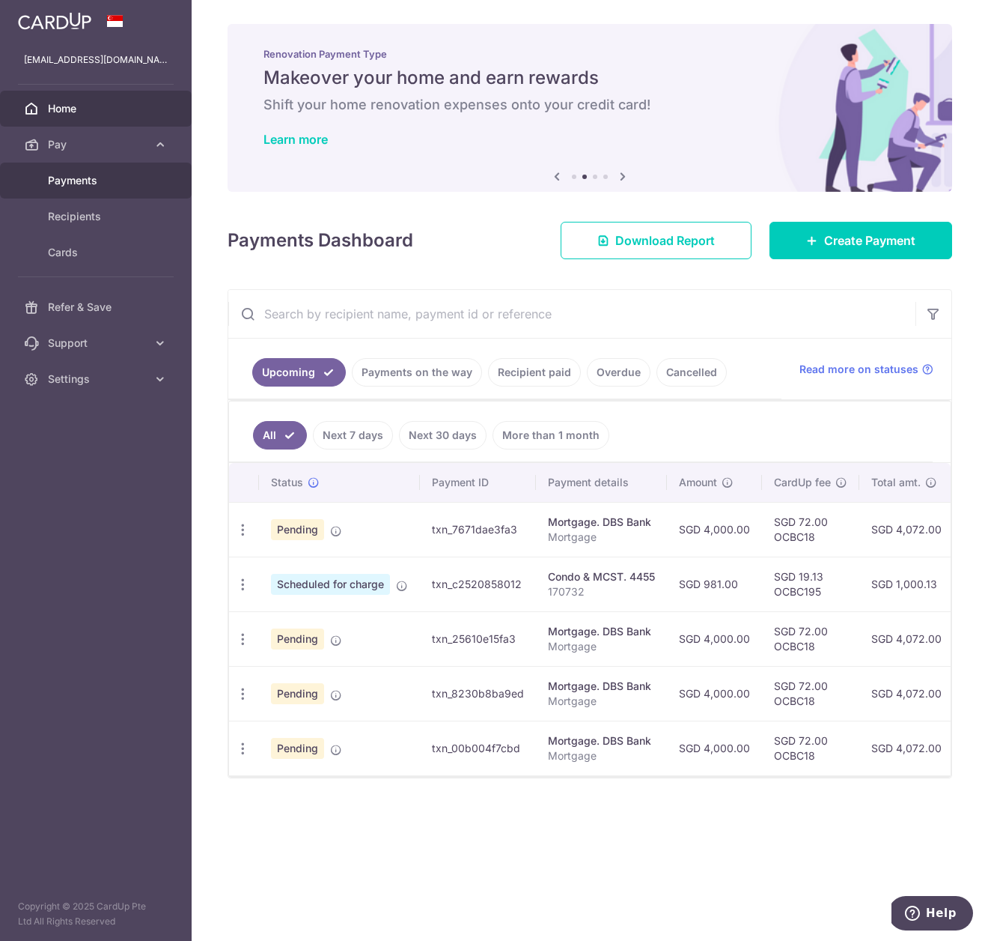
click at [79, 180] on span "Payments" at bounding box center [97, 180] width 99 height 15
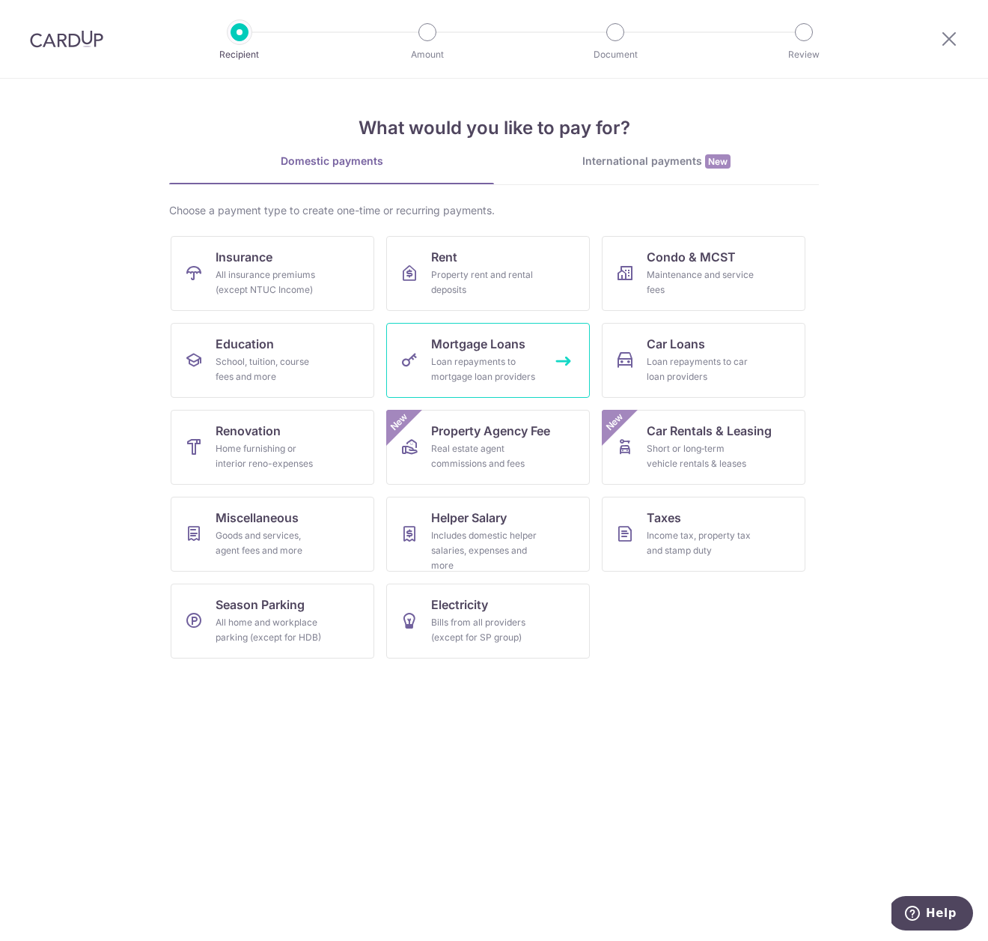
click at [510, 371] on div "Loan repayments to mortgage loan providers" at bounding box center [485, 369] width 108 height 30
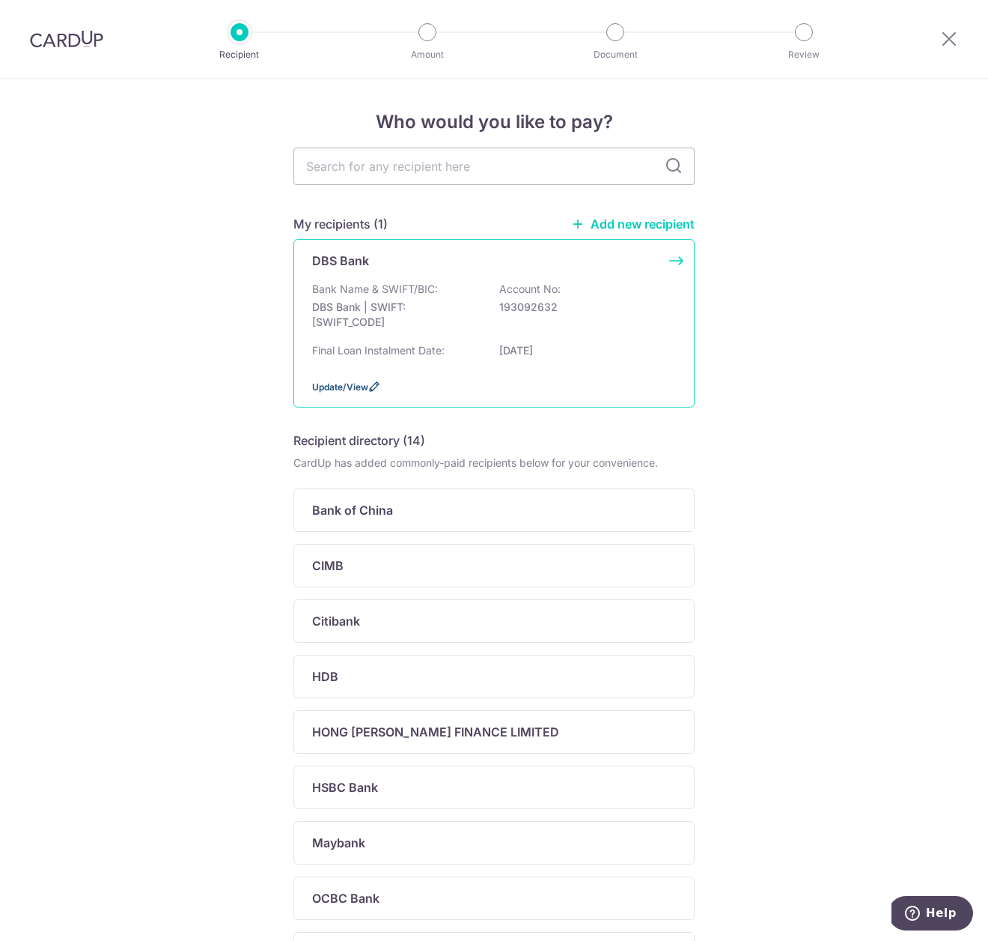
click at [360, 392] on span "Update/View" at bounding box center [340, 386] width 56 height 11
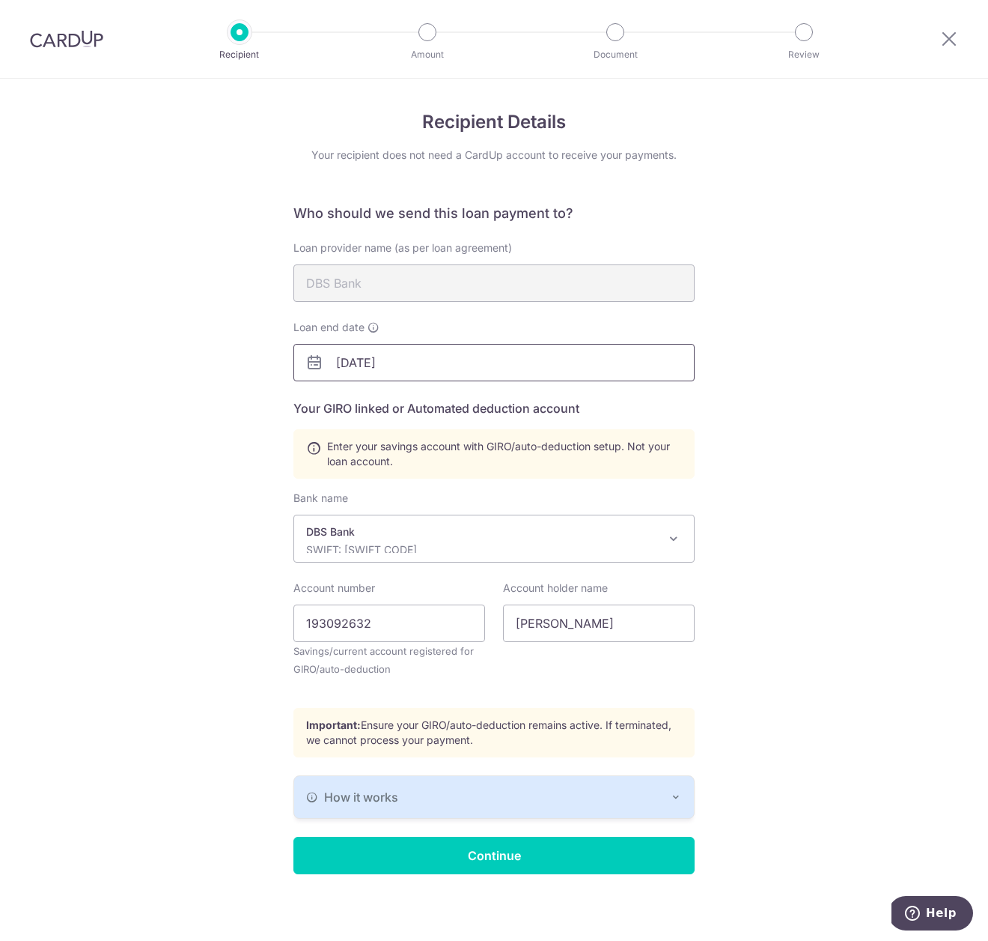
click at [413, 361] on input "[DATE]" at bounding box center [494, 362] width 401 height 37
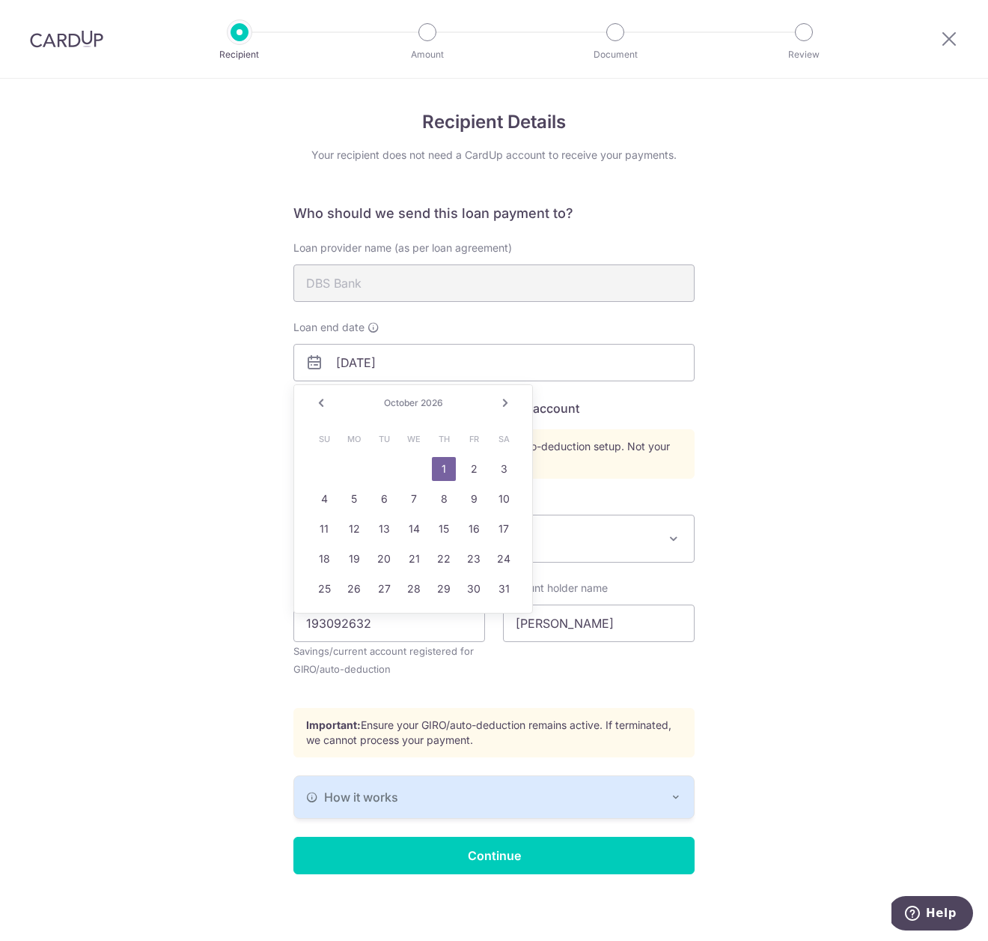
click at [507, 405] on link "Next" at bounding box center [505, 403] width 18 height 18
click at [321, 462] on link "1" at bounding box center [324, 469] width 24 height 24
type input "[DATE]"
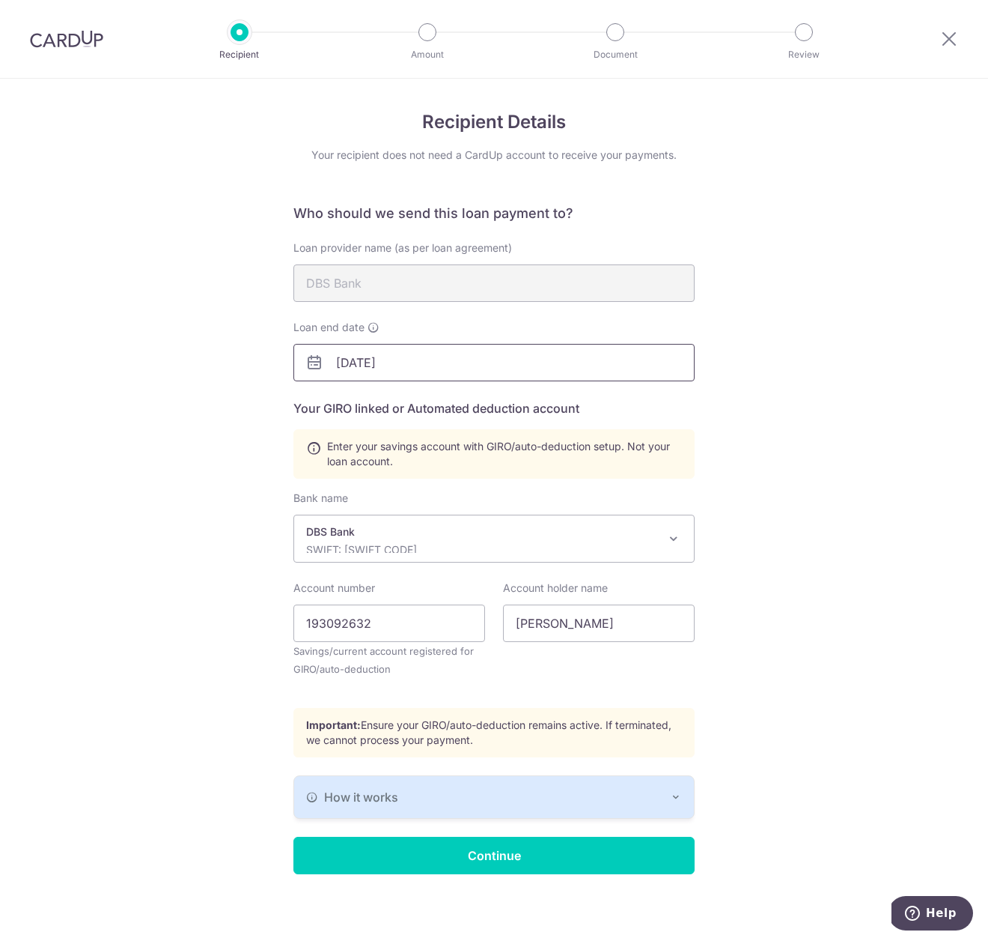
click at [443, 365] on input "[DATE]" at bounding box center [494, 362] width 401 height 37
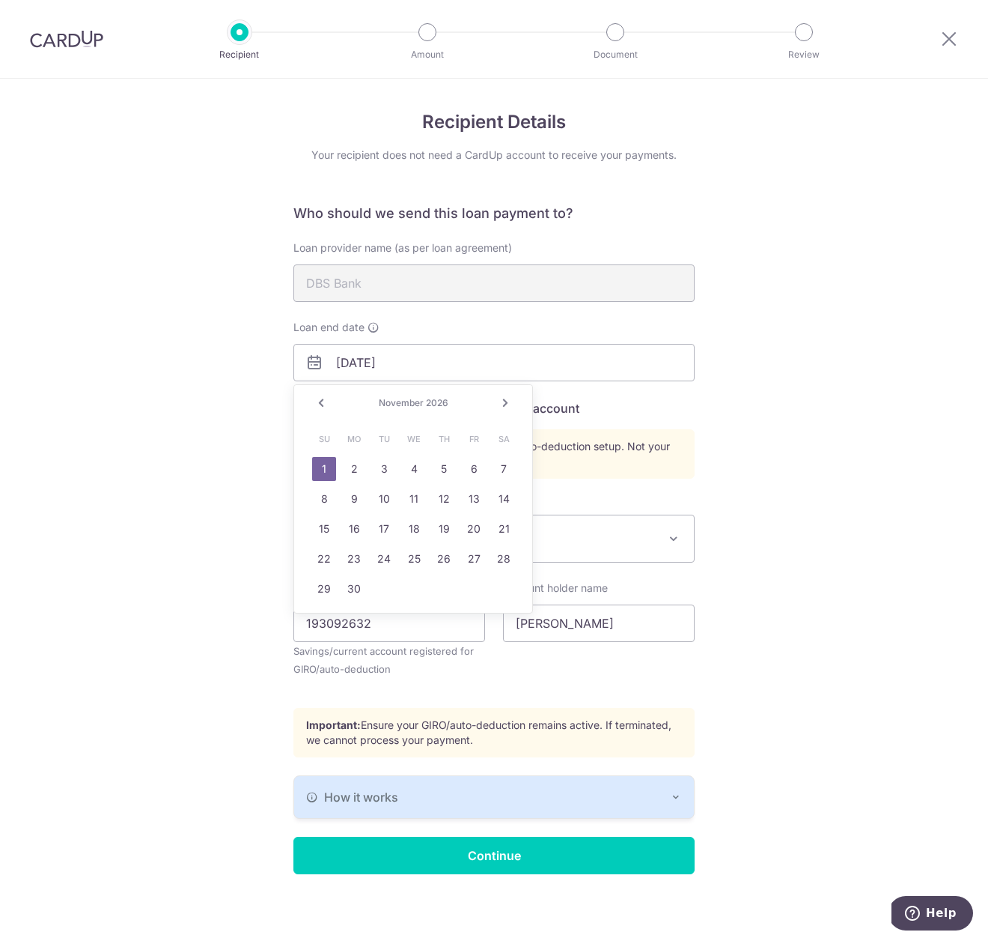
click at [791, 398] on div "Recipient Details Your recipient does not need a CardUp account to receive your…" at bounding box center [494, 512] width 988 height 866
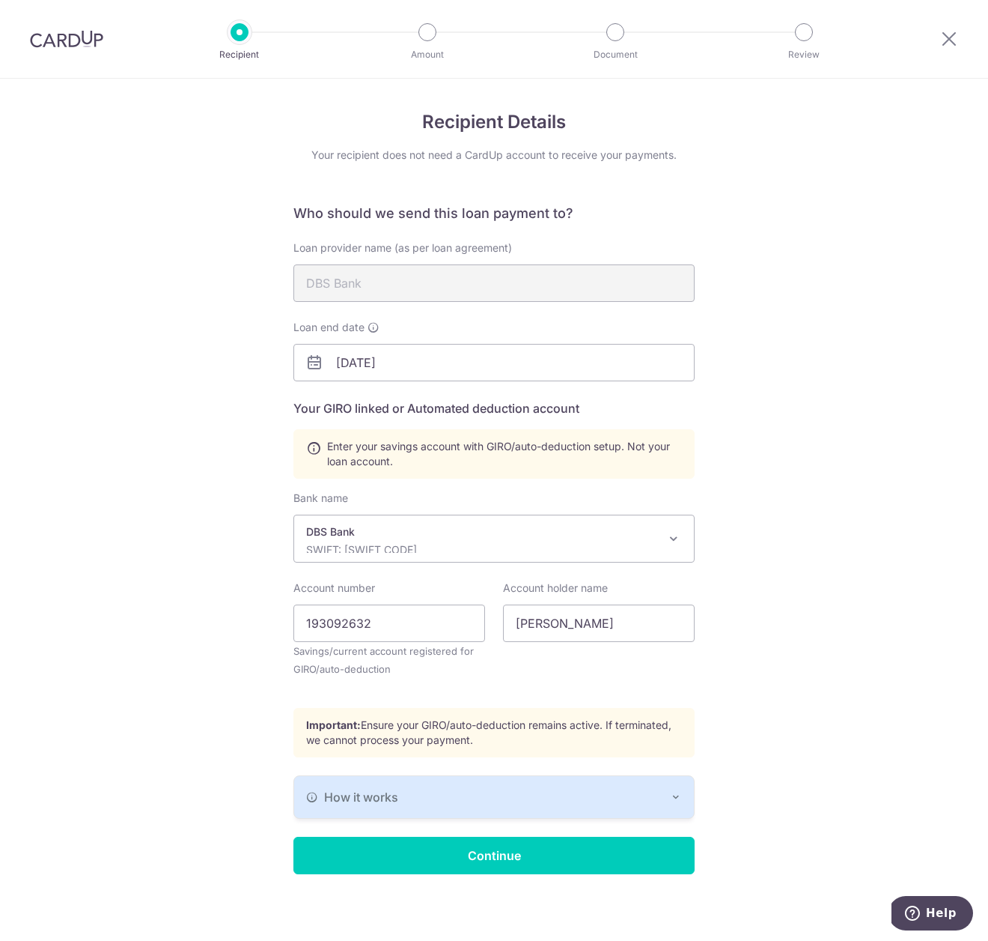
click at [78, 40] on img at bounding box center [66, 39] width 73 height 18
